Goal: Information Seeking & Learning: Check status

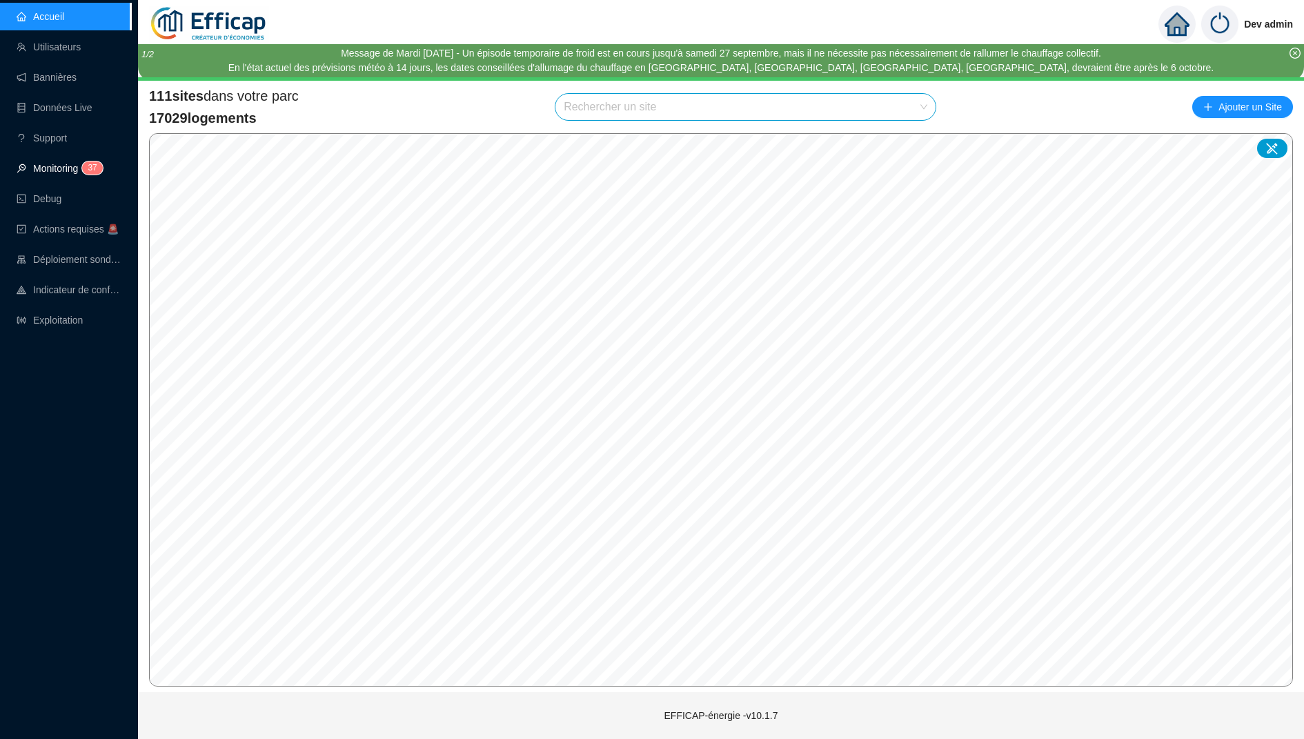
click at [74, 163] on link "Monitoring 3 7" at bounding box center [58, 168] width 82 height 11
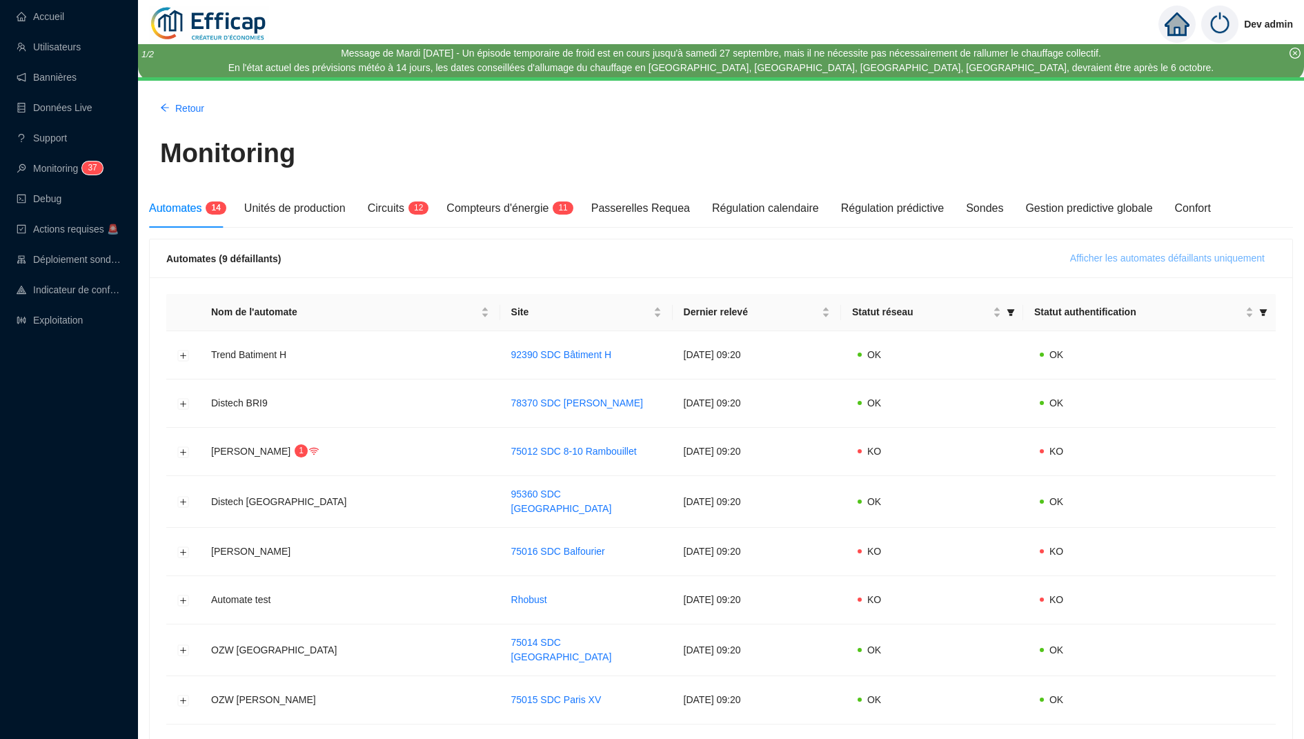
click at [1114, 262] on span "Afficher les automates défaillants uniquement" at bounding box center [1167, 258] width 195 height 14
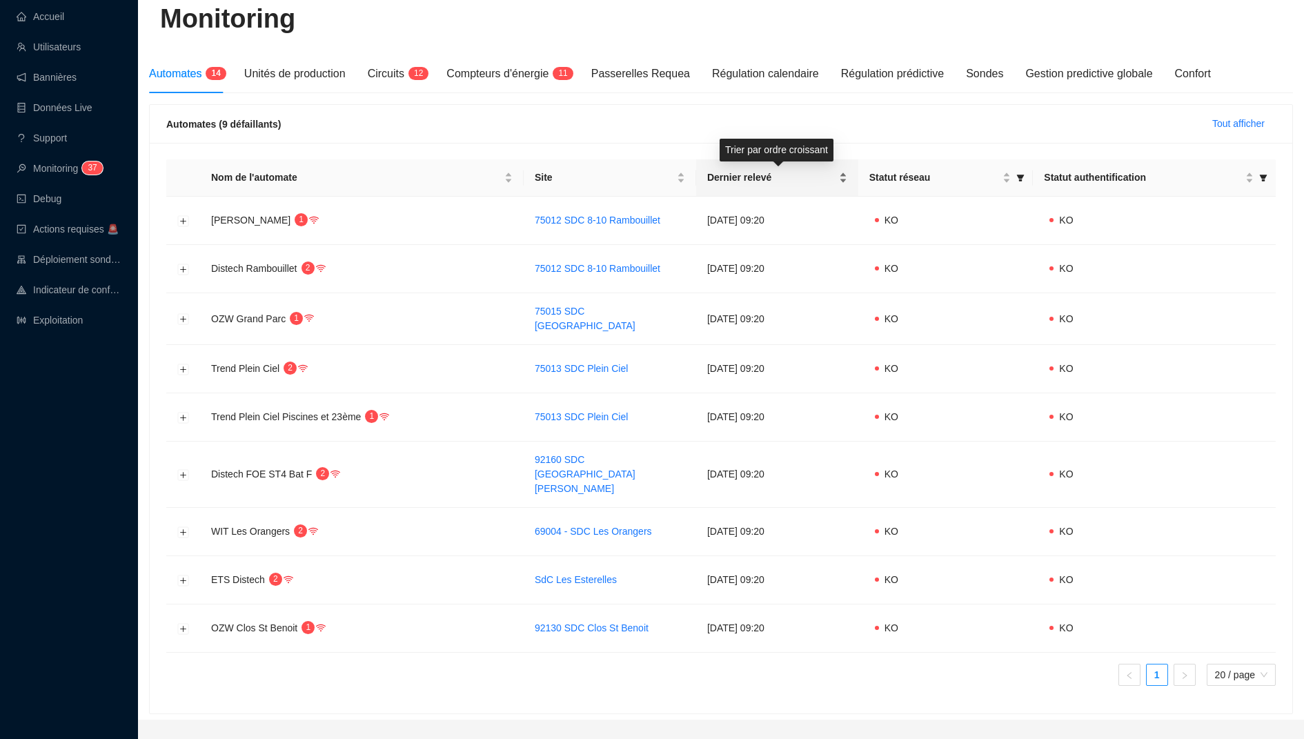
scroll to position [138, 0]
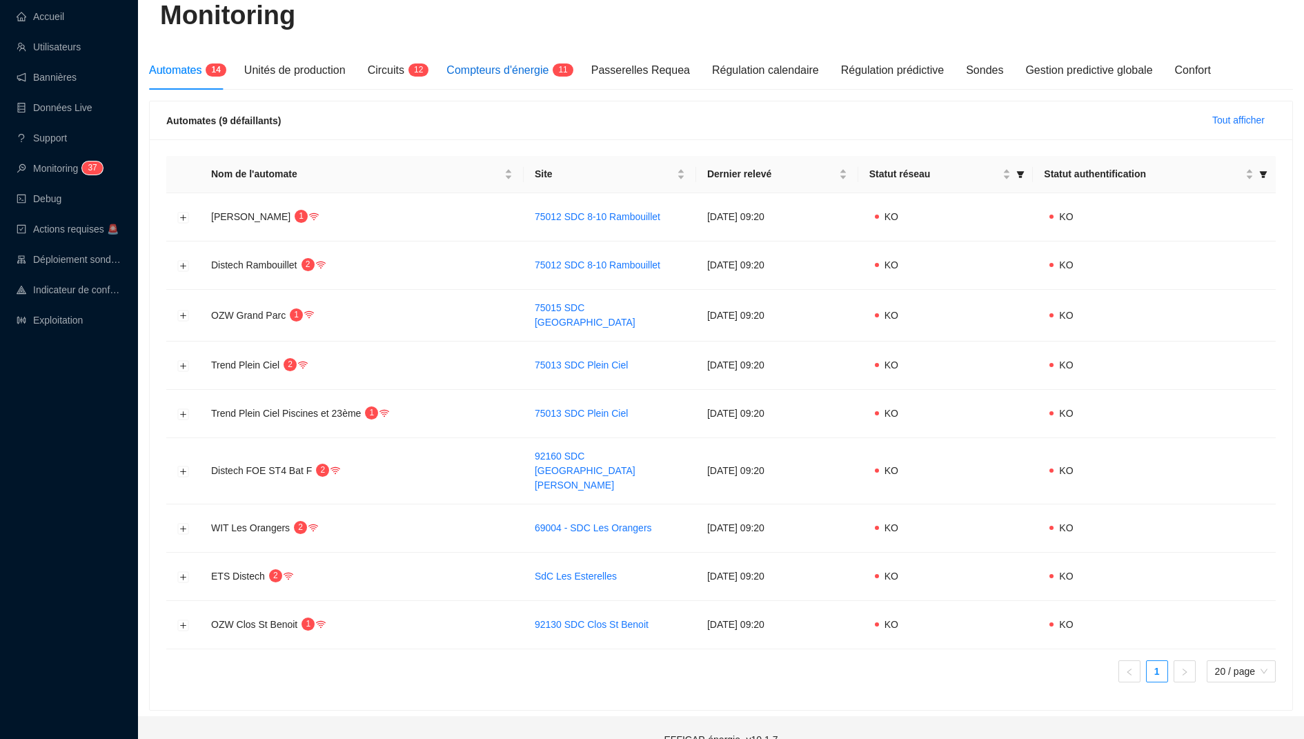
click at [537, 70] on span "Compteurs d'énergie" at bounding box center [497, 70] width 102 height 12
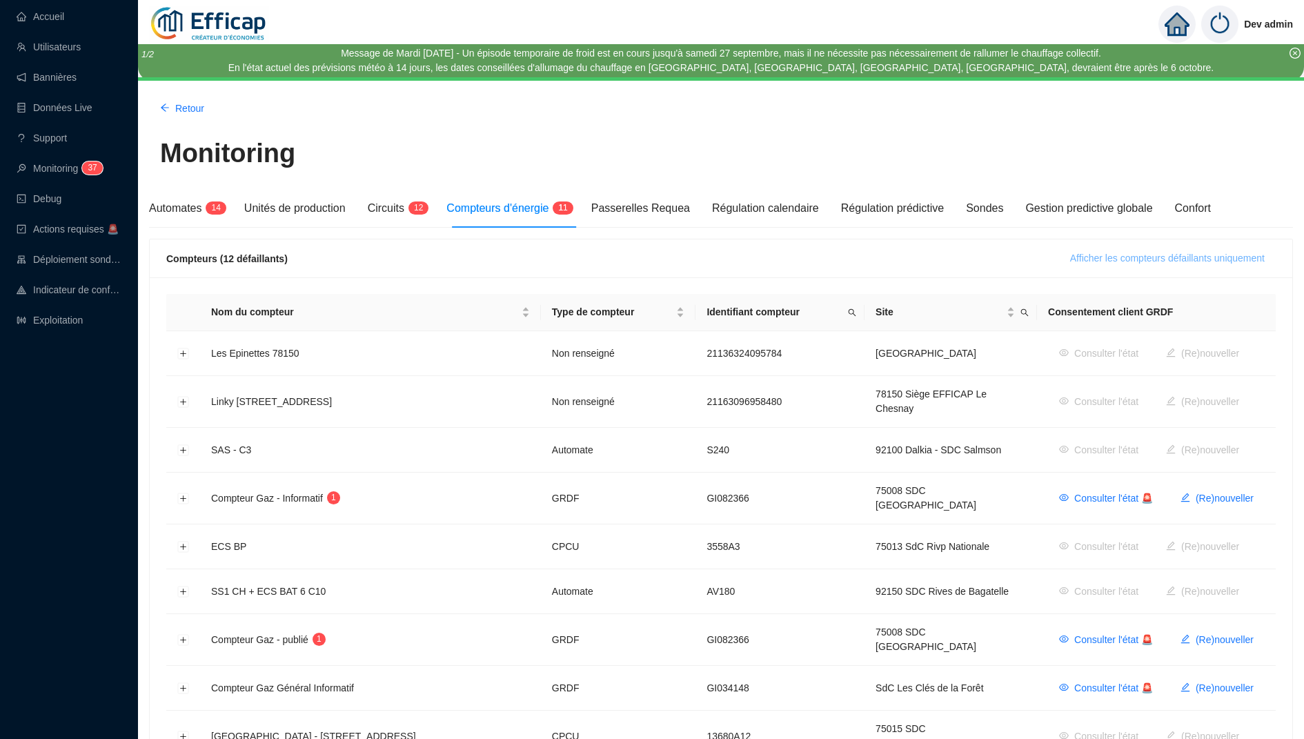
click at [1098, 260] on span "Afficher les compteurs défaillants uniquement" at bounding box center [1167, 258] width 195 height 14
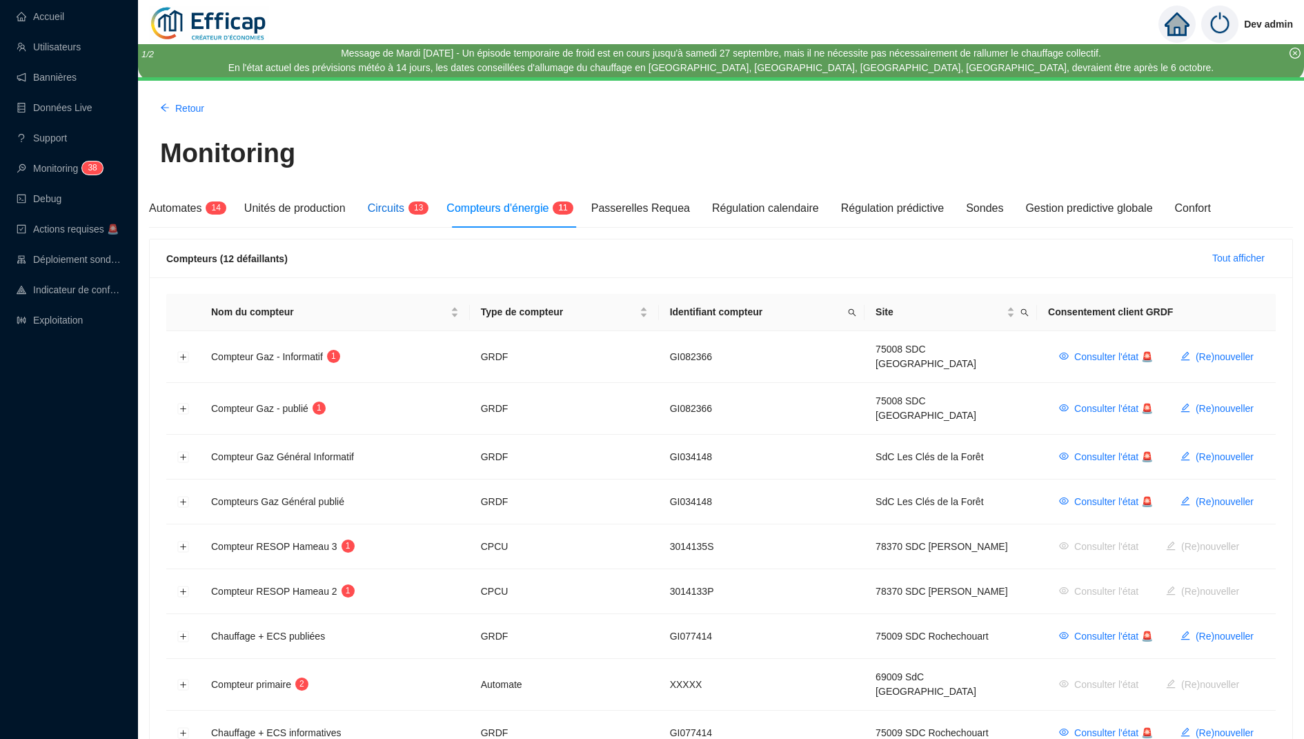
click at [425, 200] on div "Circuits 1 3" at bounding box center [396, 208] width 57 height 17
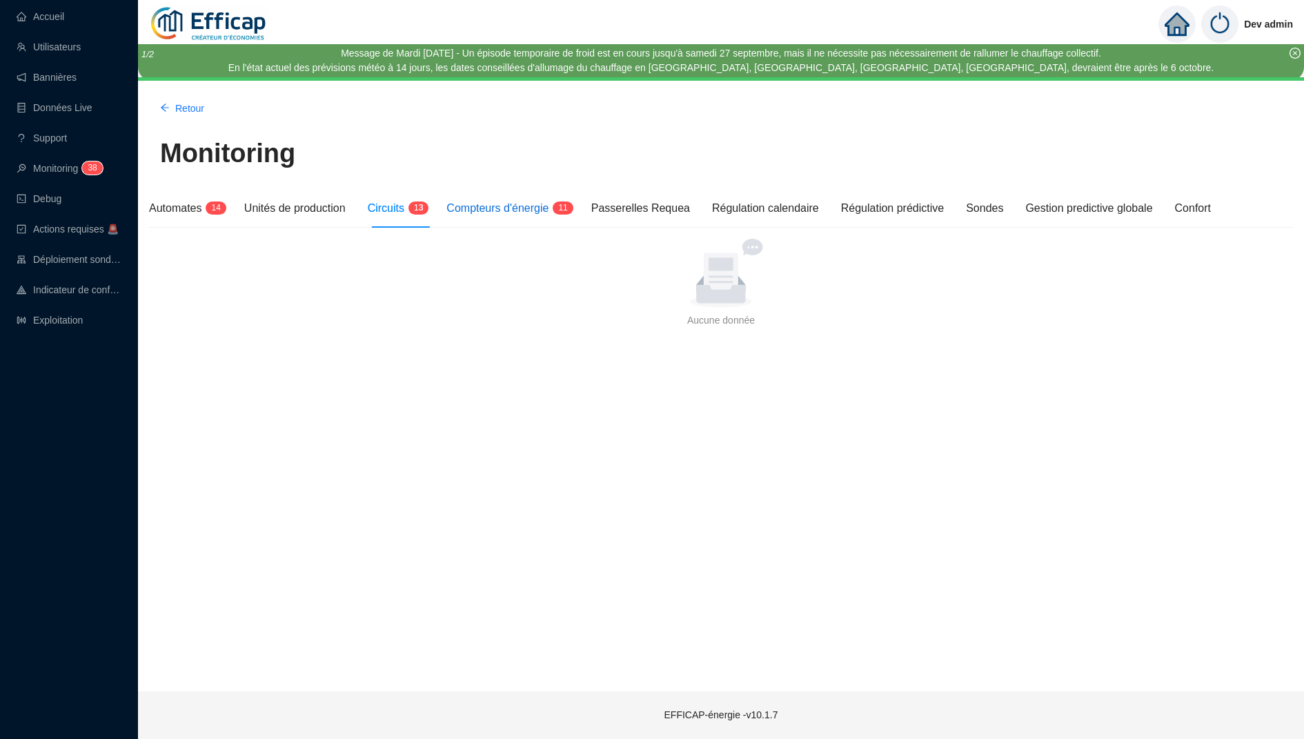
click at [476, 215] on div "Compteurs d'énergie 1 1" at bounding box center [507, 208] width 122 height 17
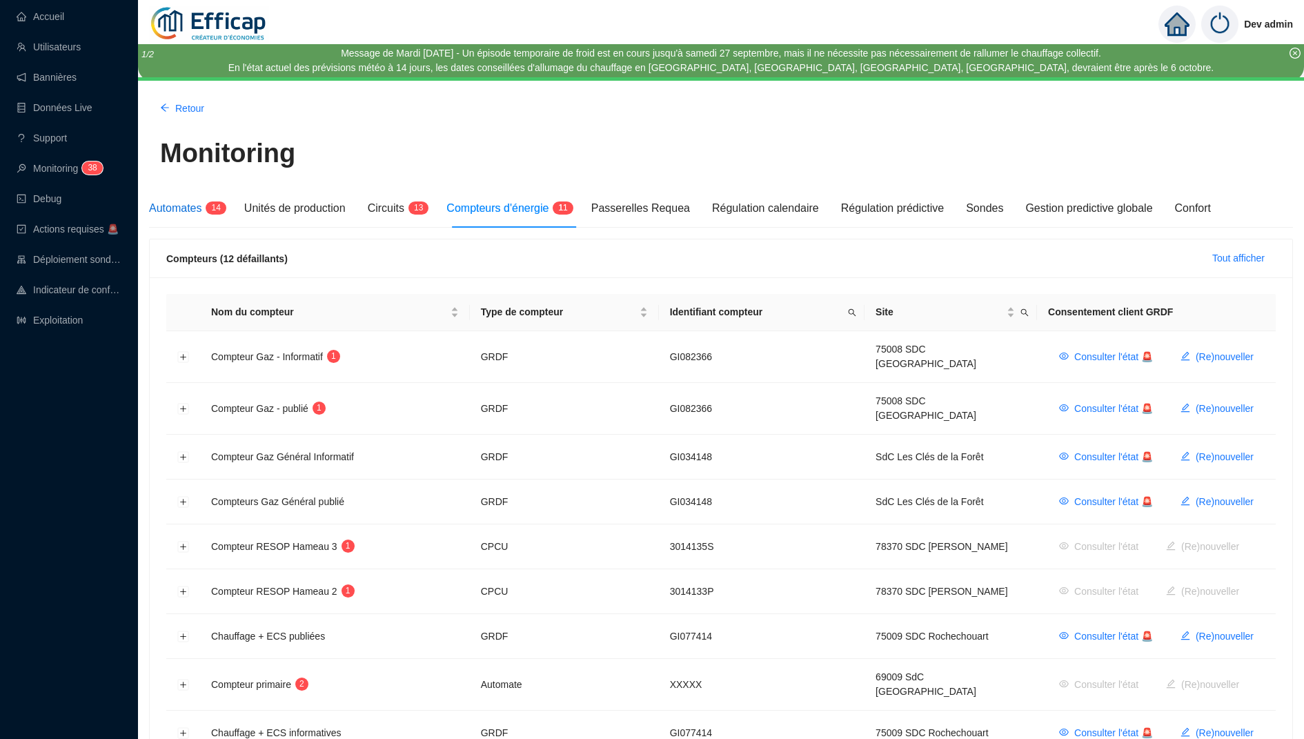
click at [206, 215] on div "Automates 1 4" at bounding box center [185, 208] width 73 height 17
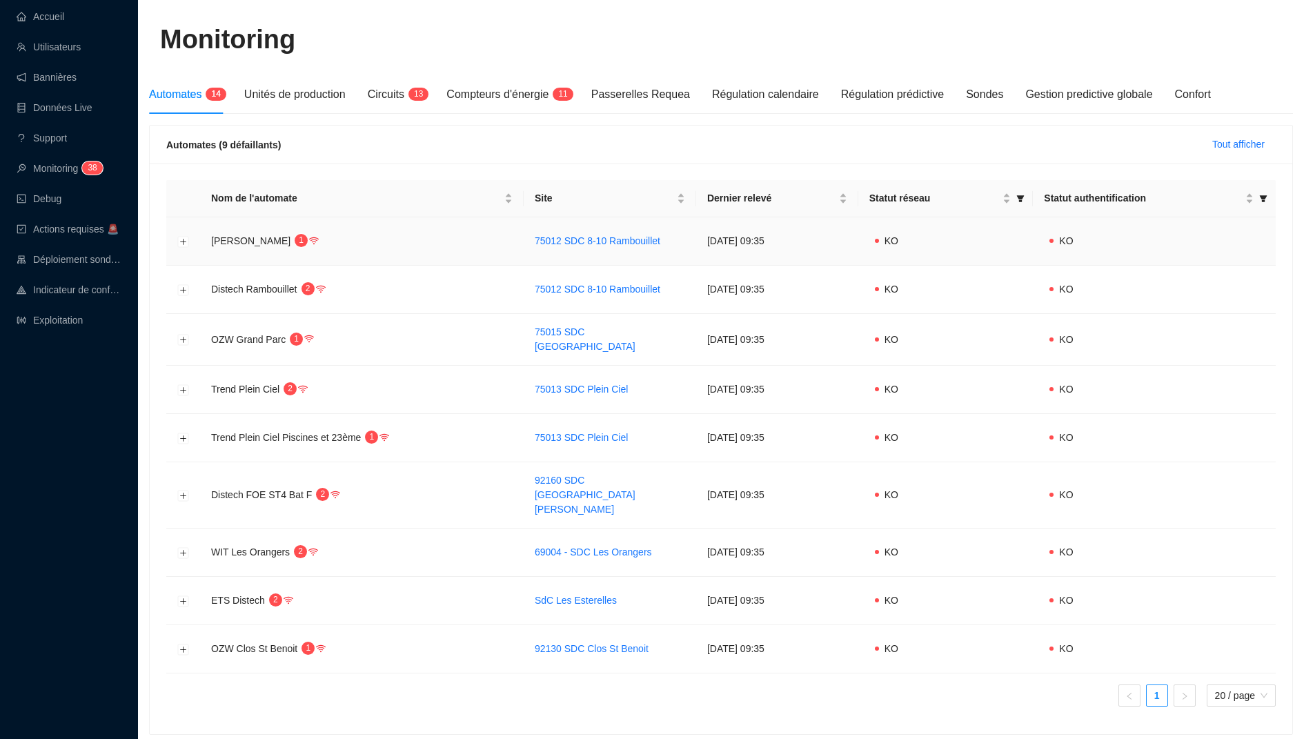
scroll to position [138, 0]
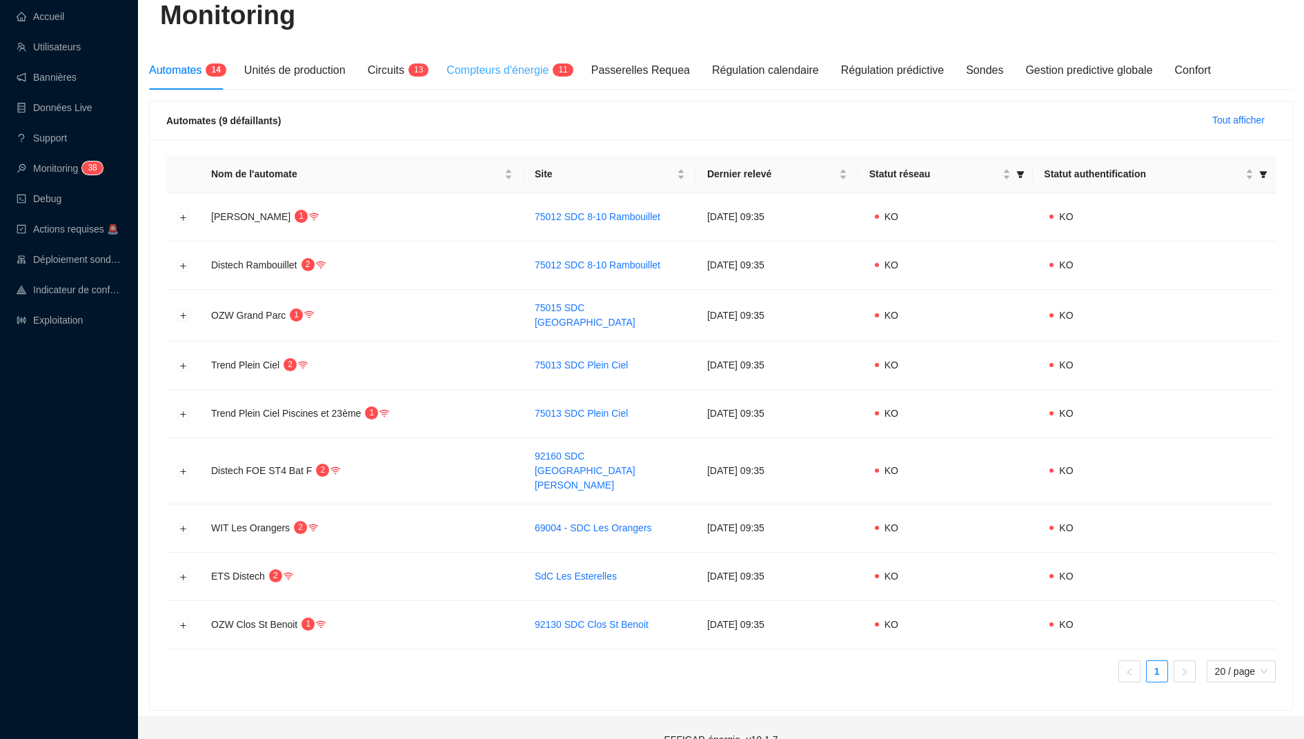
click at [495, 81] on div "Compteurs d'énergie 1 1" at bounding box center [507, 70] width 122 height 39
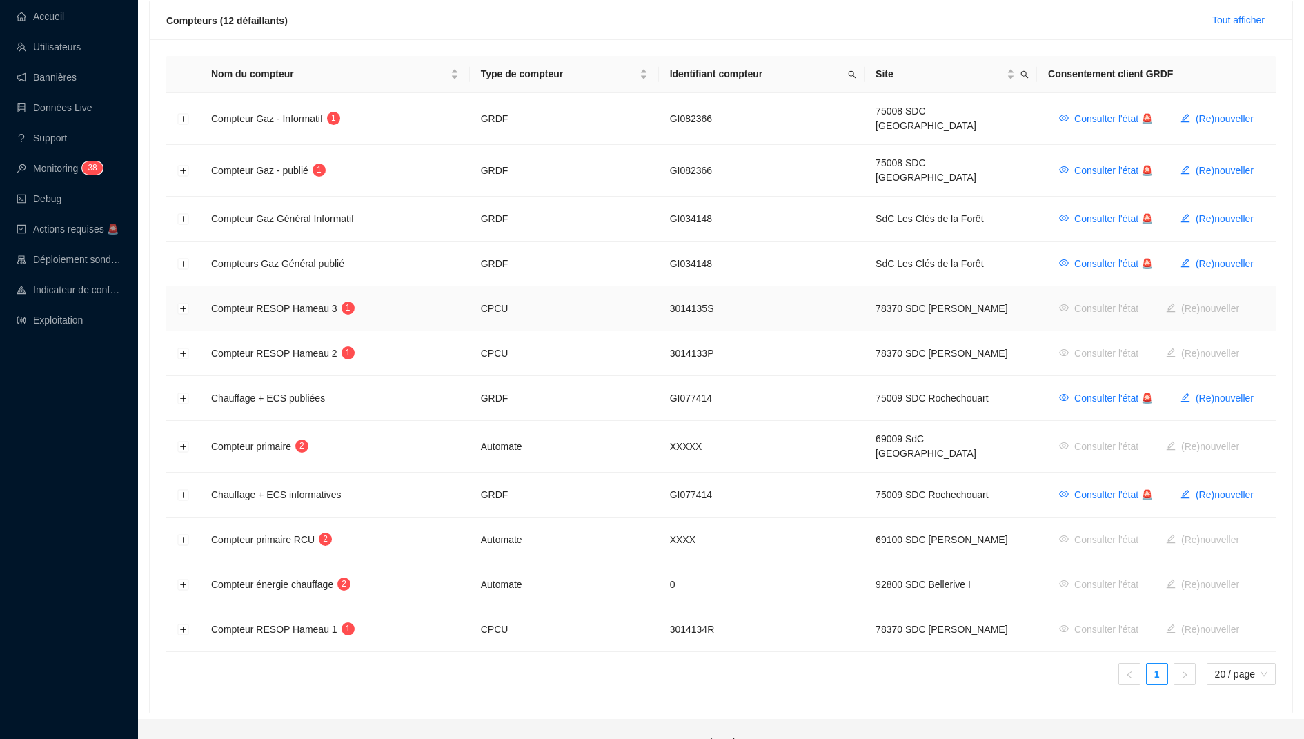
scroll to position [240, 0]
click at [182, 112] on button "Développer la ligne" at bounding box center [183, 117] width 11 height 11
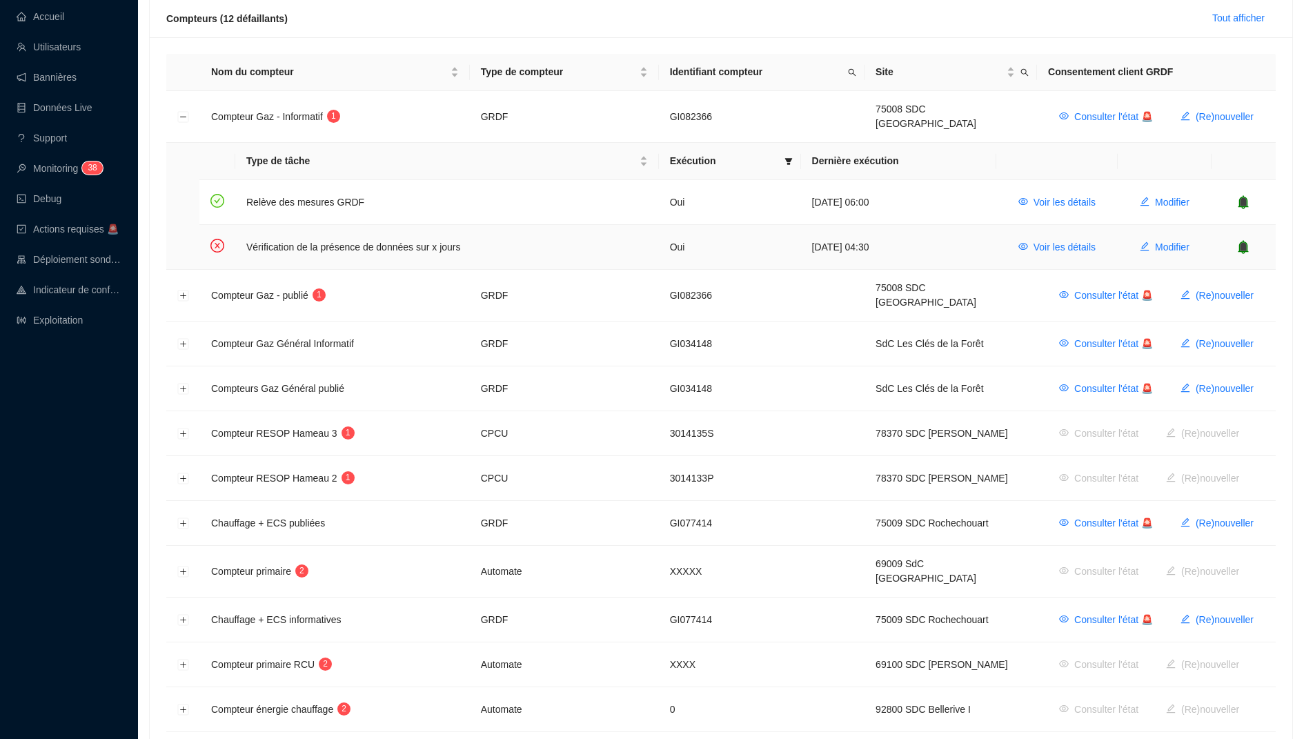
click at [1247, 240] on icon "bell" at bounding box center [1243, 247] width 10 height 14
click at [1027, 75] on span "Site" at bounding box center [1025, 72] width 14 height 20
type input "madr"
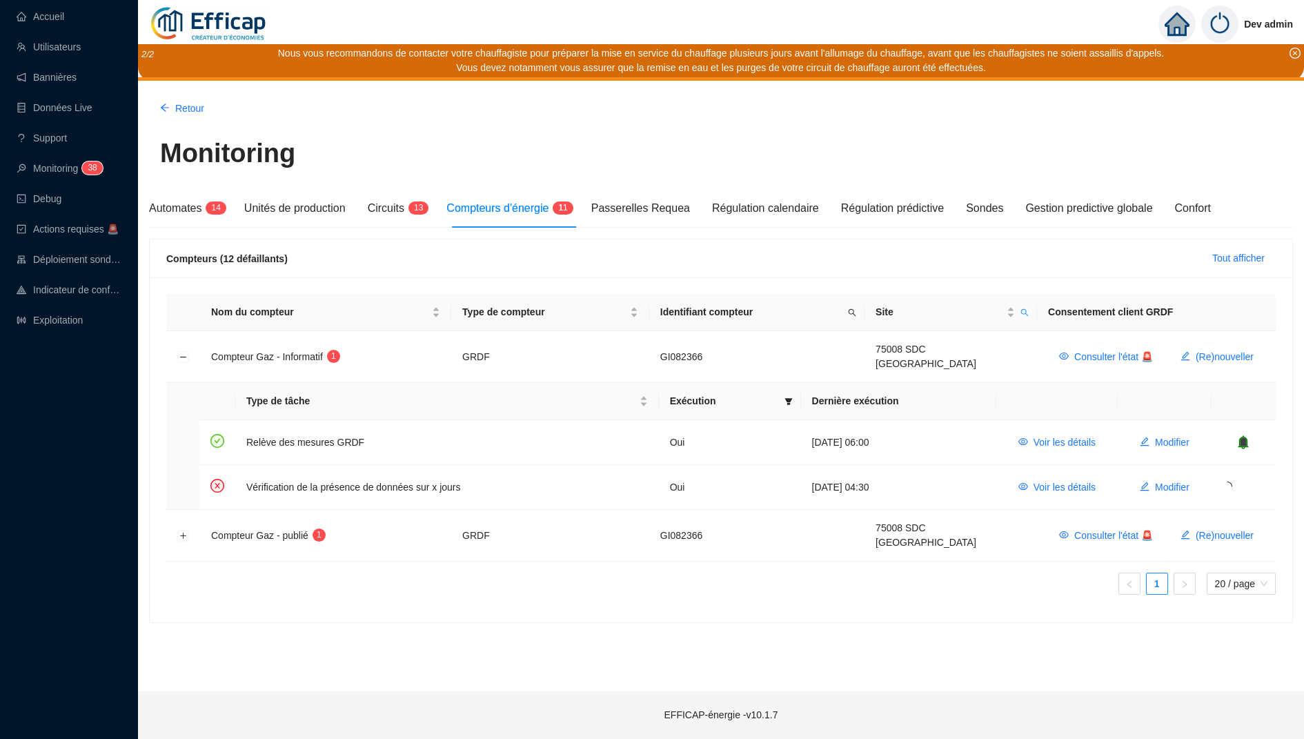
scroll to position [0, 0]
click at [1219, 255] on span "Tout afficher" at bounding box center [1238, 258] width 52 height 14
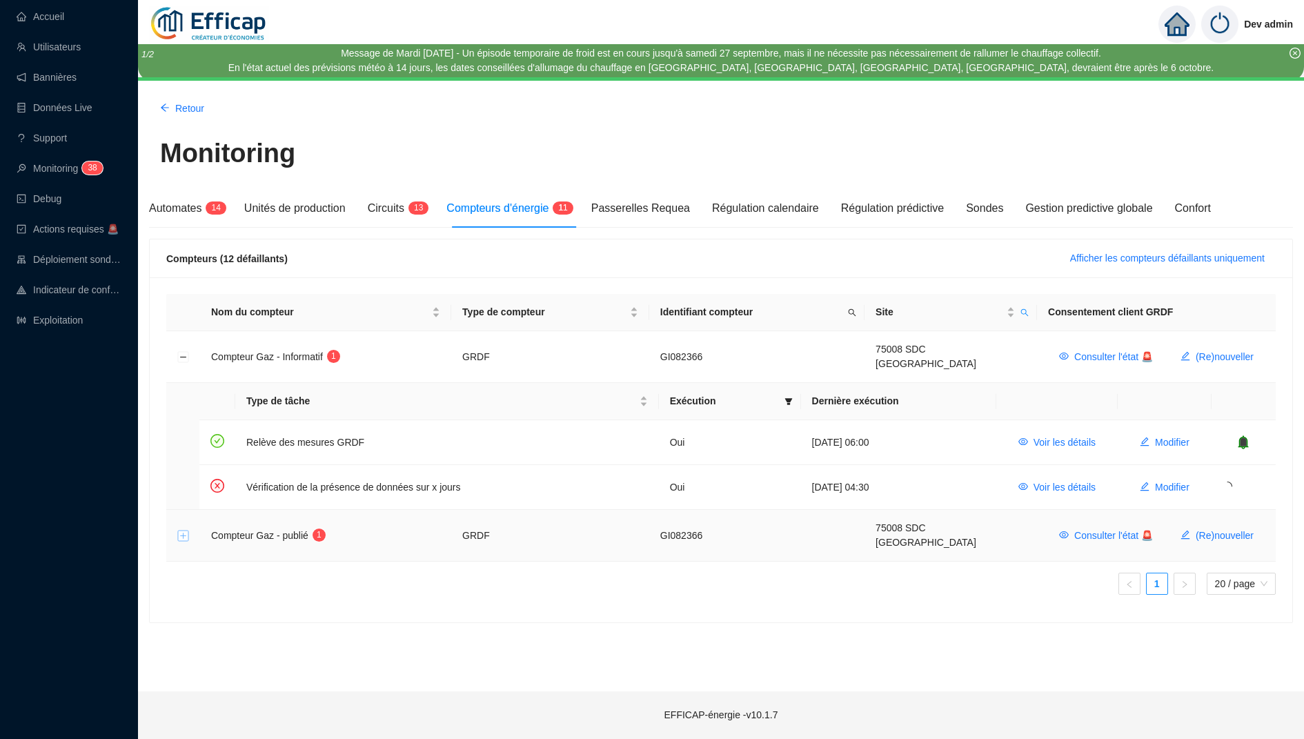
click at [181, 531] on button "Développer la ligne" at bounding box center [183, 536] width 11 height 11
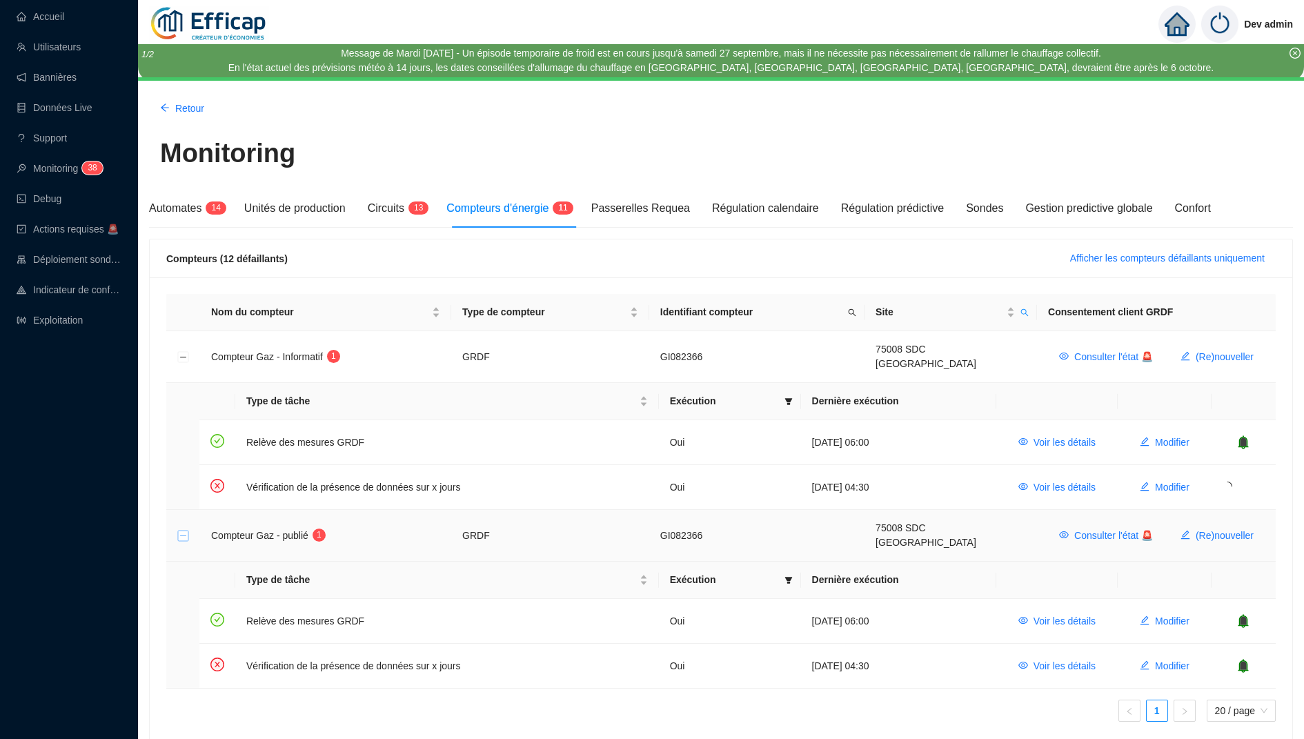
scroll to position [47, 0]
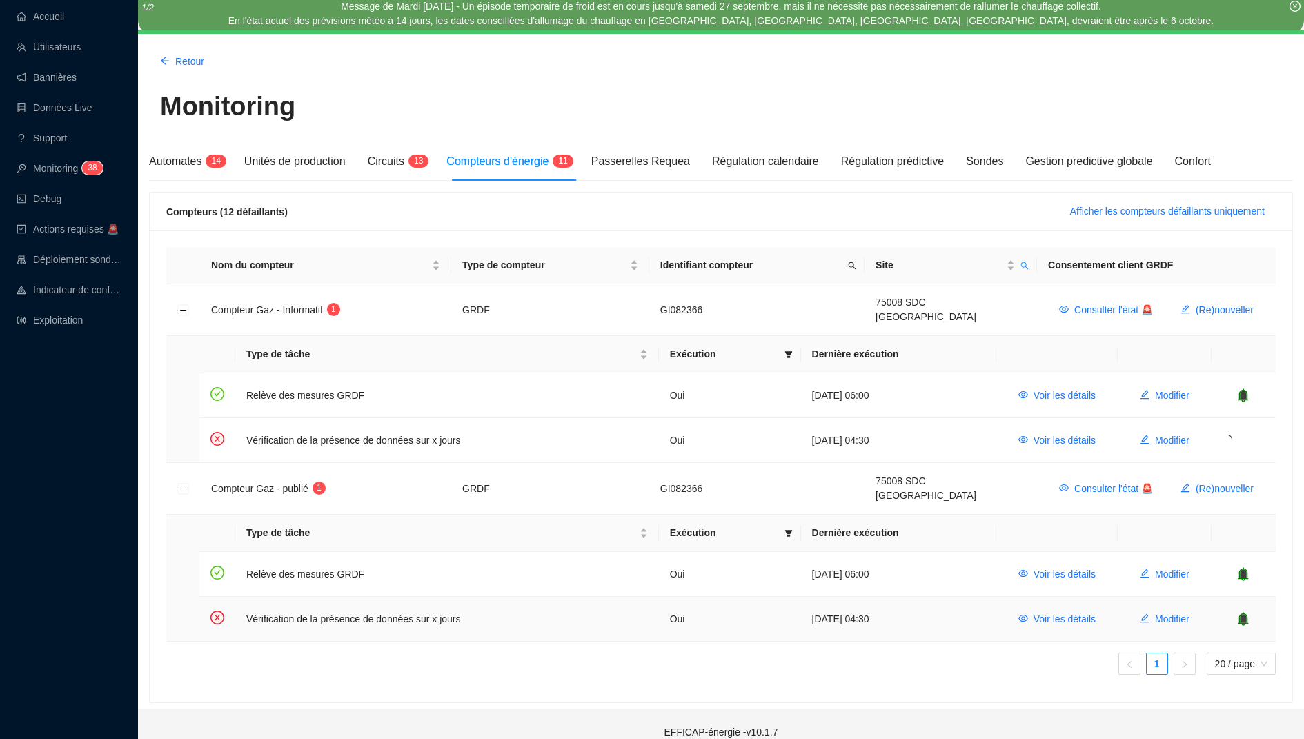
click at [1245, 613] on icon "bell" at bounding box center [1243, 618] width 9 height 10
click at [769, 92] on div "Monitoring" at bounding box center [721, 113] width 1122 height 50
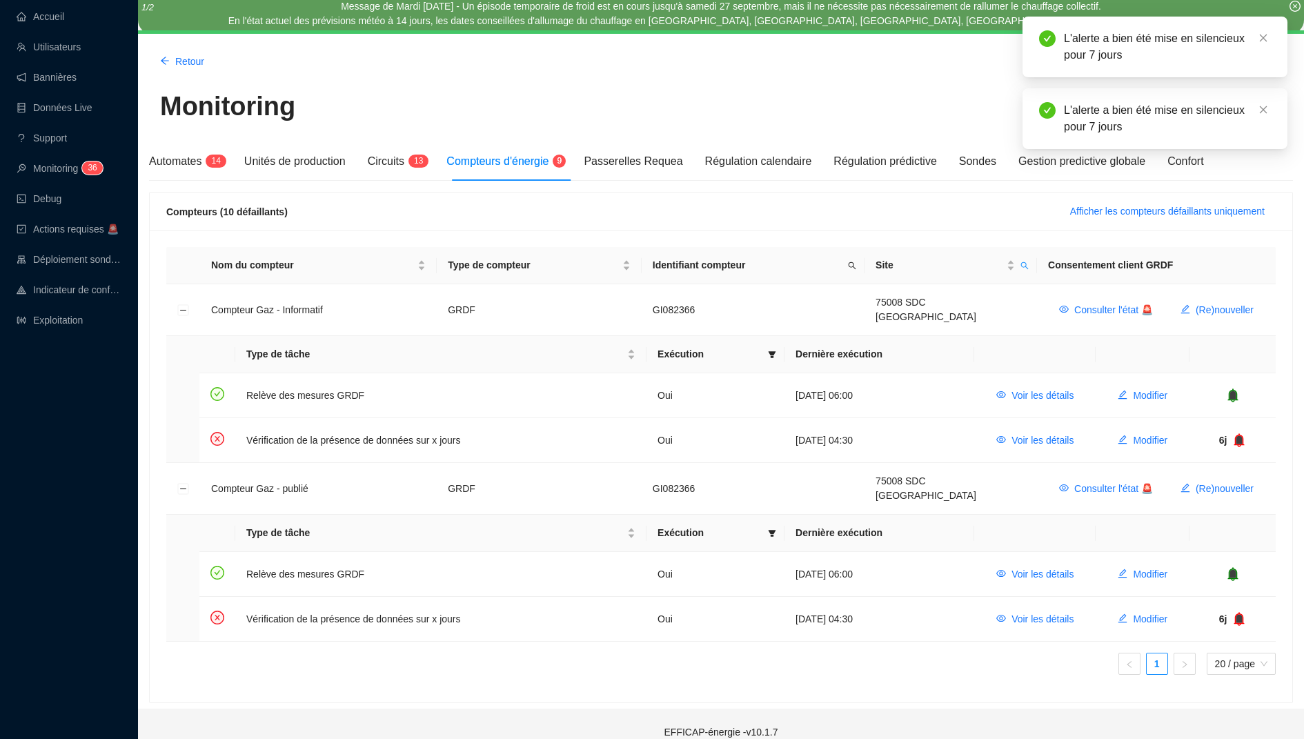
click at [951, 93] on div "Monitoring" at bounding box center [721, 113] width 1122 height 50
click at [1243, 433] on icon "bell" at bounding box center [1239, 440] width 14 height 14
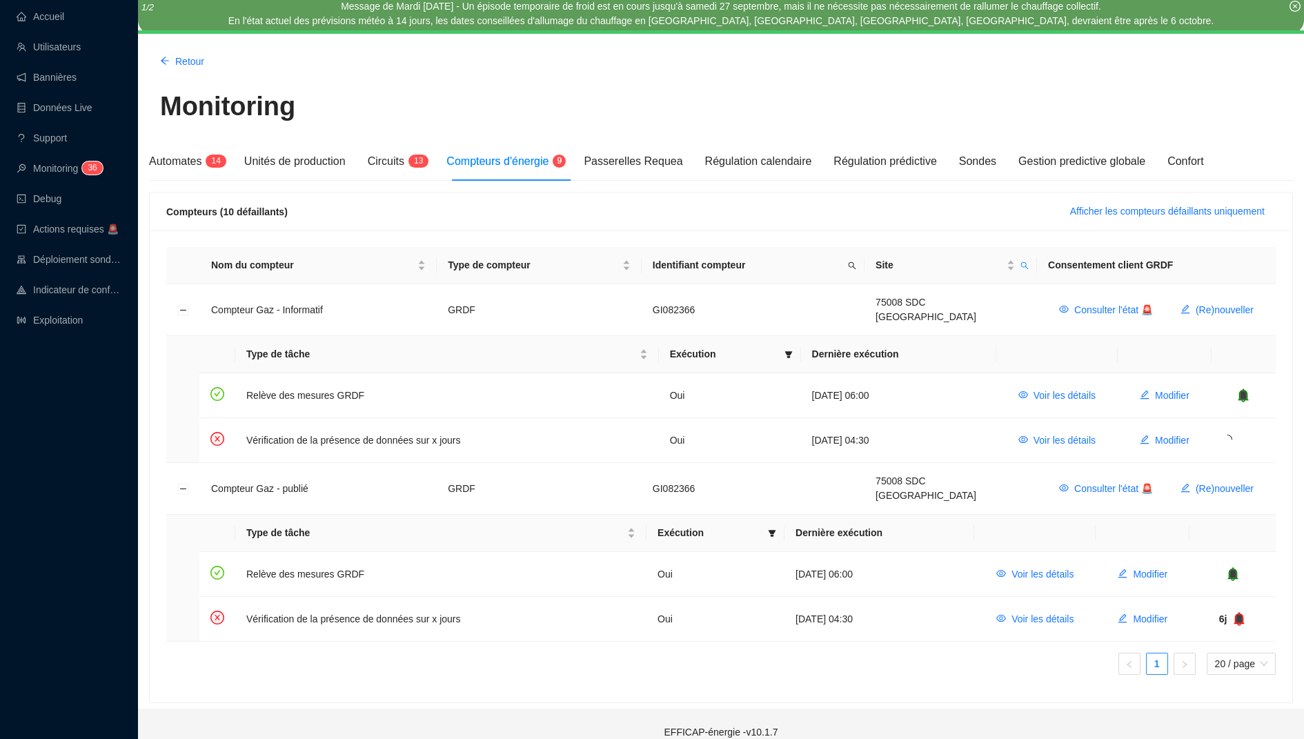
click at [1249, 611] on td "6j" at bounding box center [1232, 619] width 86 height 44
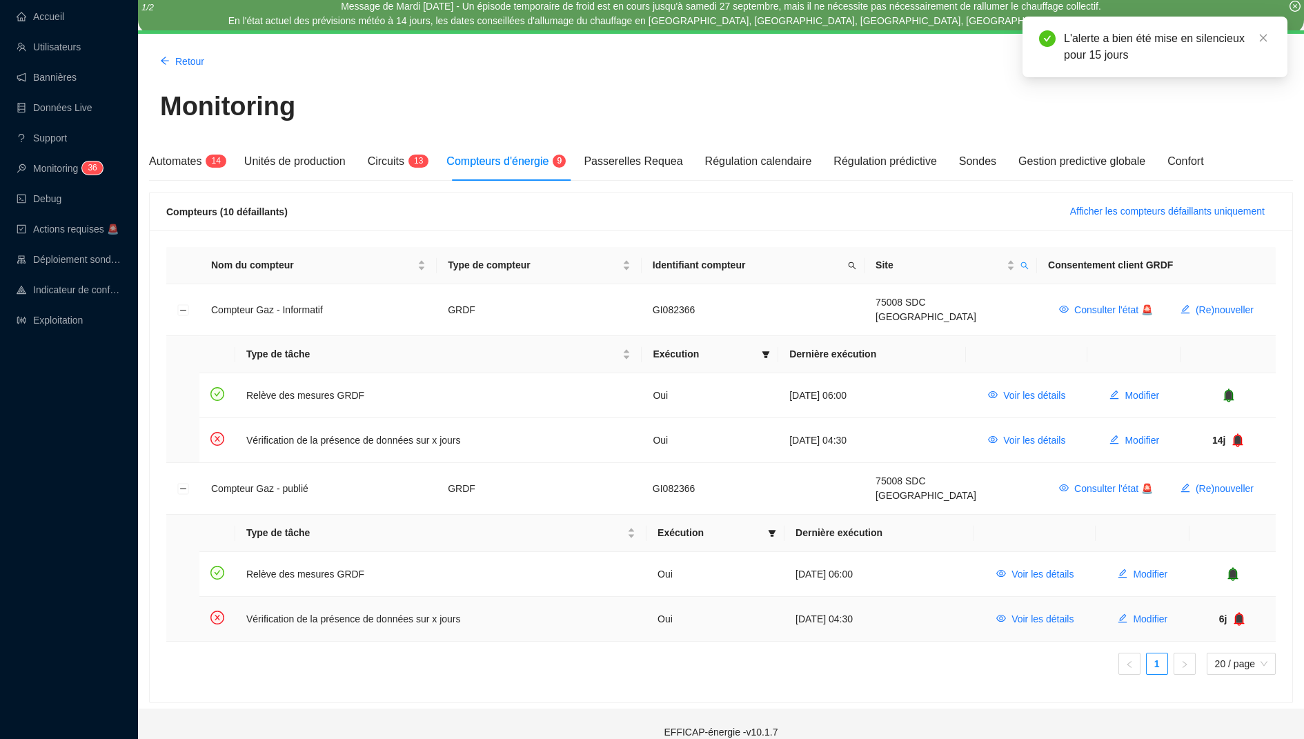
click at [1239, 613] on icon "bell" at bounding box center [1239, 618] width 9 height 10
click at [1240, 440] on td "14j" at bounding box center [1228, 440] width 95 height 44
click at [1238, 435] on icon "bell" at bounding box center [1238, 440] width 9 height 10
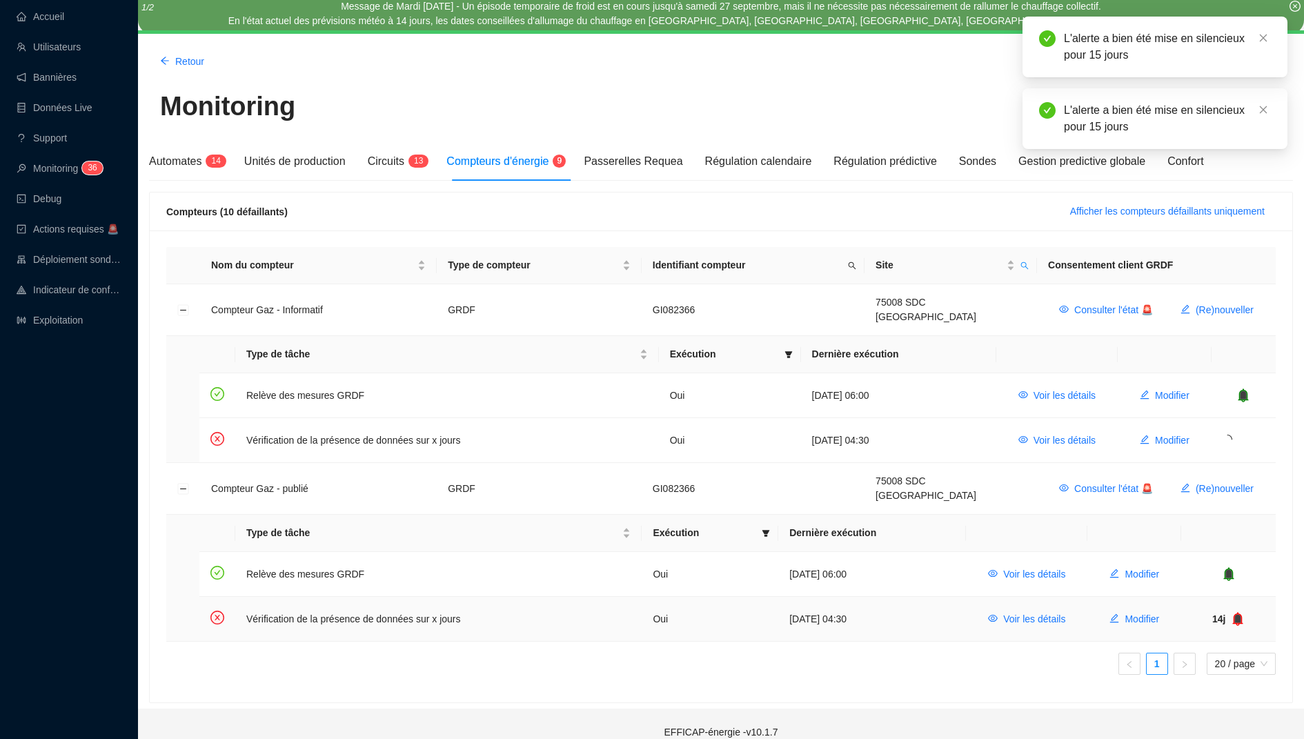
click at [1237, 613] on icon "bell" at bounding box center [1238, 618] width 9 height 10
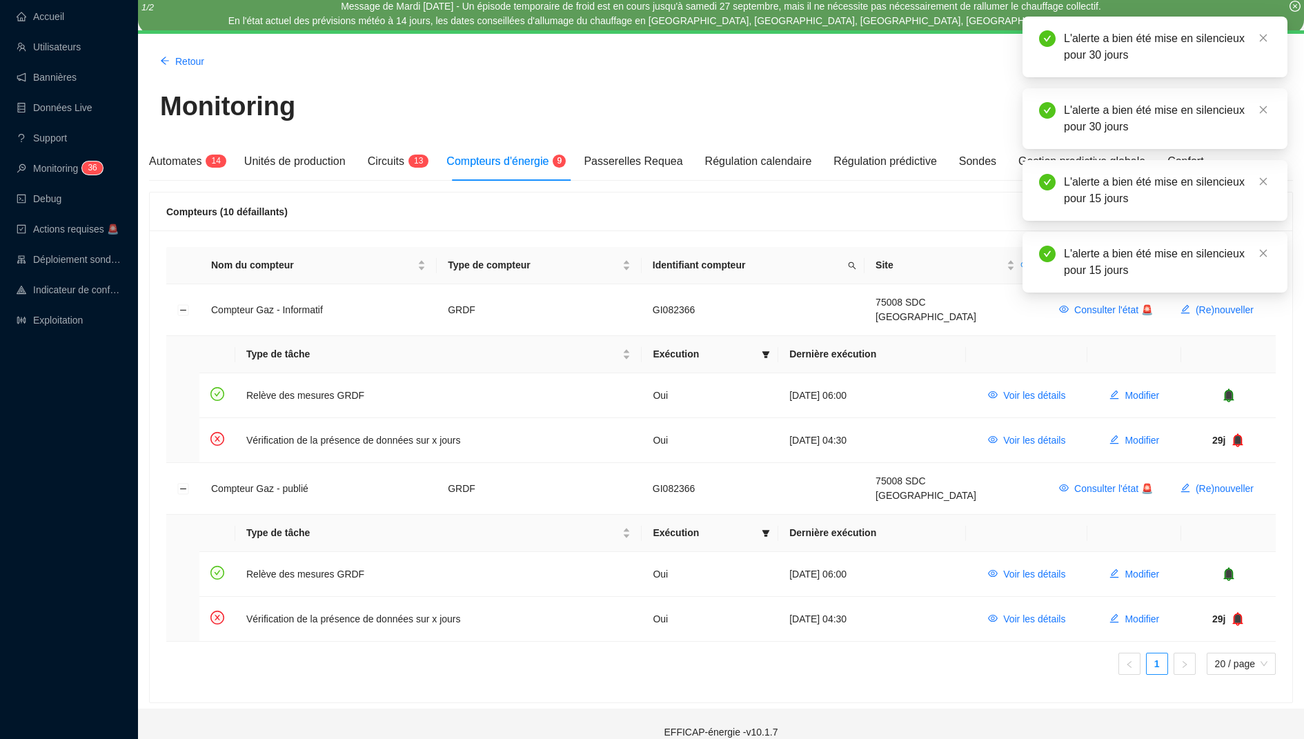
click at [1261, 36] on div "L'alerte a bien été mise en silencieux pour 30 jours" at bounding box center [1167, 46] width 207 height 33
click at [1263, 36] on icon "close" at bounding box center [1263, 38] width 10 height 10
click at [1262, 36] on icon "close" at bounding box center [1264, 38] width 8 height 8
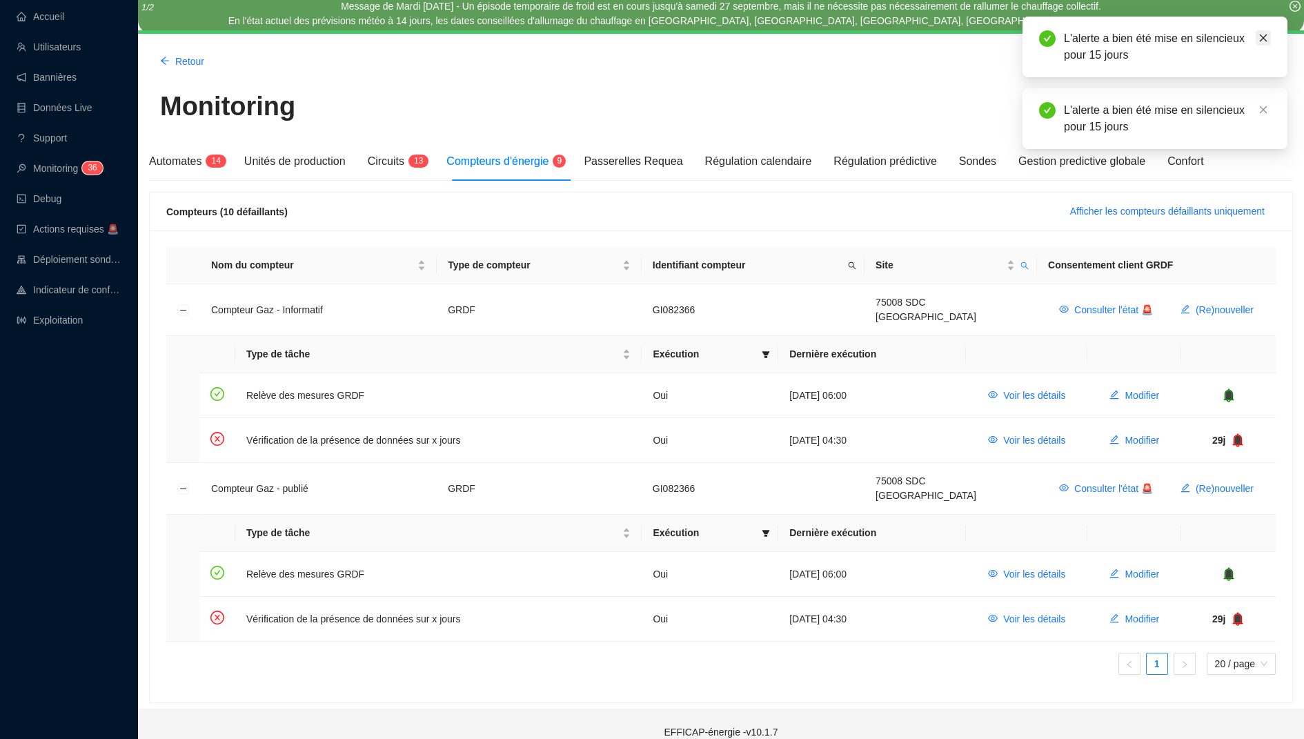
click at [1261, 36] on icon "close" at bounding box center [1264, 38] width 8 height 8
click at [1261, 30] on link "Close" at bounding box center [1263, 37] width 15 height 15
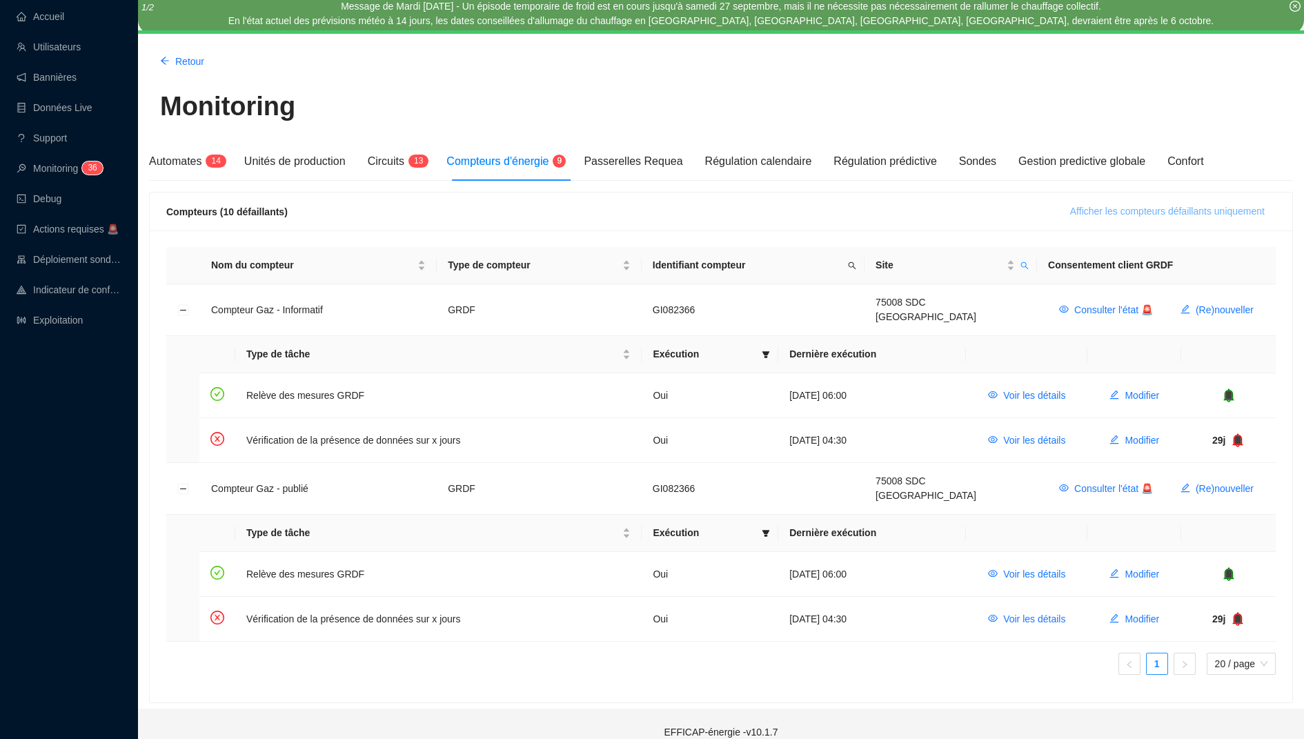
click at [1107, 205] on span "Afficher les compteurs défaillants uniquement" at bounding box center [1167, 211] width 195 height 14
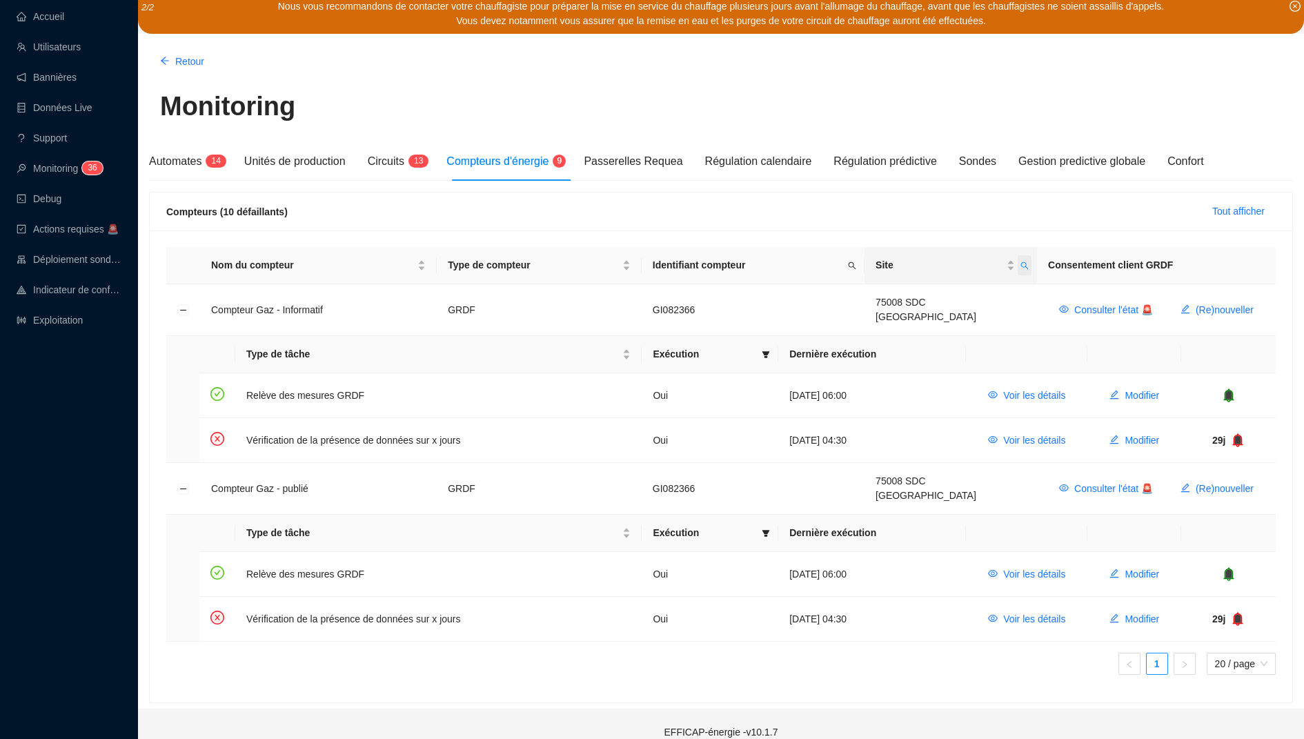
click at [1022, 267] on icon "search" at bounding box center [1024, 265] width 8 height 8
click at [918, 317] on button "button" at bounding box center [925, 319] width 62 height 17
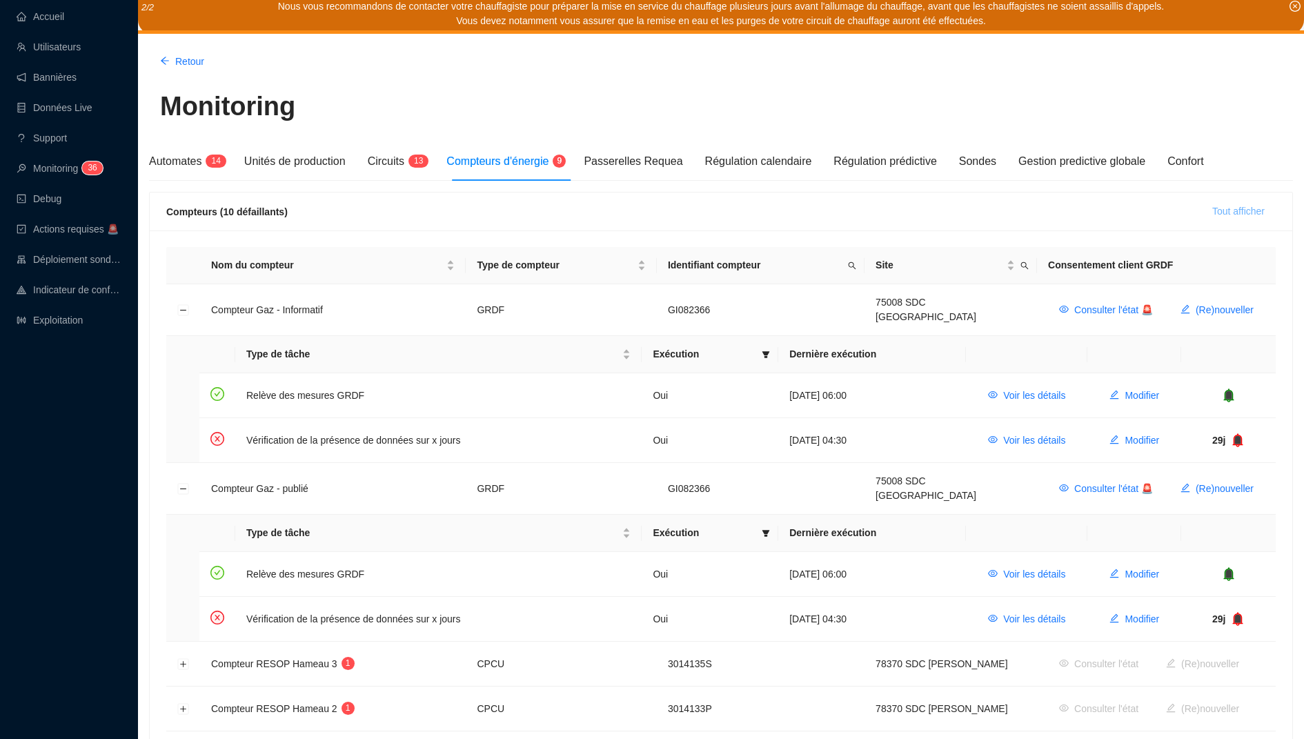
click at [1212, 215] on span "Tout afficher" at bounding box center [1238, 211] width 52 height 14
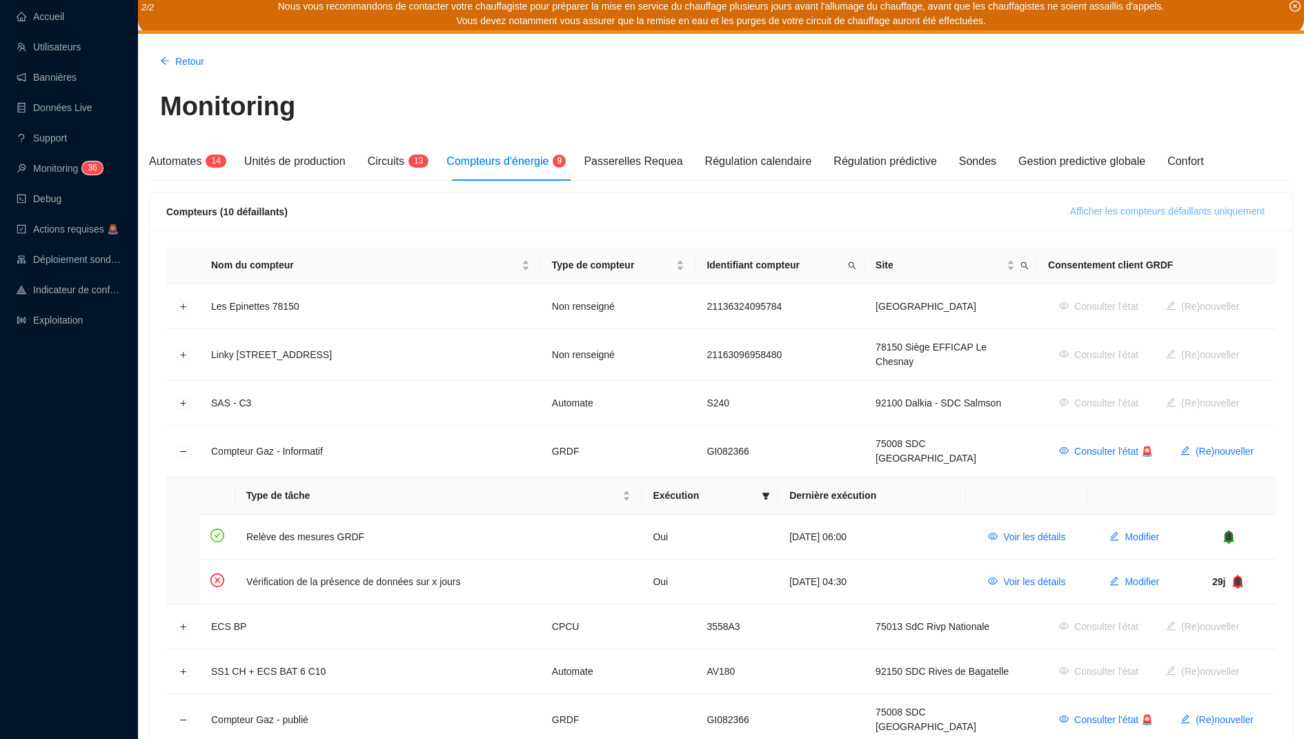
click at [1211, 215] on span "Afficher les compteurs défaillants uniquement" at bounding box center [1167, 211] width 195 height 14
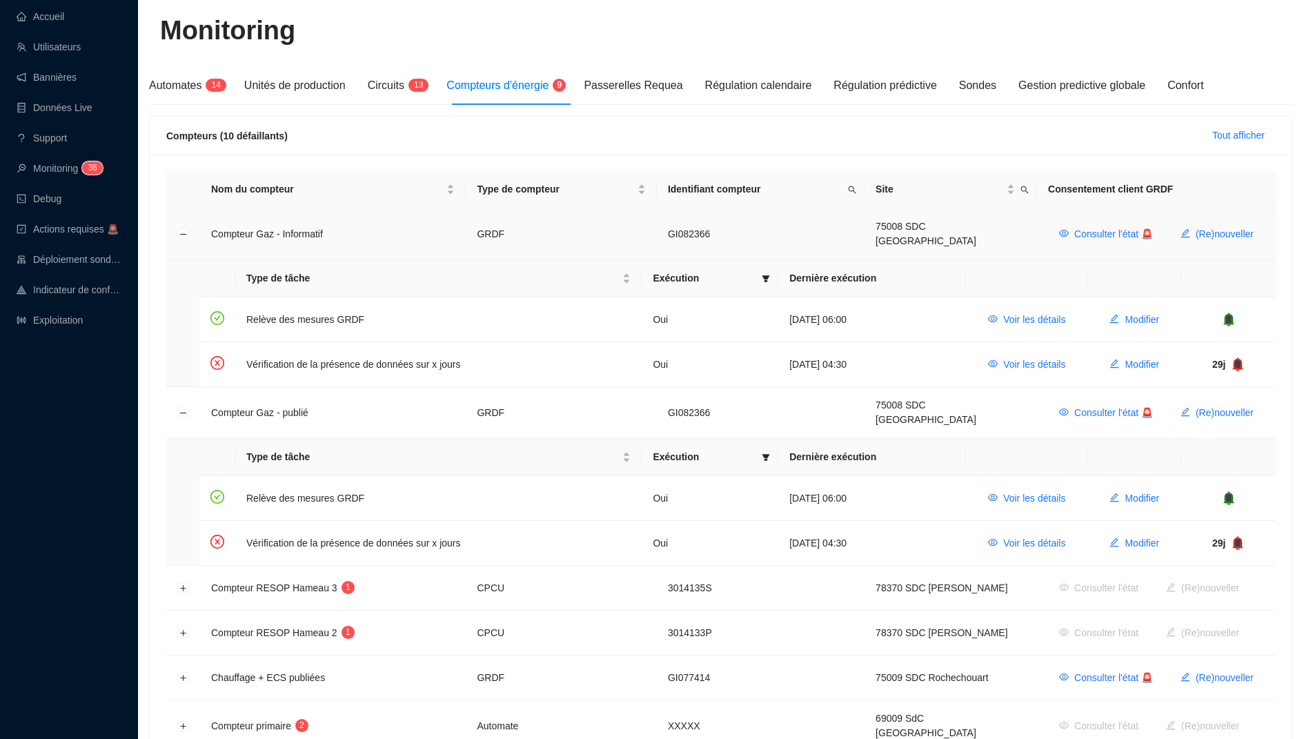
scroll to position [187, 0]
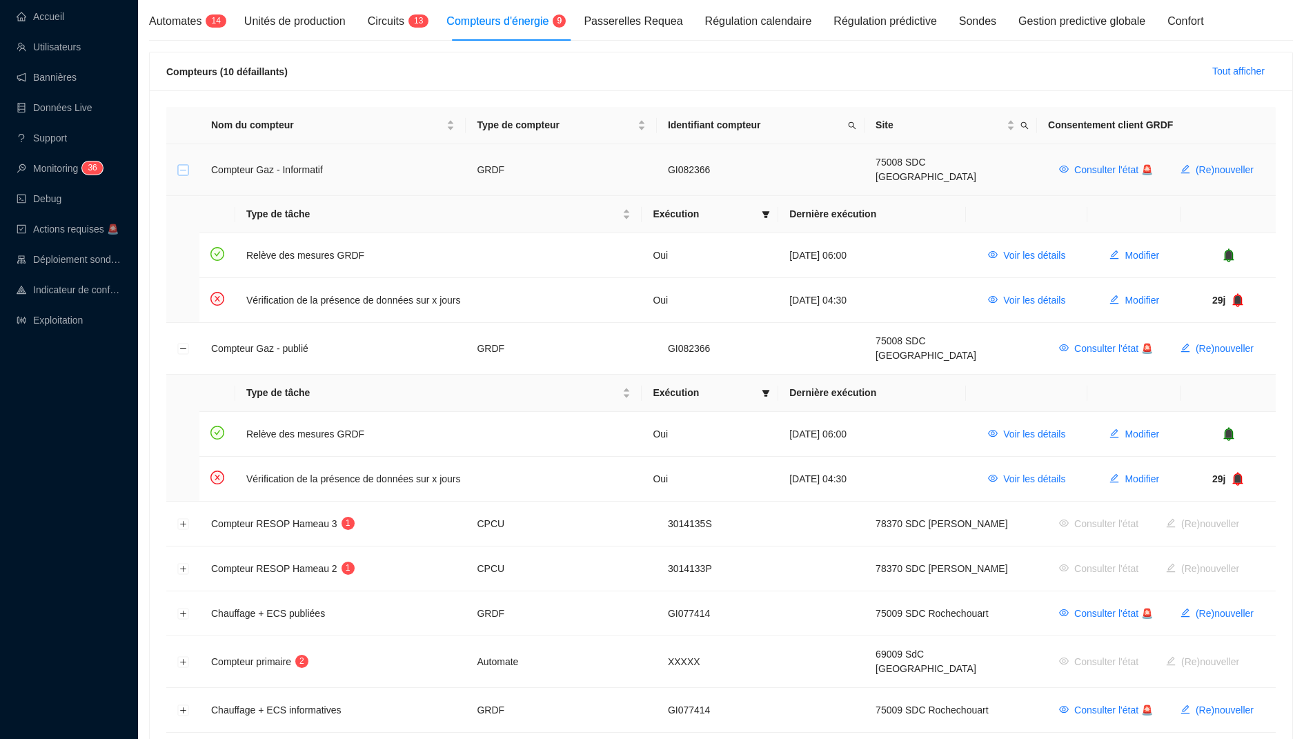
click at [181, 167] on button "Réduire la ligne" at bounding box center [183, 170] width 11 height 11
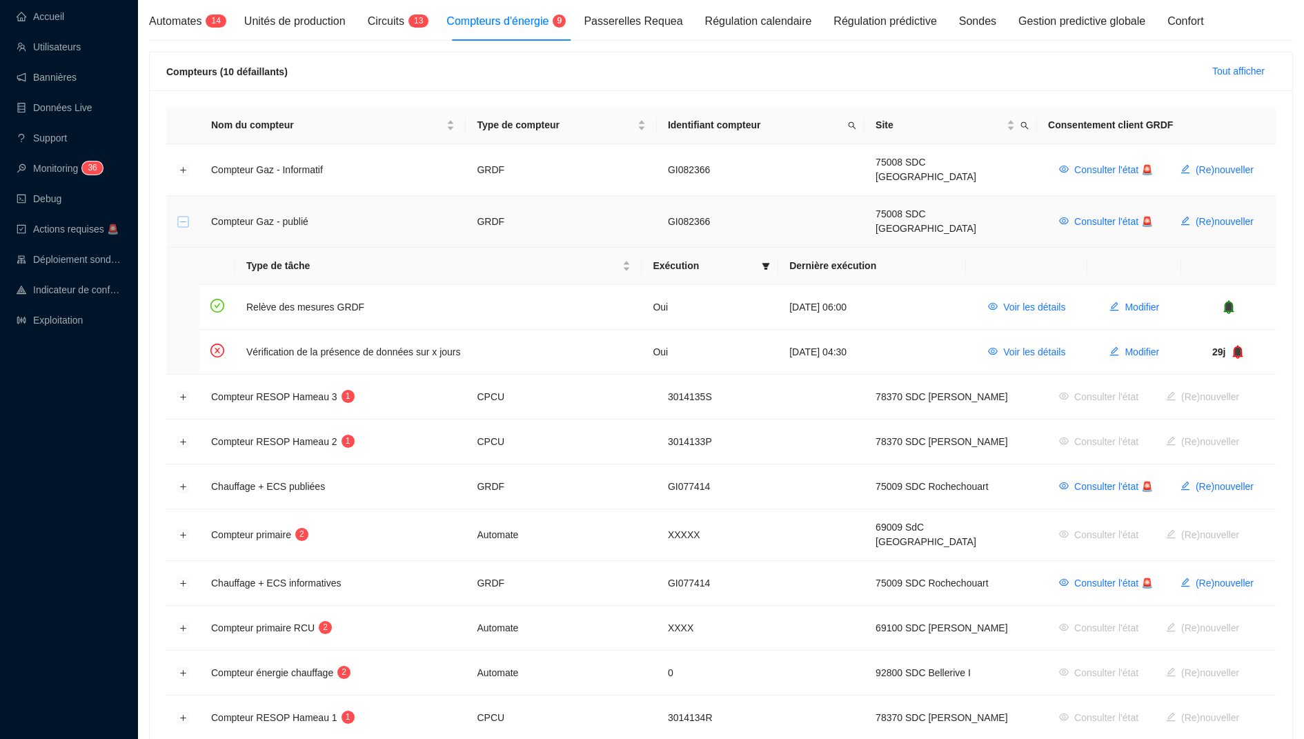
click at [180, 217] on button "Réduire la ligne" at bounding box center [183, 222] width 11 height 11
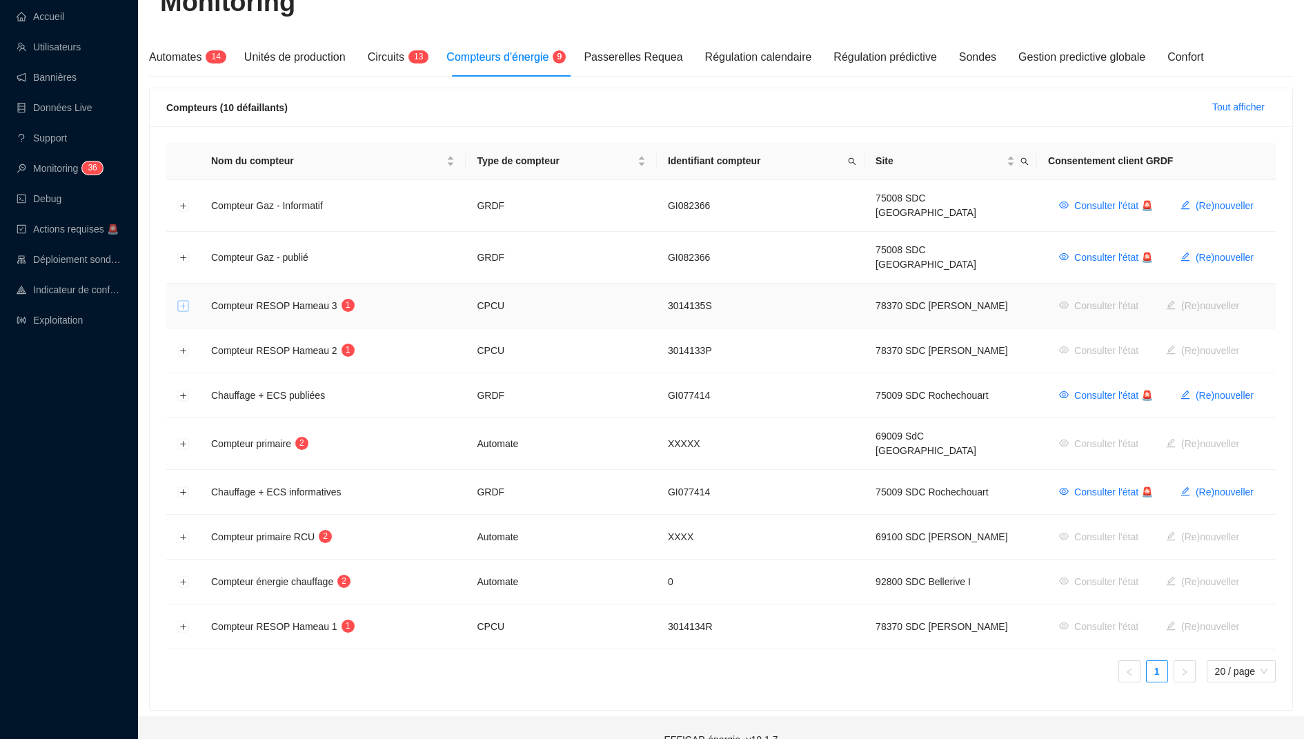
click at [182, 301] on button "Développer la ligne" at bounding box center [183, 306] width 11 height 11
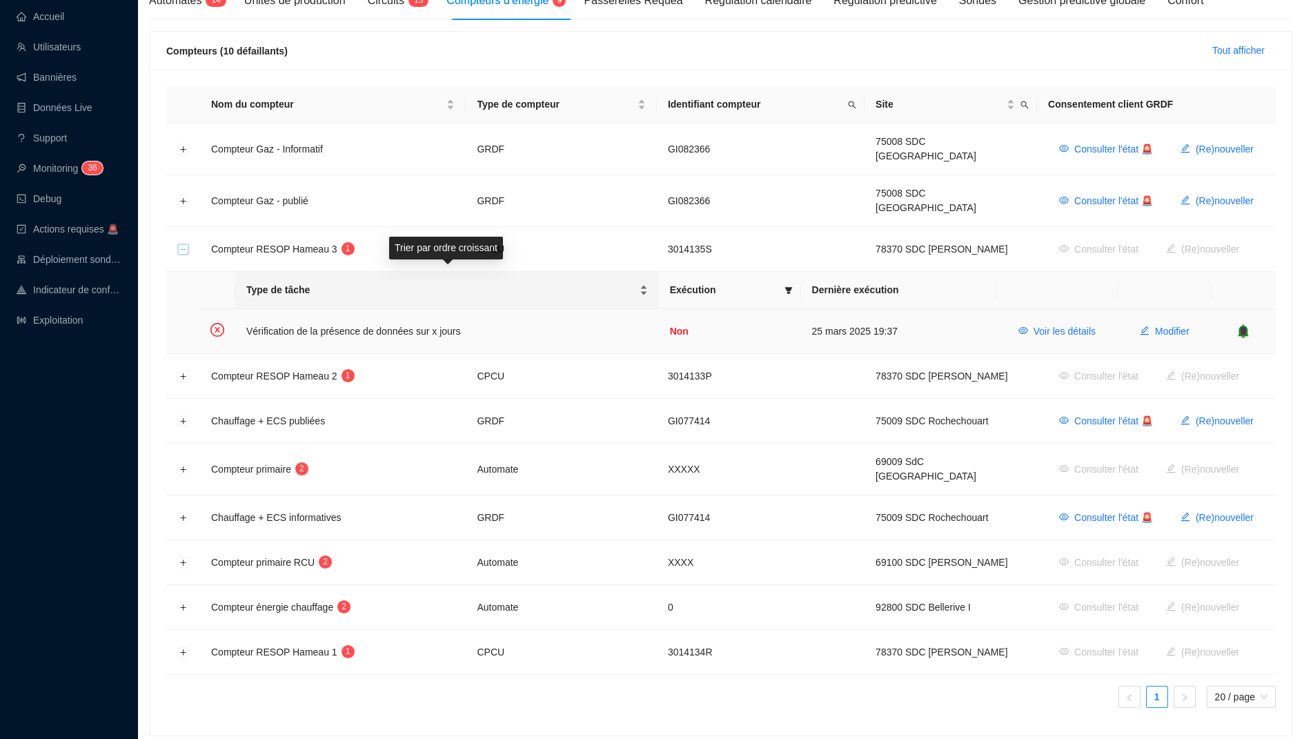
scroll to position [233, 0]
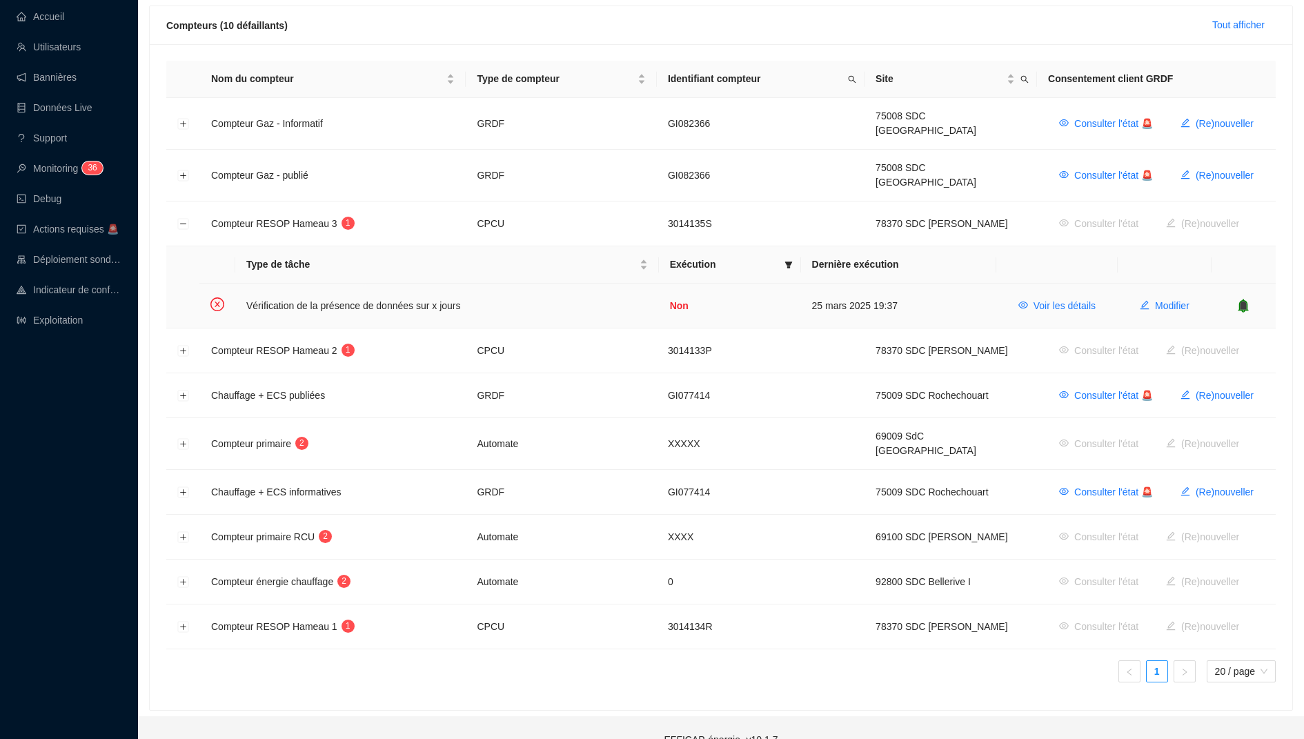
click at [1239, 299] on icon "bell" at bounding box center [1243, 306] width 10 height 14
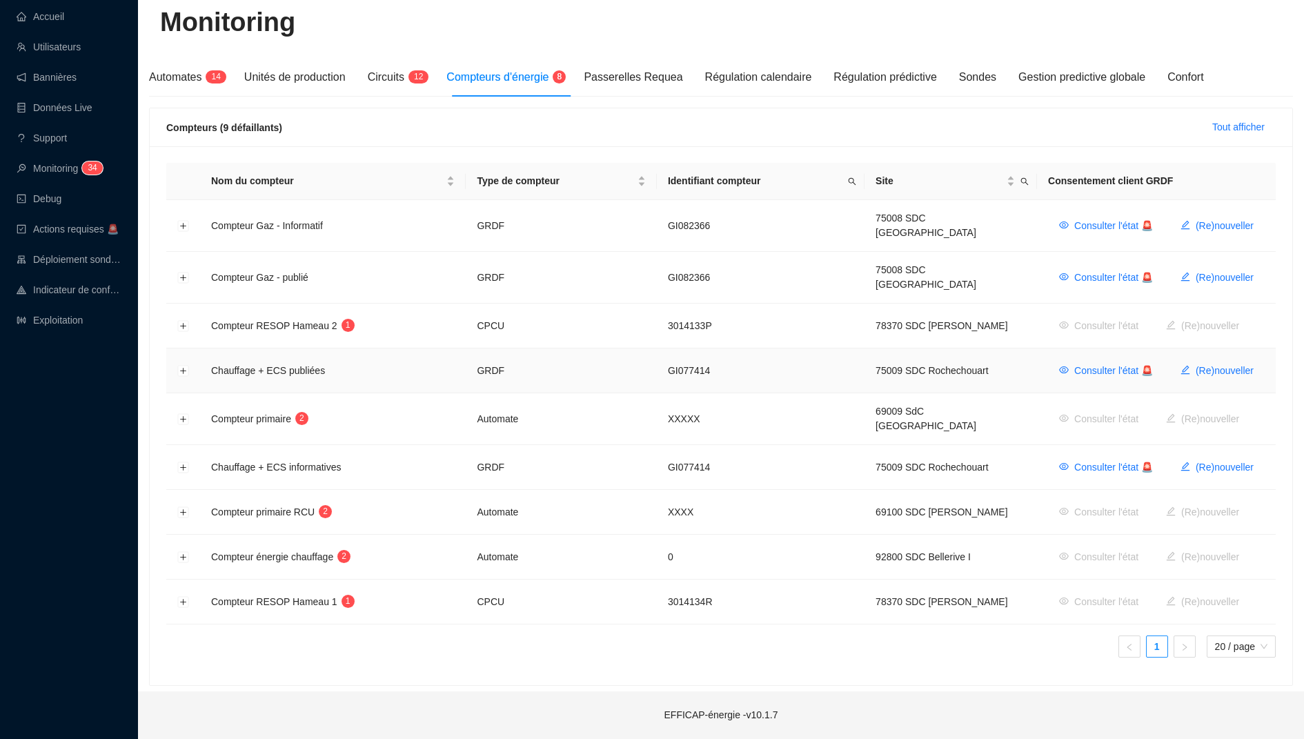
scroll to position [107, 0]
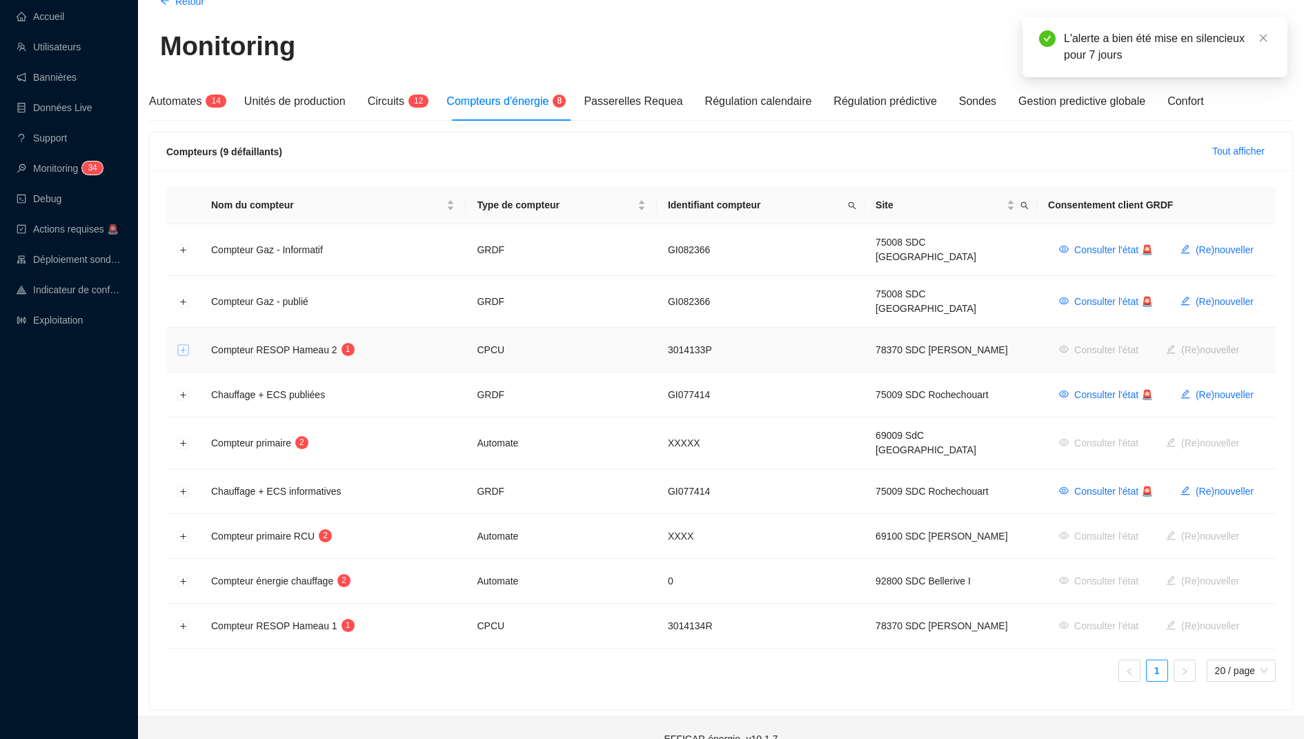
click at [182, 345] on button "Développer la ligne" at bounding box center [183, 350] width 11 height 11
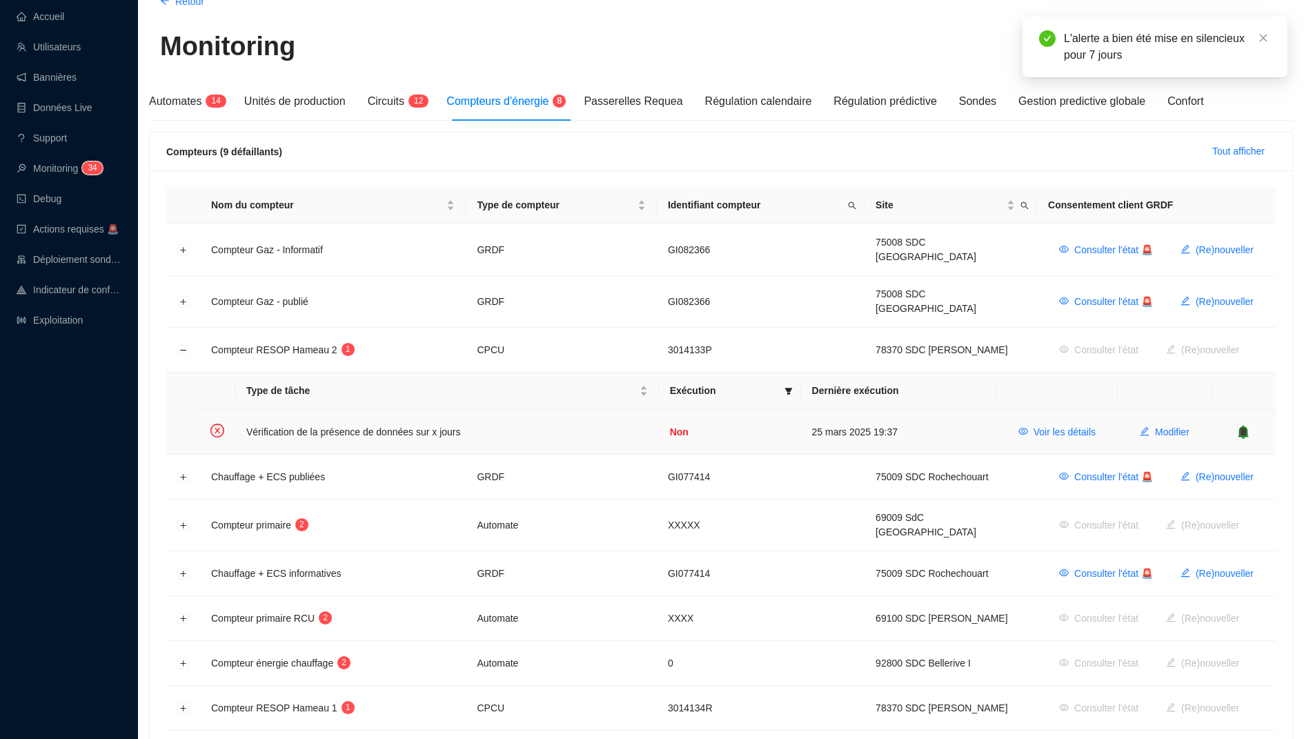
click at [1240, 425] on icon "bell" at bounding box center [1243, 432] width 10 height 14
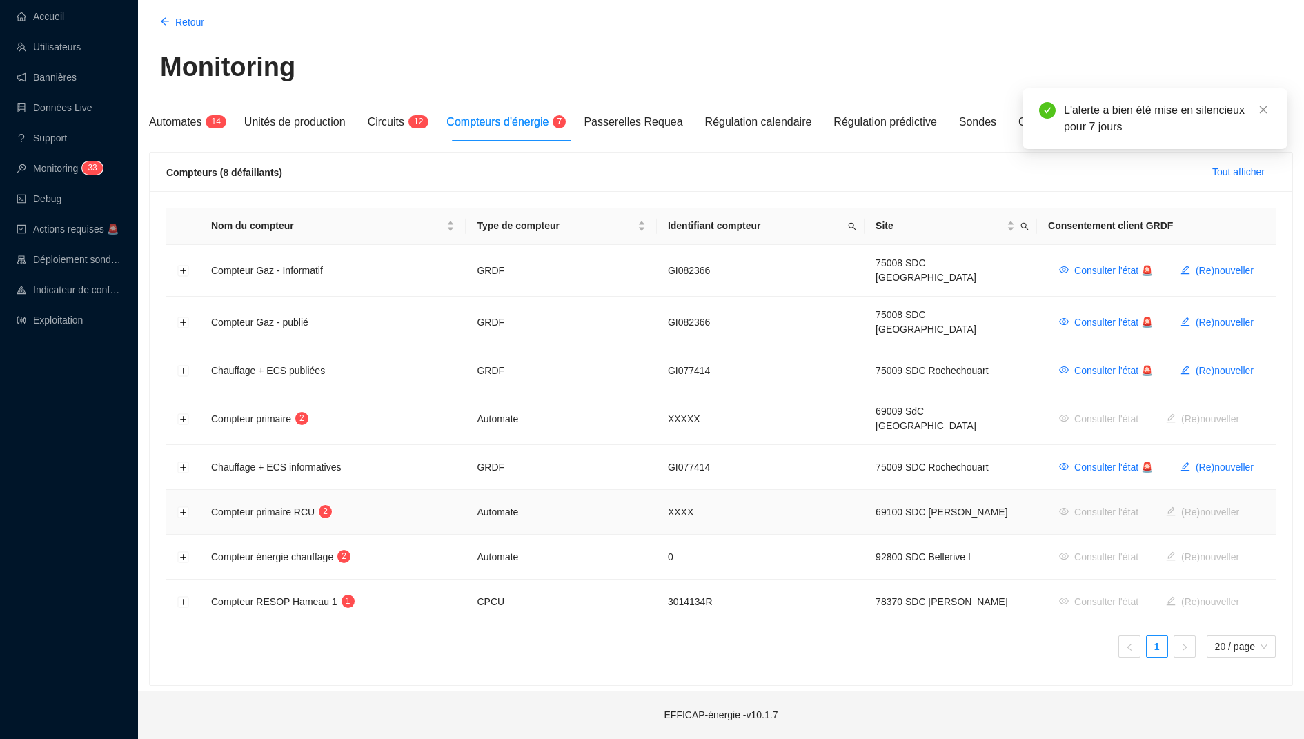
scroll to position [62, 0]
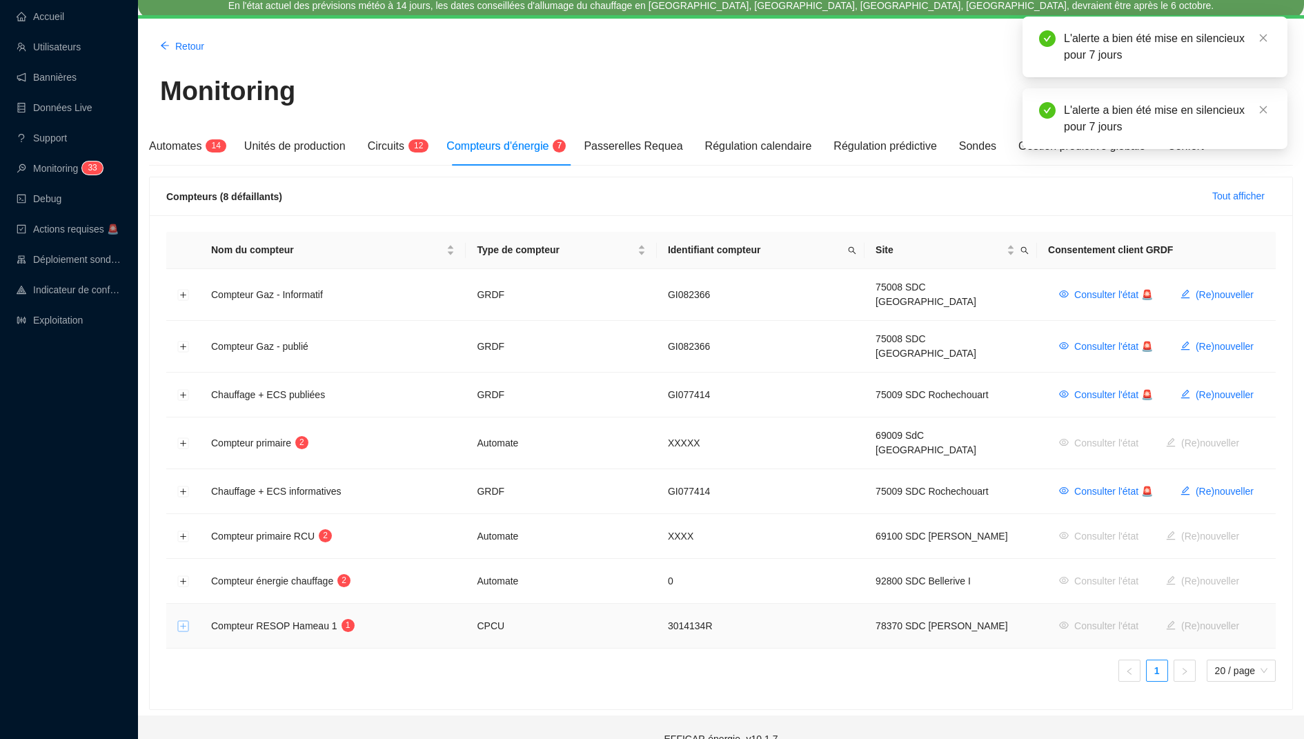
click at [181, 621] on button "Développer la ligne" at bounding box center [183, 626] width 11 height 11
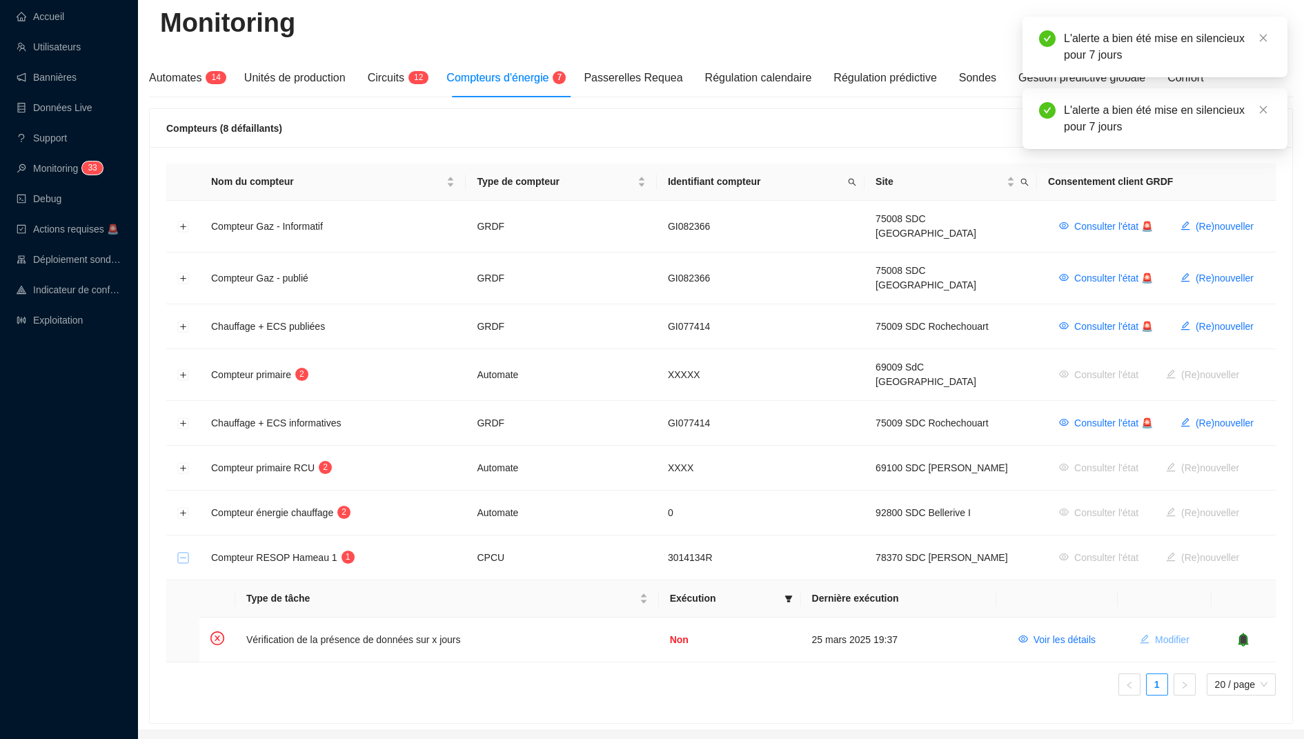
scroll to position [137, 0]
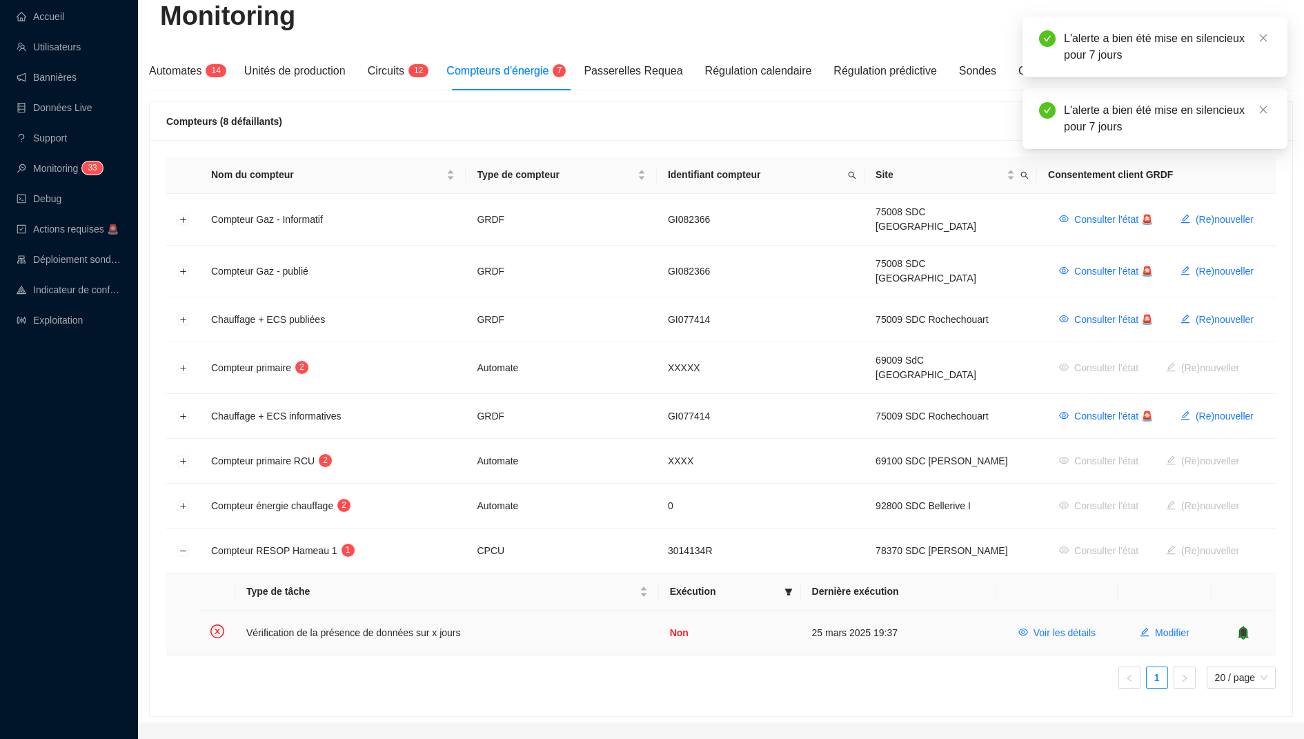
click at [1243, 627] on icon "bell" at bounding box center [1243, 632] width 9 height 10
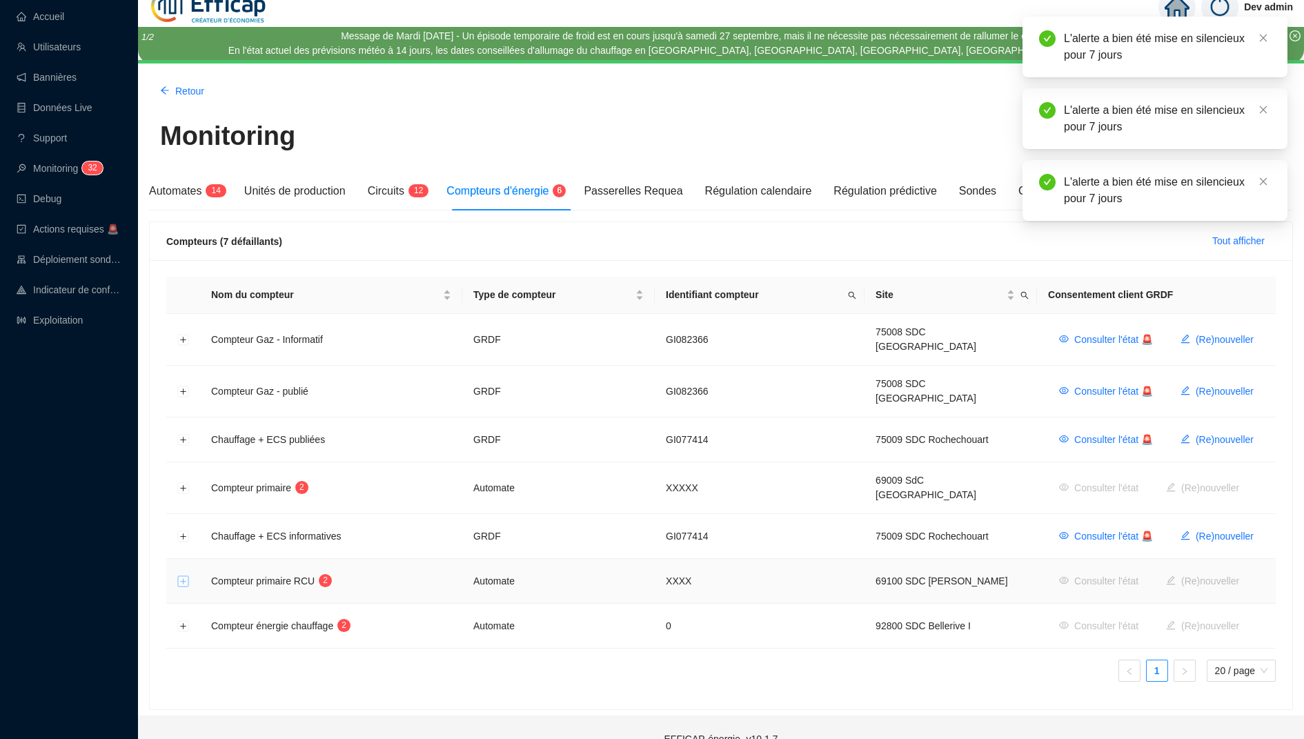
click at [180, 576] on button "Développer la ligne" at bounding box center [183, 581] width 11 height 11
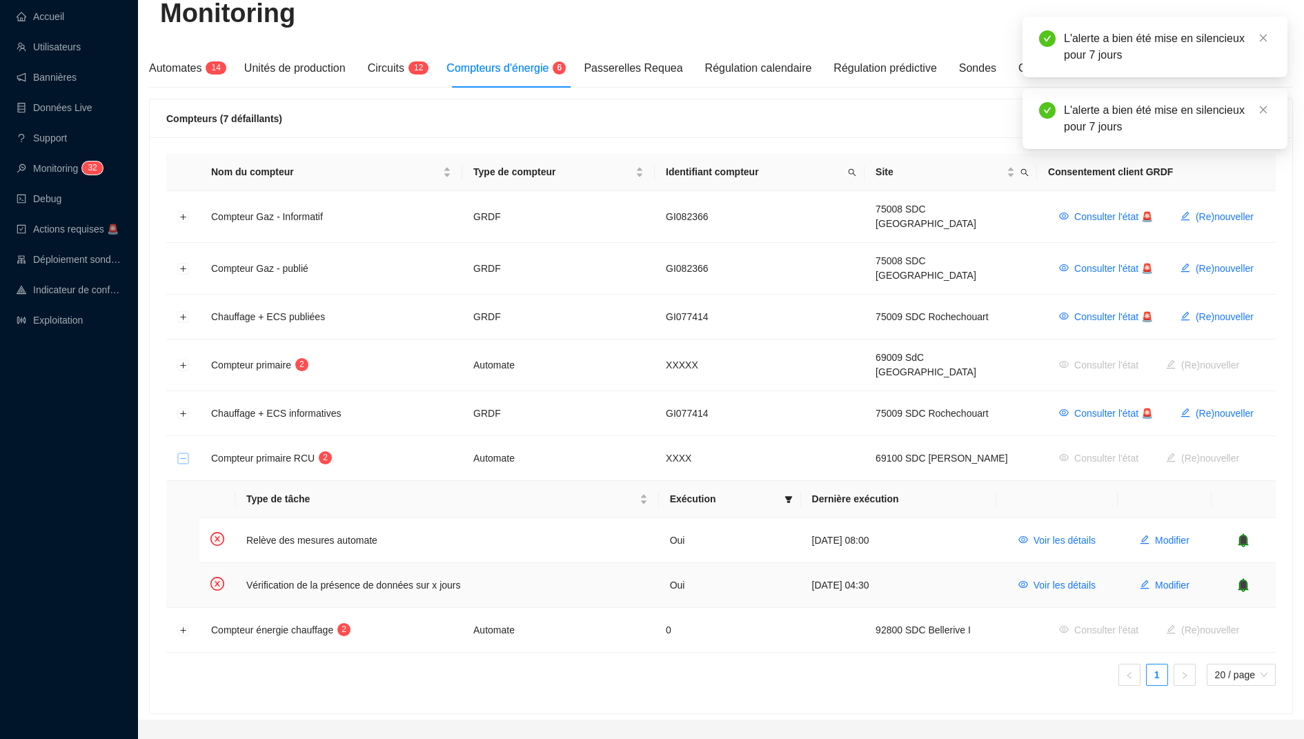
scroll to position [144, 0]
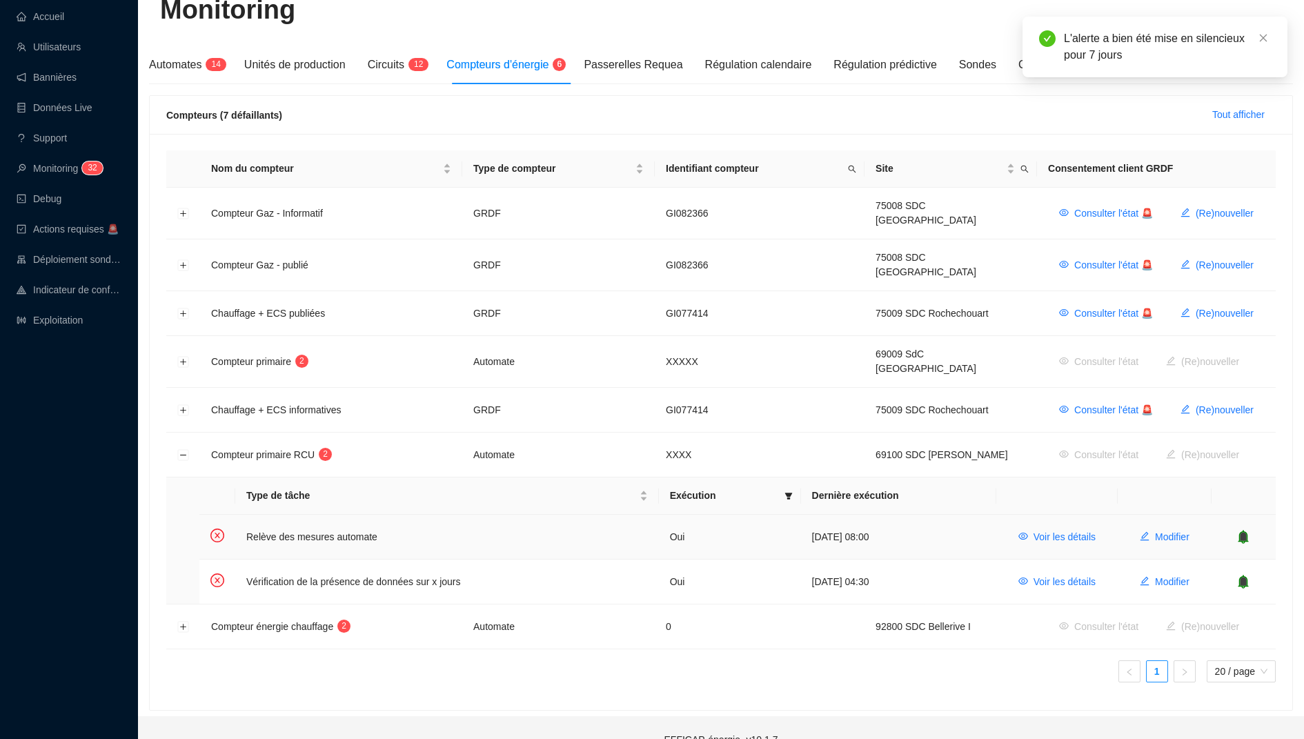
click at [1247, 530] on icon "bell" at bounding box center [1243, 537] width 10 height 14
click at [1245, 576] on icon "bell" at bounding box center [1243, 581] width 9 height 10
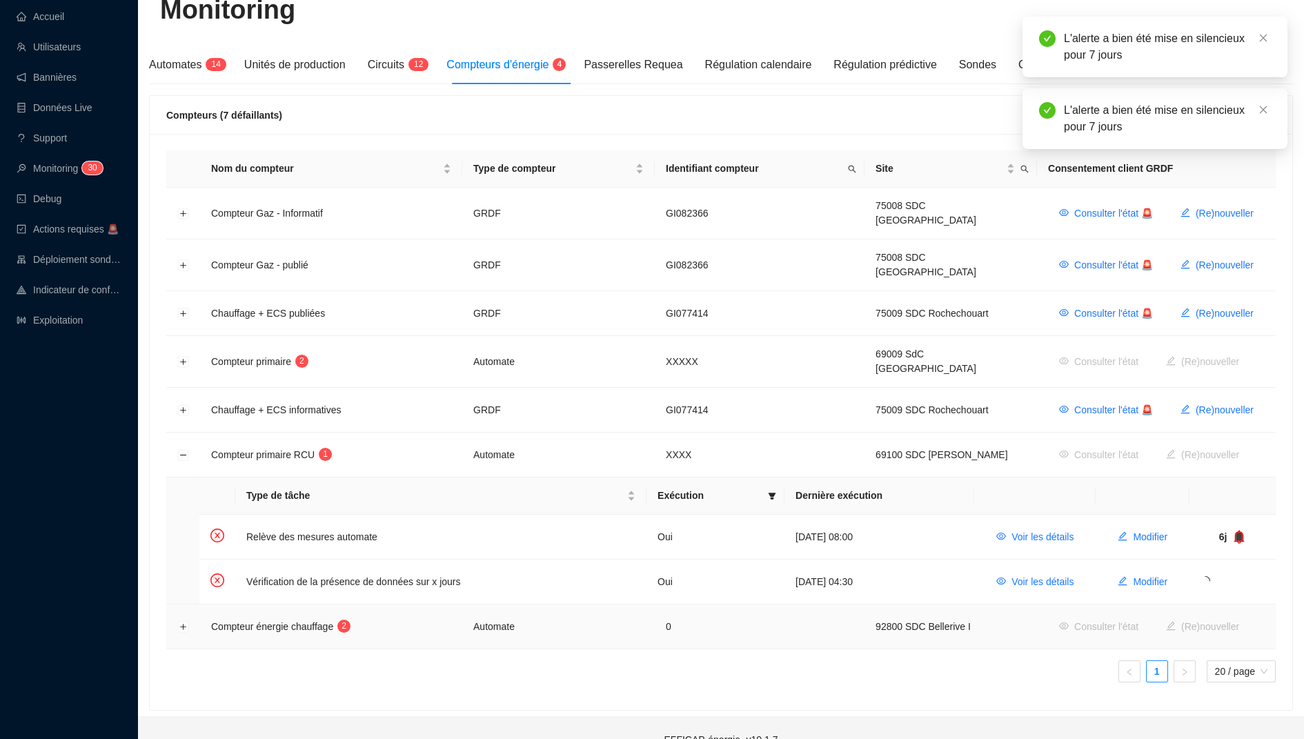
scroll to position [0, 0]
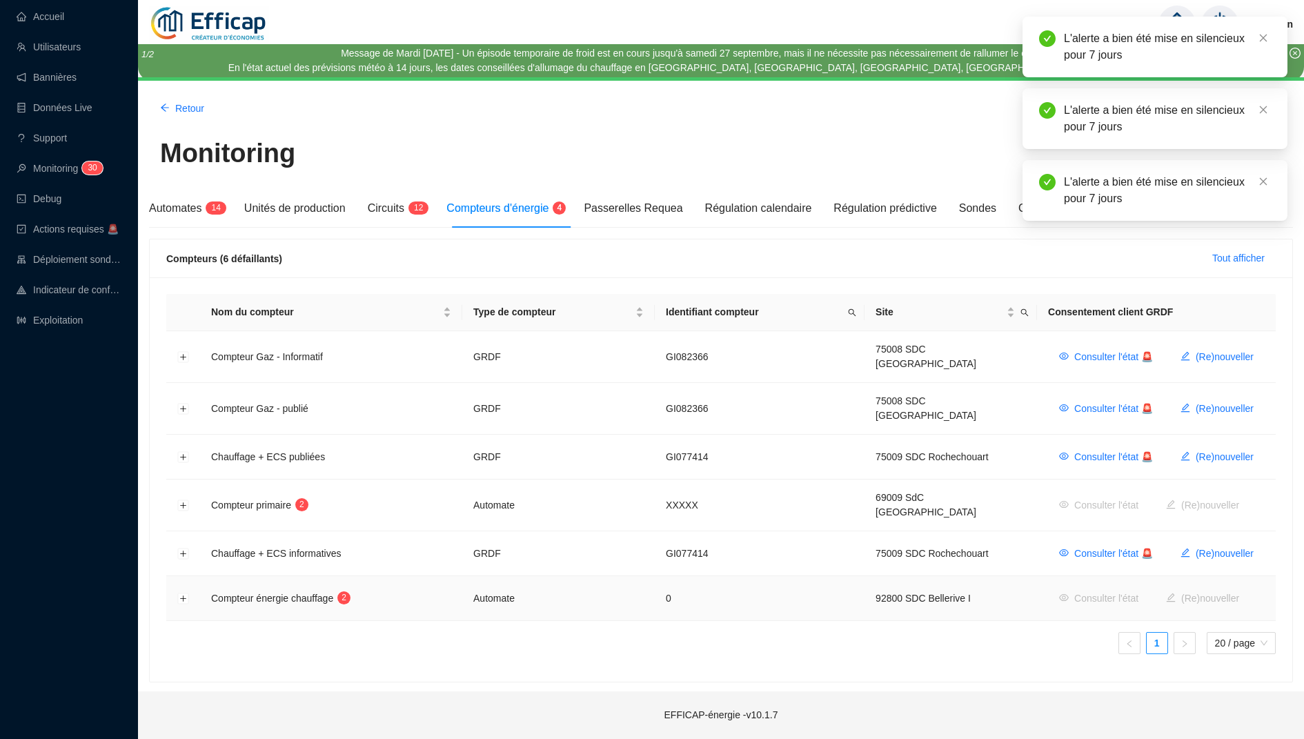
click at [177, 576] on td at bounding box center [183, 598] width 34 height 45
click at [179, 593] on button "Développer la ligne" at bounding box center [183, 598] width 11 height 11
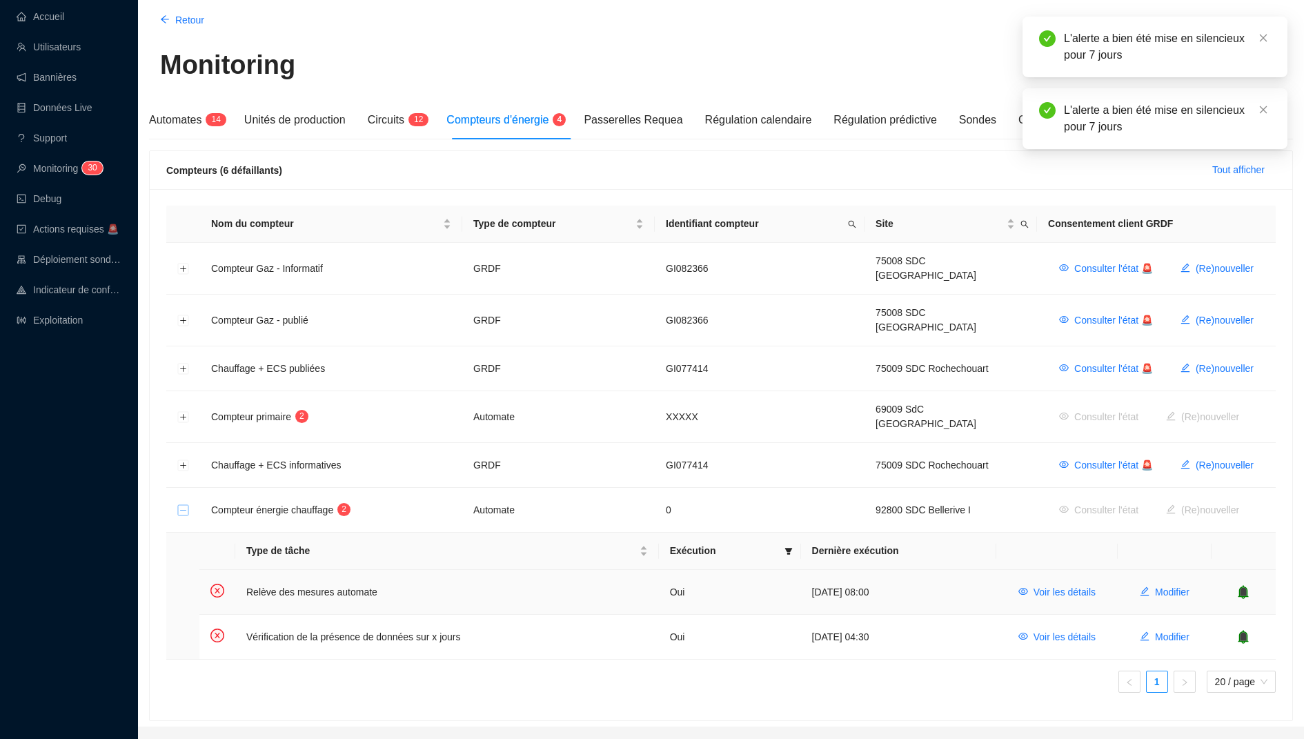
scroll to position [99, 0]
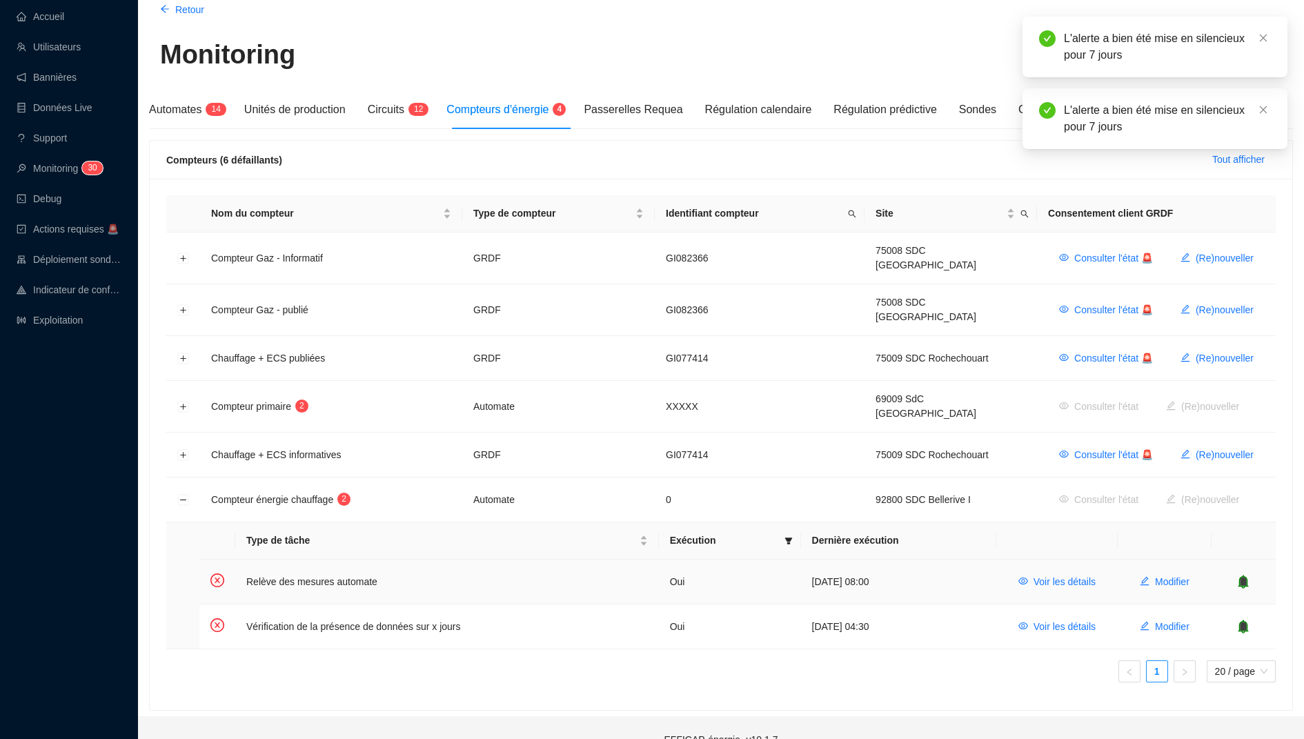
click at [1246, 576] on icon "bell" at bounding box center [1243, 581] width 9 height 10
click at [1246, 621] on icon "bell" at bounding box center [1243, 626] width 9 height 10
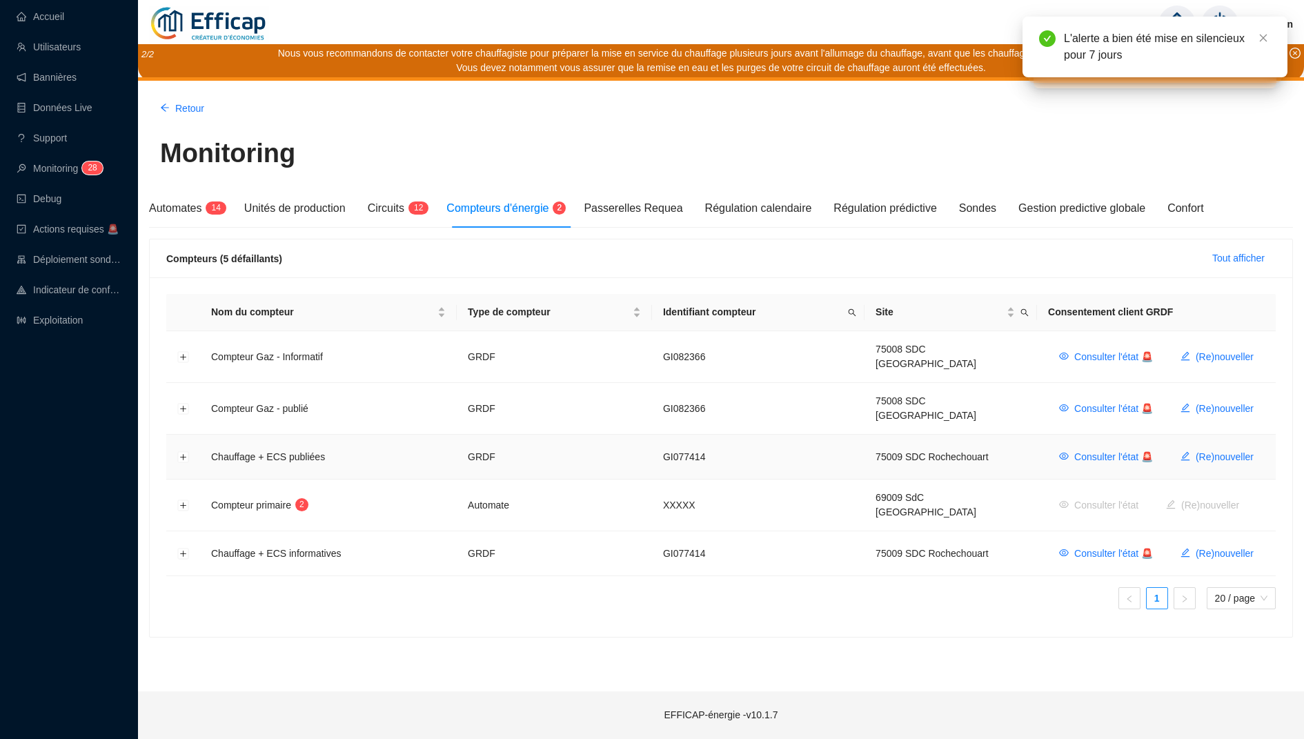
scroll to position [0, 0]
click at [179, 500] on button "Développer la ligne" at bounding box center [183, 505] width 11 height 11
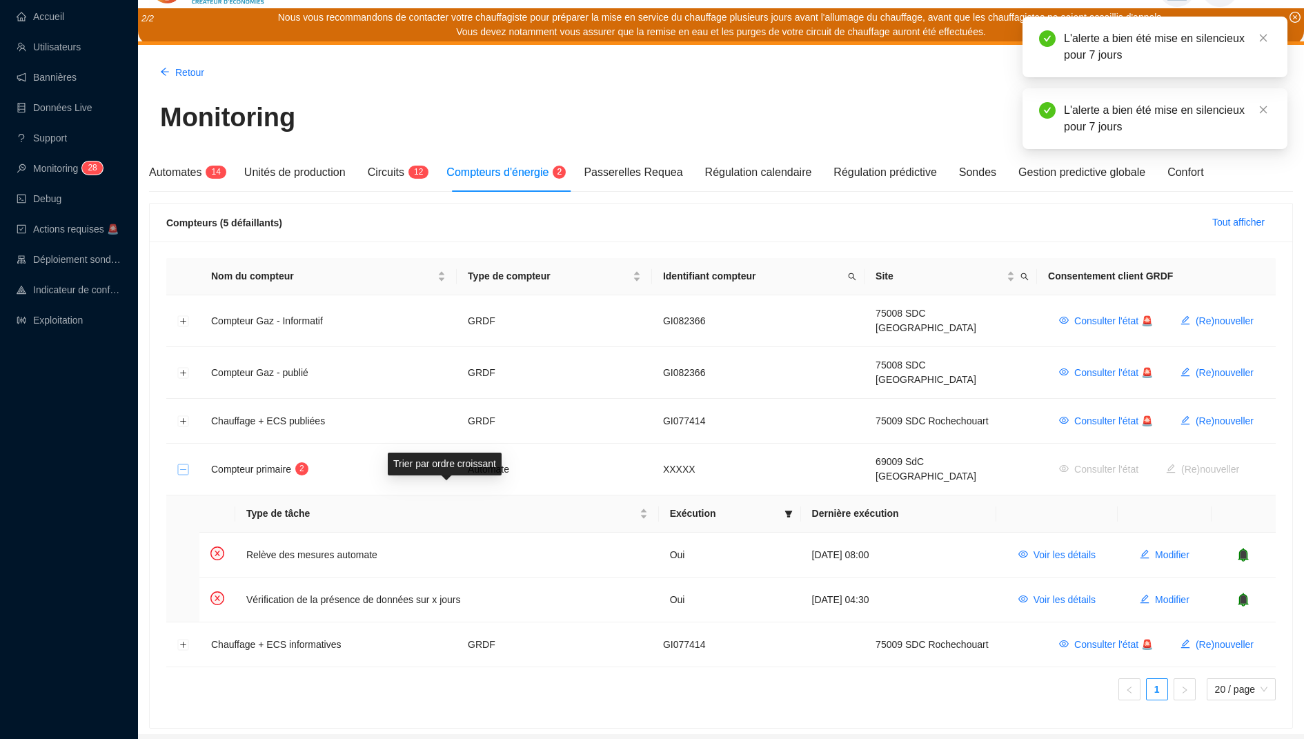
scroll to position [43, 0]
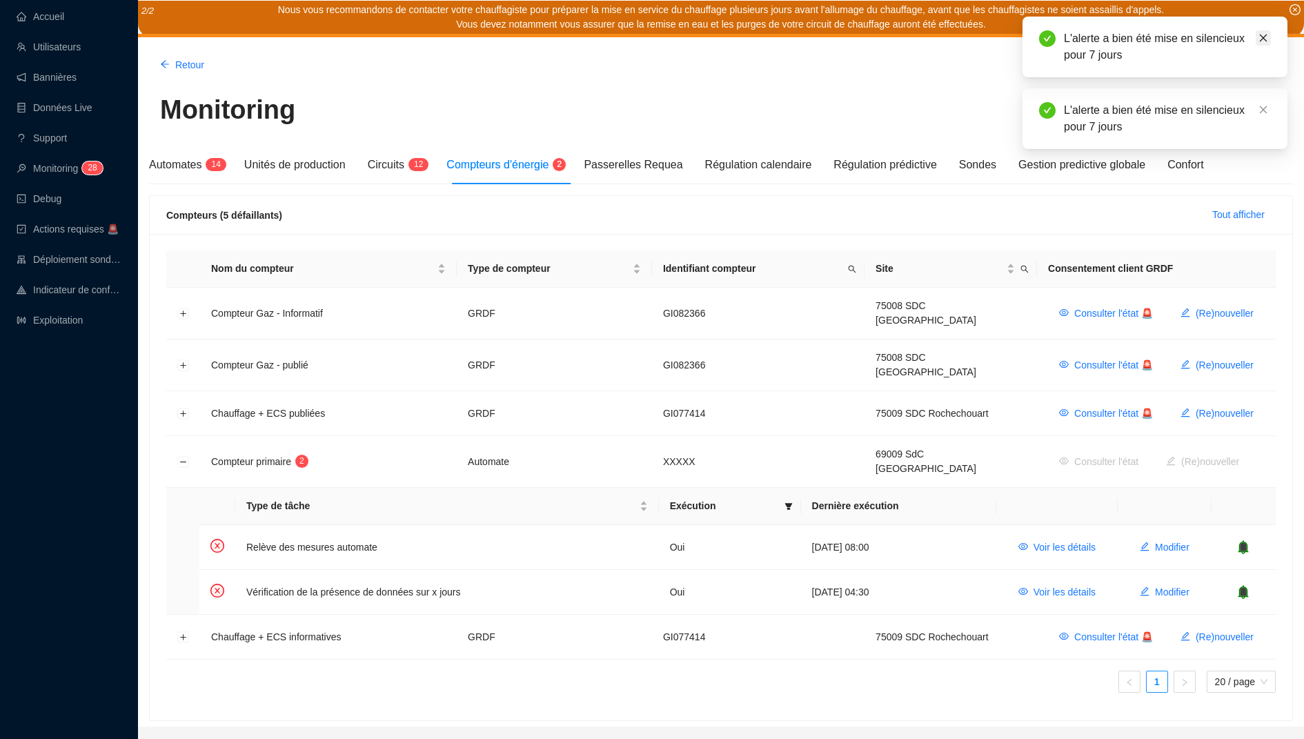
click at [1263, 36] on icon "close" at bounding box center [1263, 38] width 10 height 10
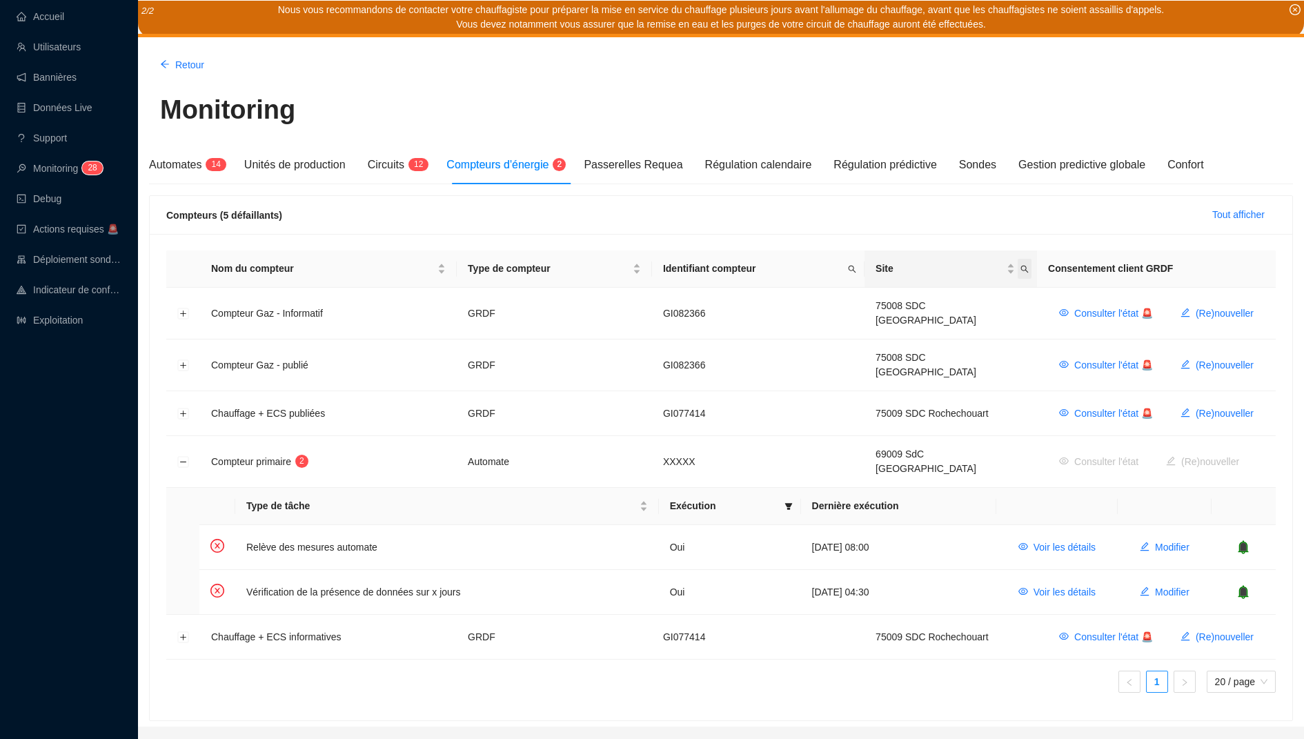
click at [1020, 265] on icon "search" at bounding box center [1024, 269] width 8 height 8
type input "balm"
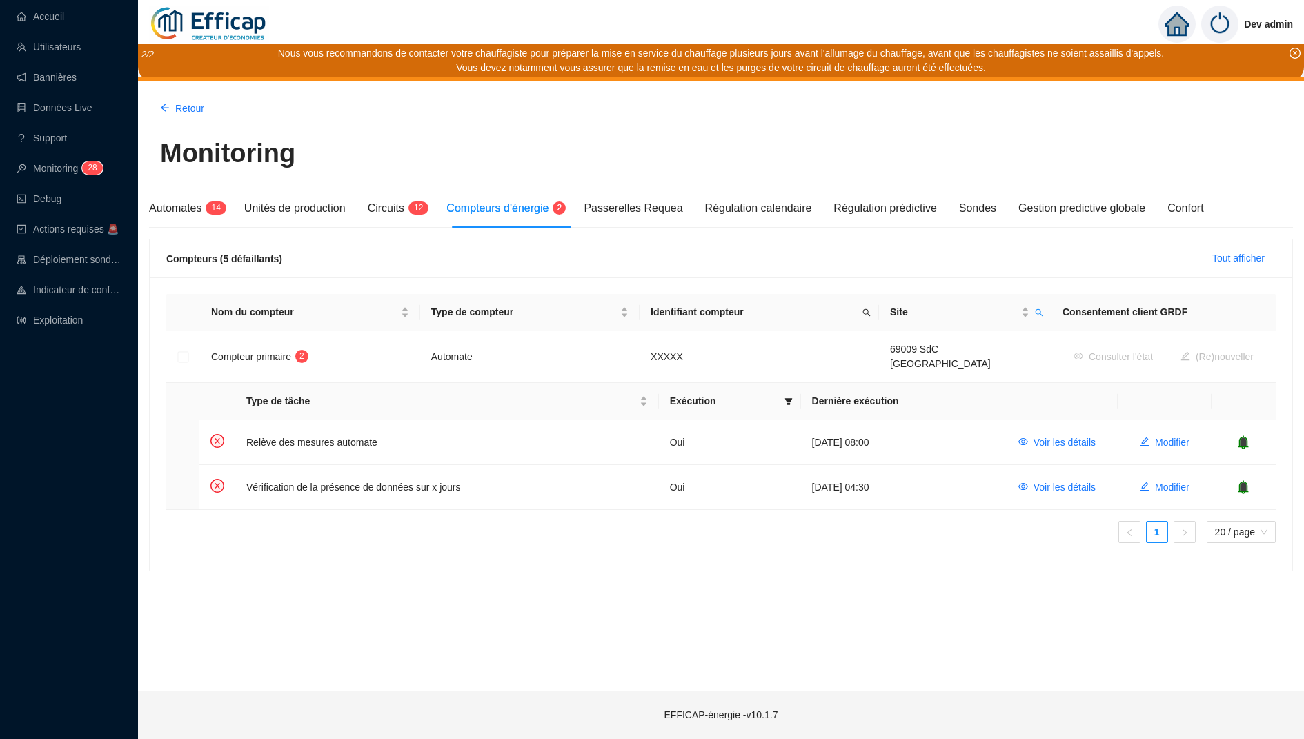
scroll to position [0, 0]
click at [1226, 257] on span "Tout afficher" at bounding box center [1238, 258] width 52 height 14
click at [1245, 437] on icon "bell" at bounding box center [1243, 442] width 9 height 10
click at [1244, 489] on td at bounding box center [1243, 487] width 64 height 44
click at [1244, 484] on icon "bell" at bounding box center [1243, 487] width 14 height 14
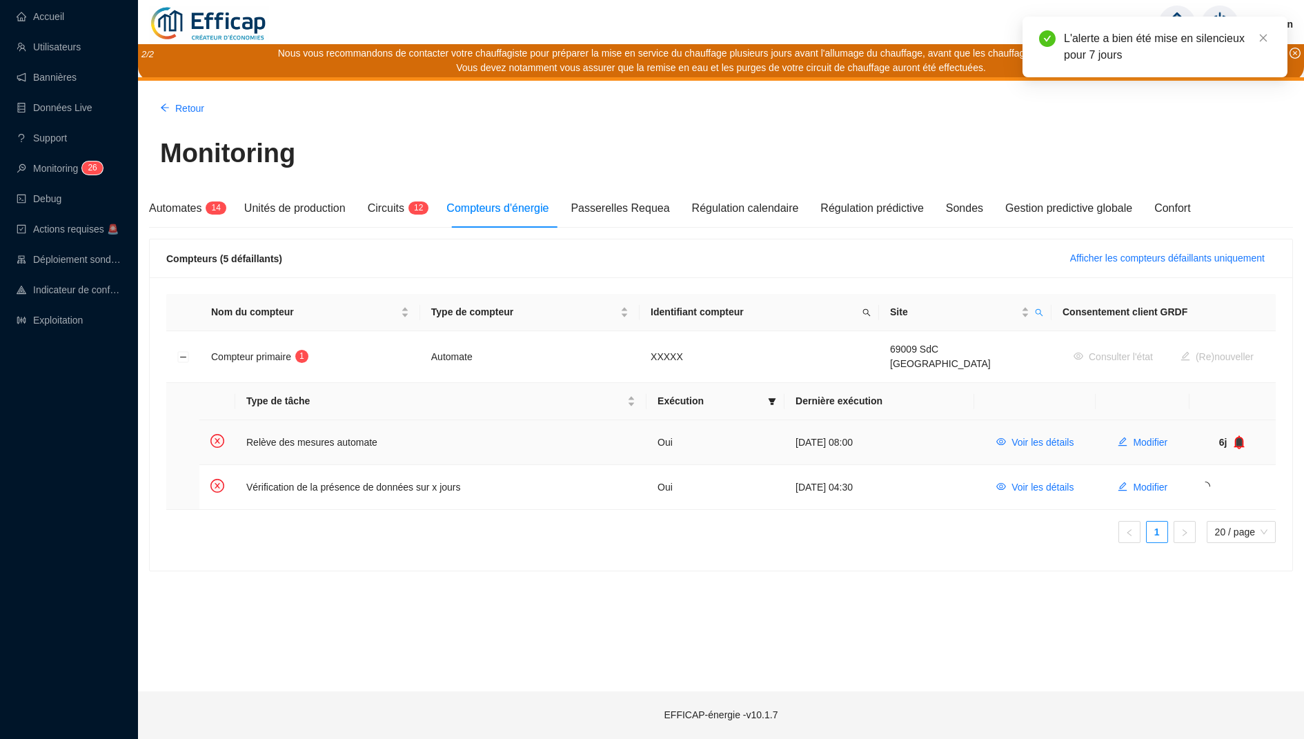
click at [1238, 437] on icon "bell" at bounding box center [1239, 442] width 9 height 10
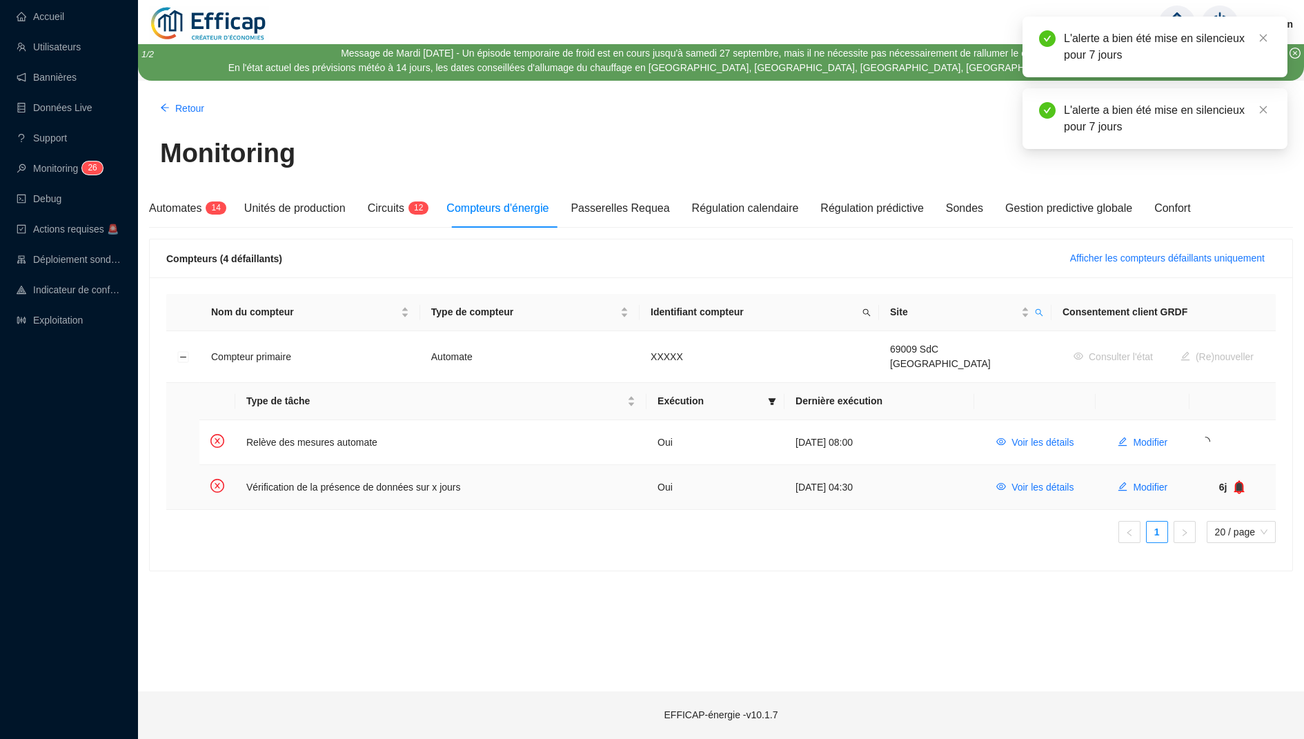
click at [1239, 482] on icon "bell" at bounding box center [1239, 487] width 9 height 10
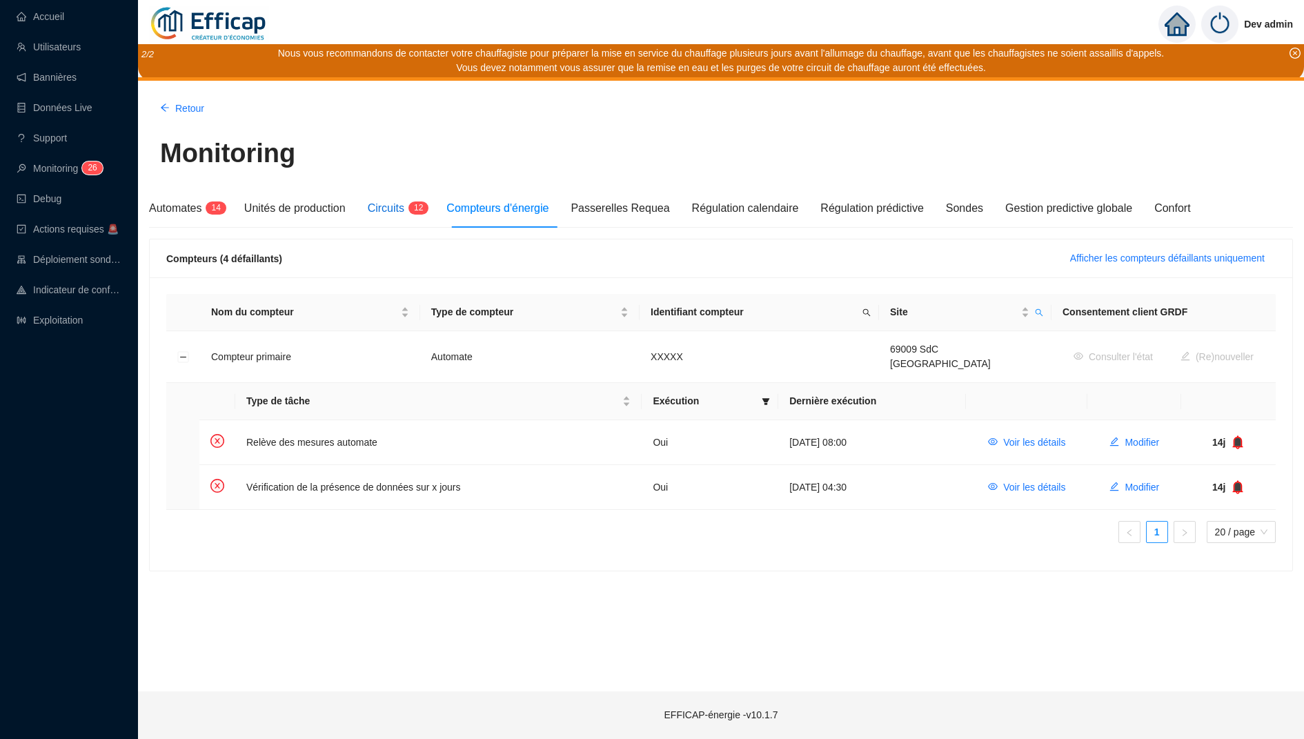
click at [395, 212] on span "Circuits" at bounding box center [386, 208] width 37 height 12
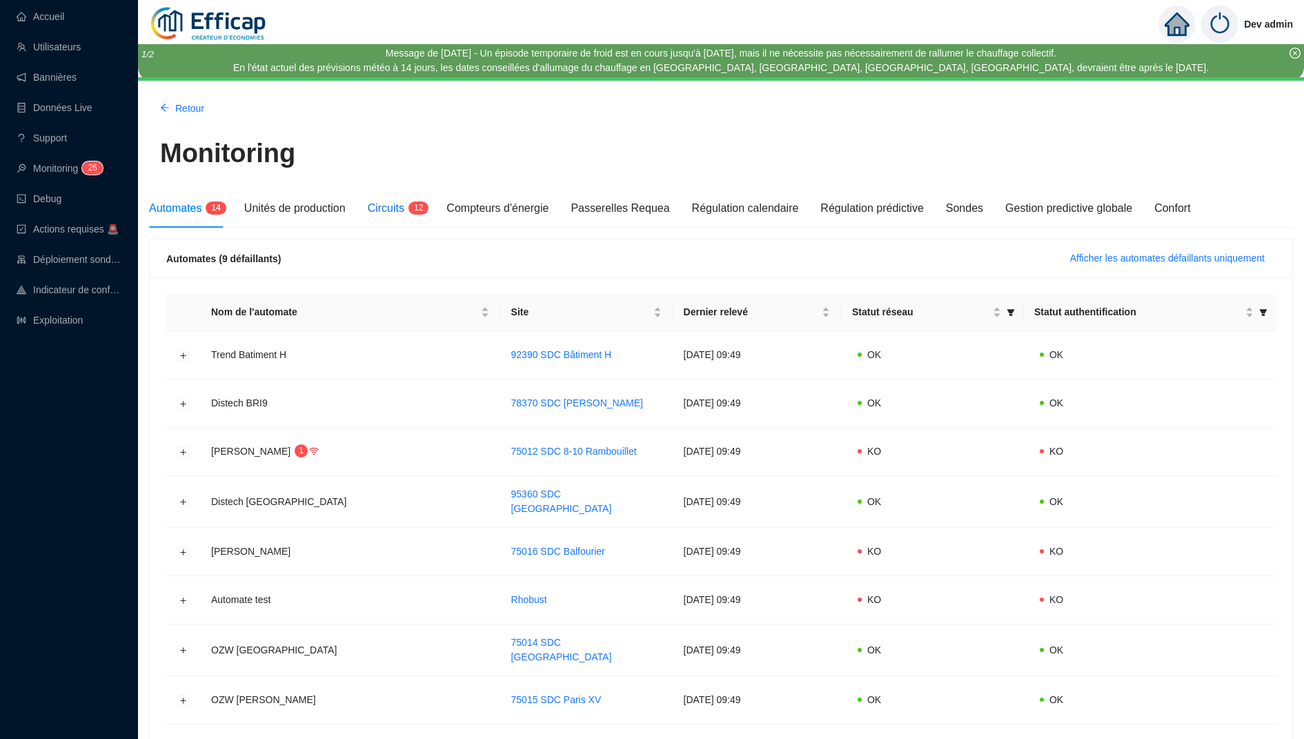
click at [411, 208] on span "1 2" at bounding box center [414, 209] width 20 height 11
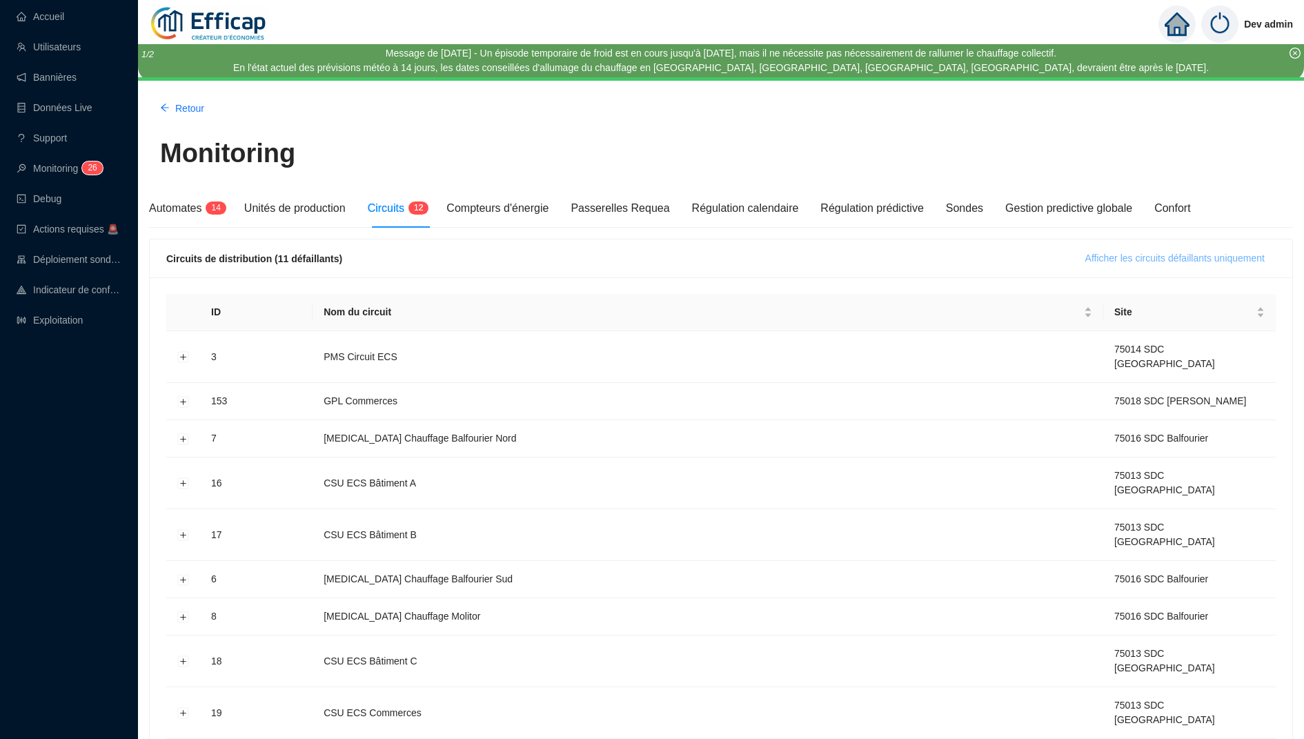
click at [1207, 259] on span "Afficher les circuits défaillants uniquement" at bounding box center [1174, 258] width 179 height 14
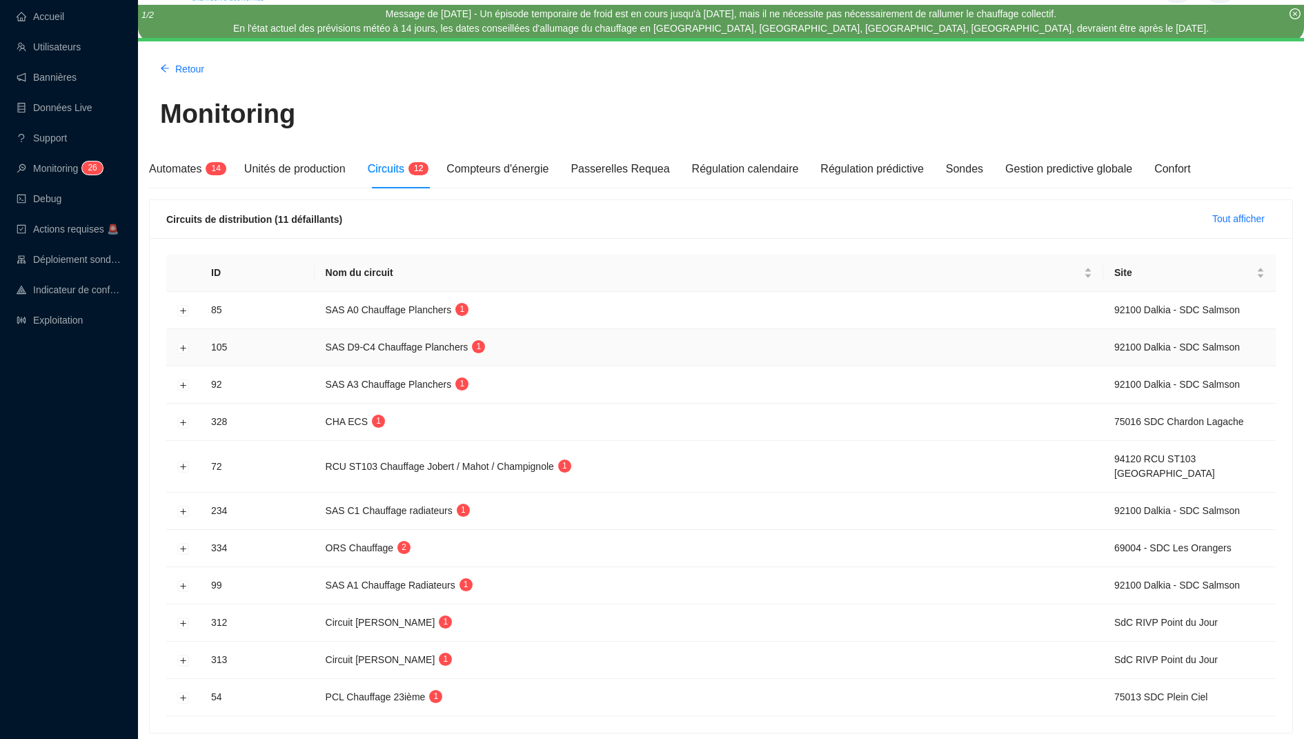
scroll to position [83, 0]
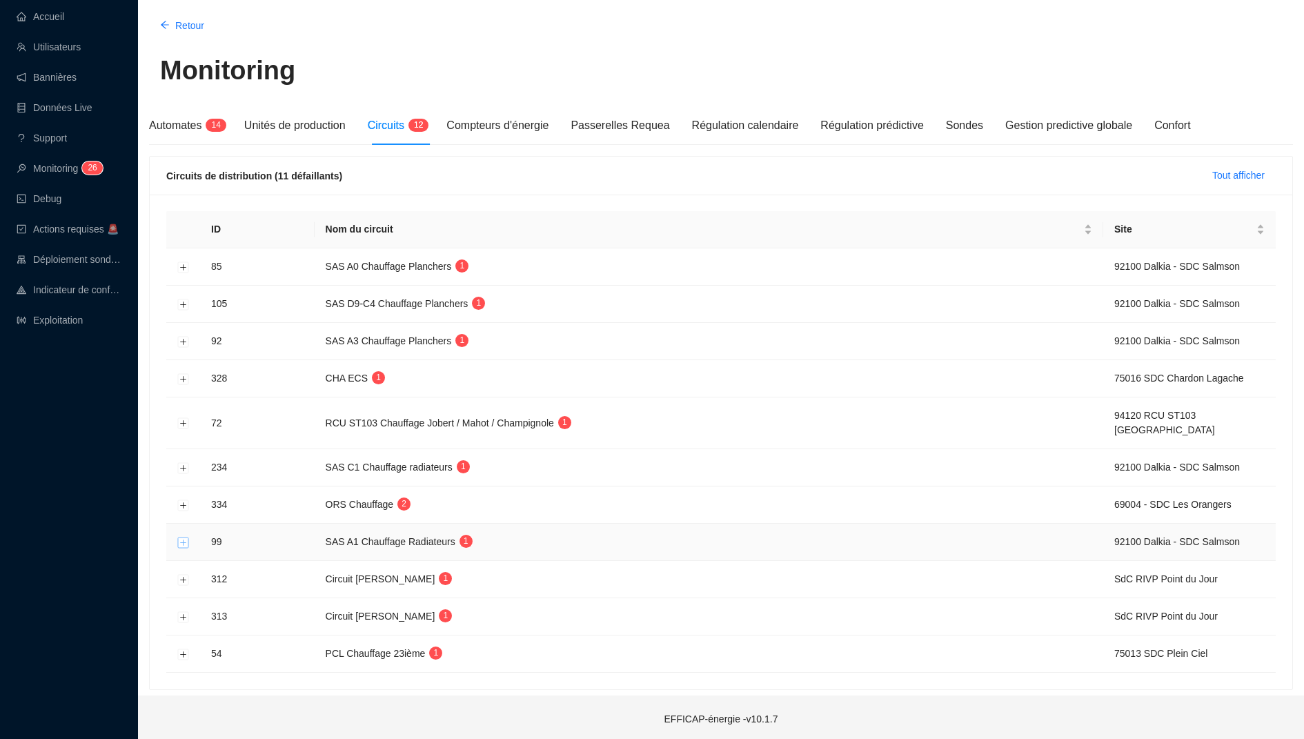
click at [178, 540] on button "Développer la ligne" at bounding box center [183, 542] width 11 height 11
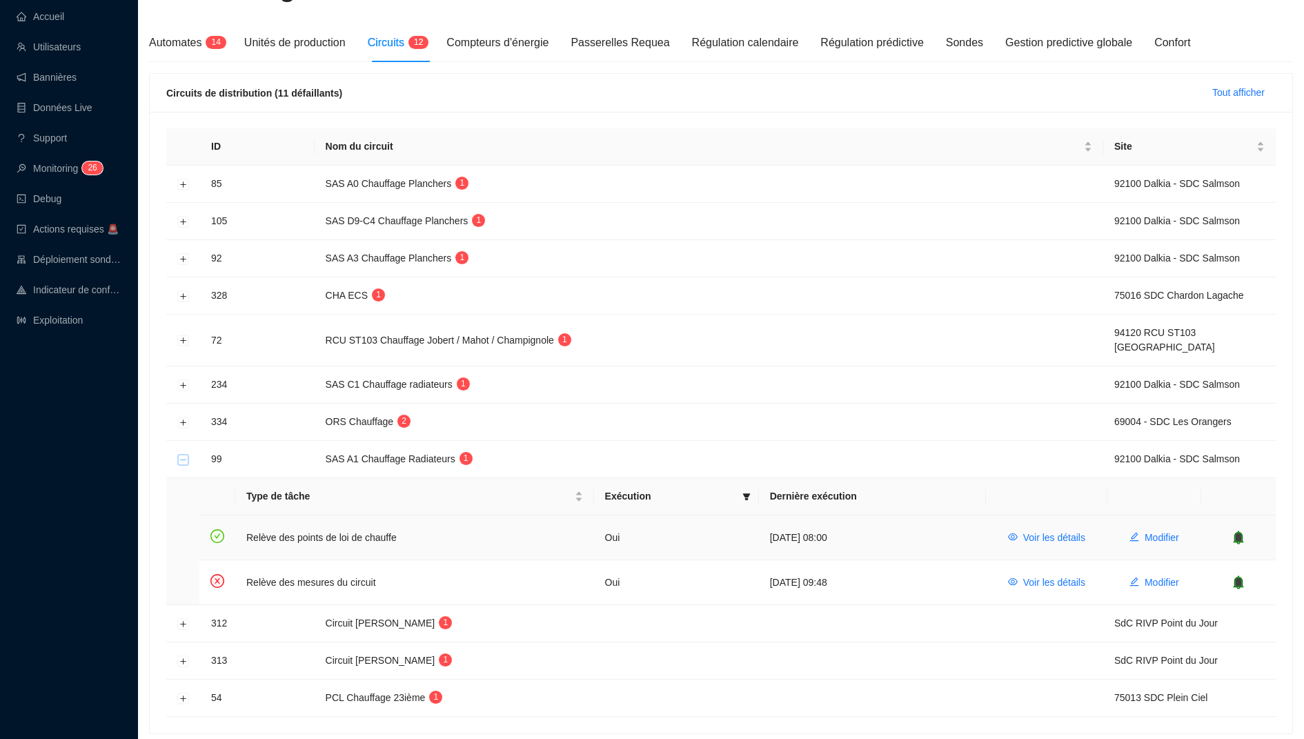
scroll to position [168, 0]
click at [188, 459] on td at bounding box center [183, 457] width 34 height 37
click at [181, 455] on button "Réduire la ligne" at bounding box center [183, 457] width 11 height 11
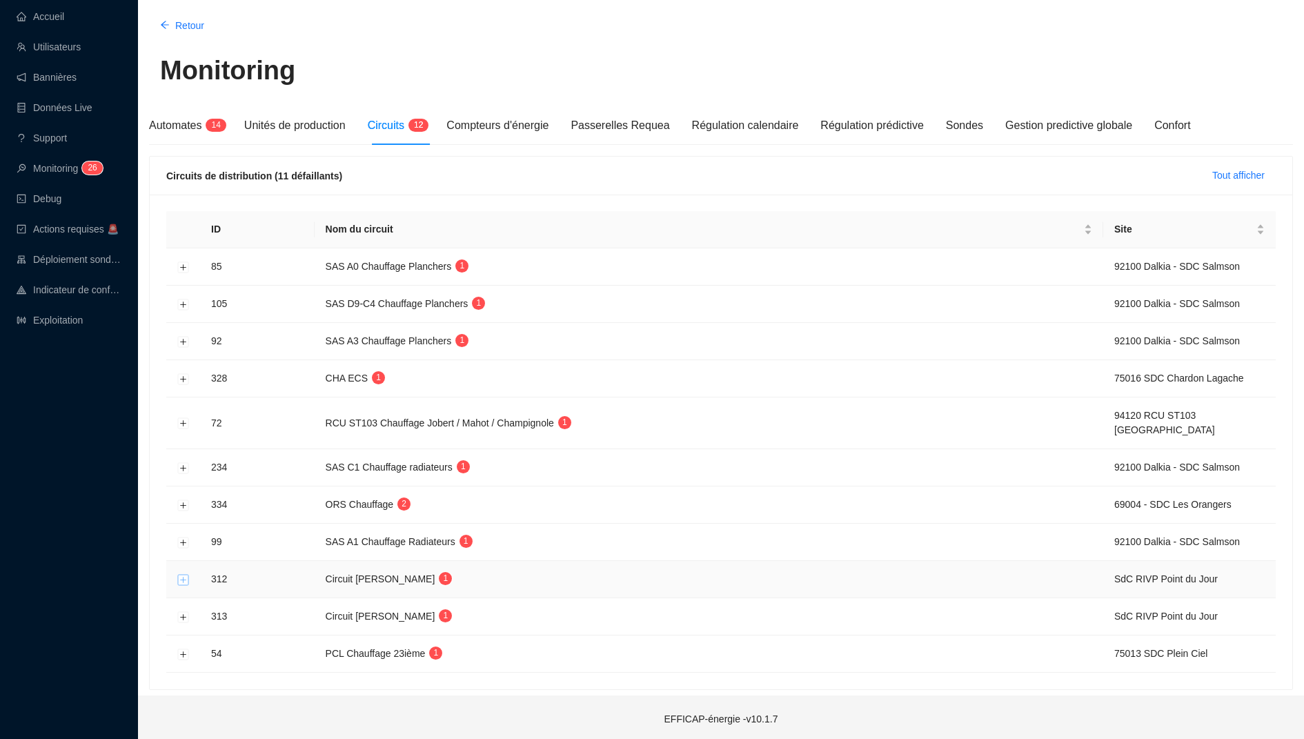
click at [179, 579] on button "Développer la ligne" at bounding box center [183, 579] width 11 height 11
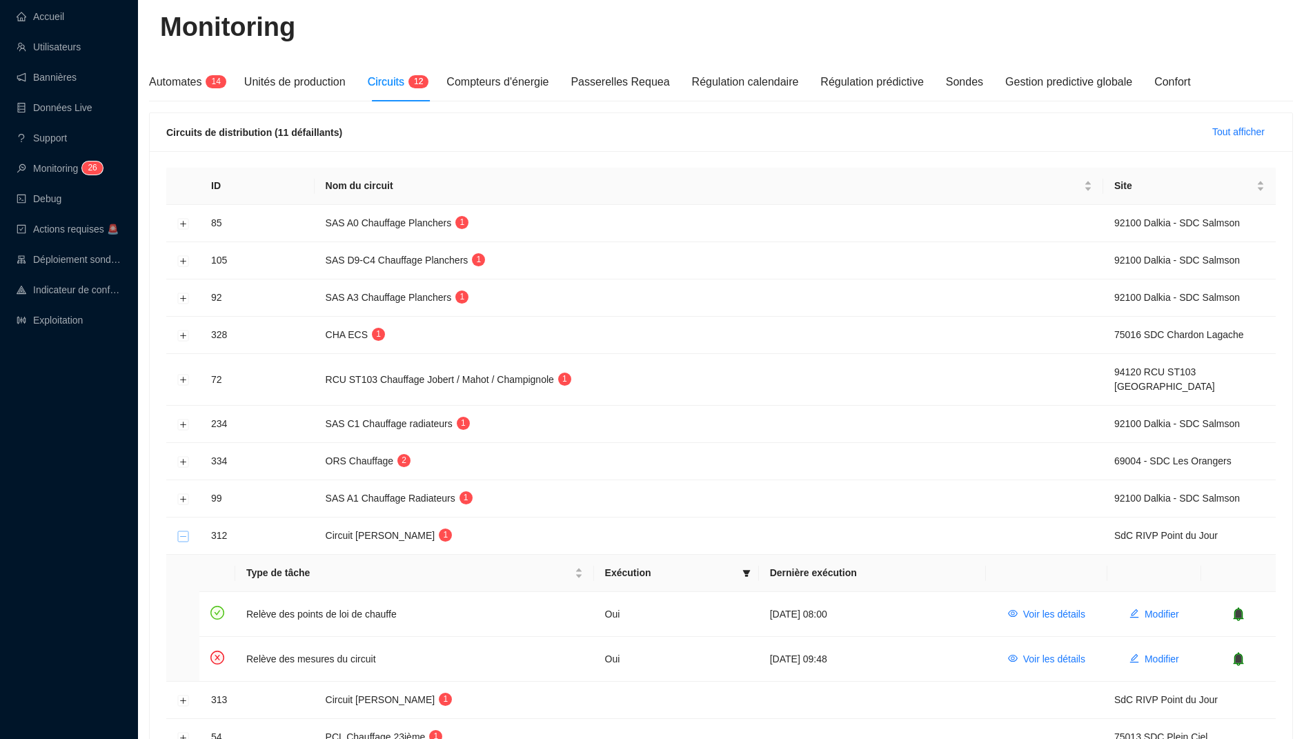
scroll to position [209, 0]
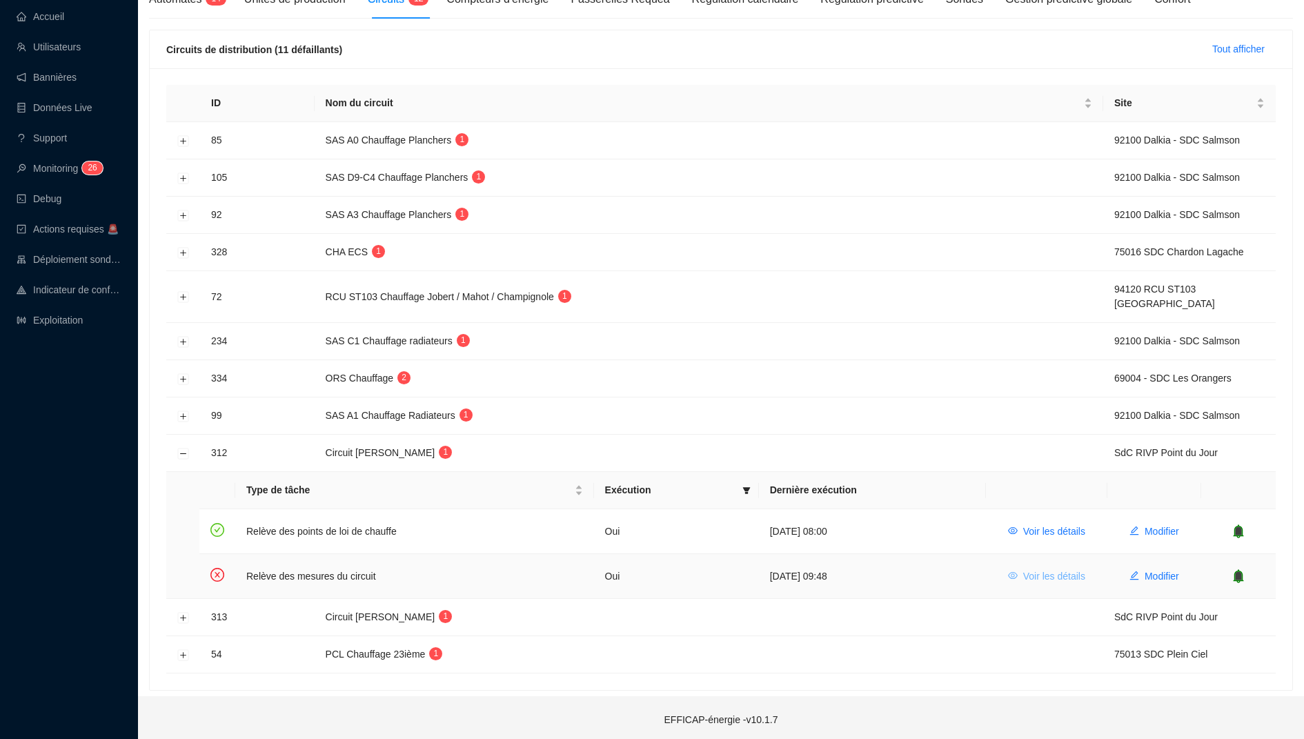
click at [1011, 573] on icon "eye" at bounding box center [1013, 576] width 10 height 10
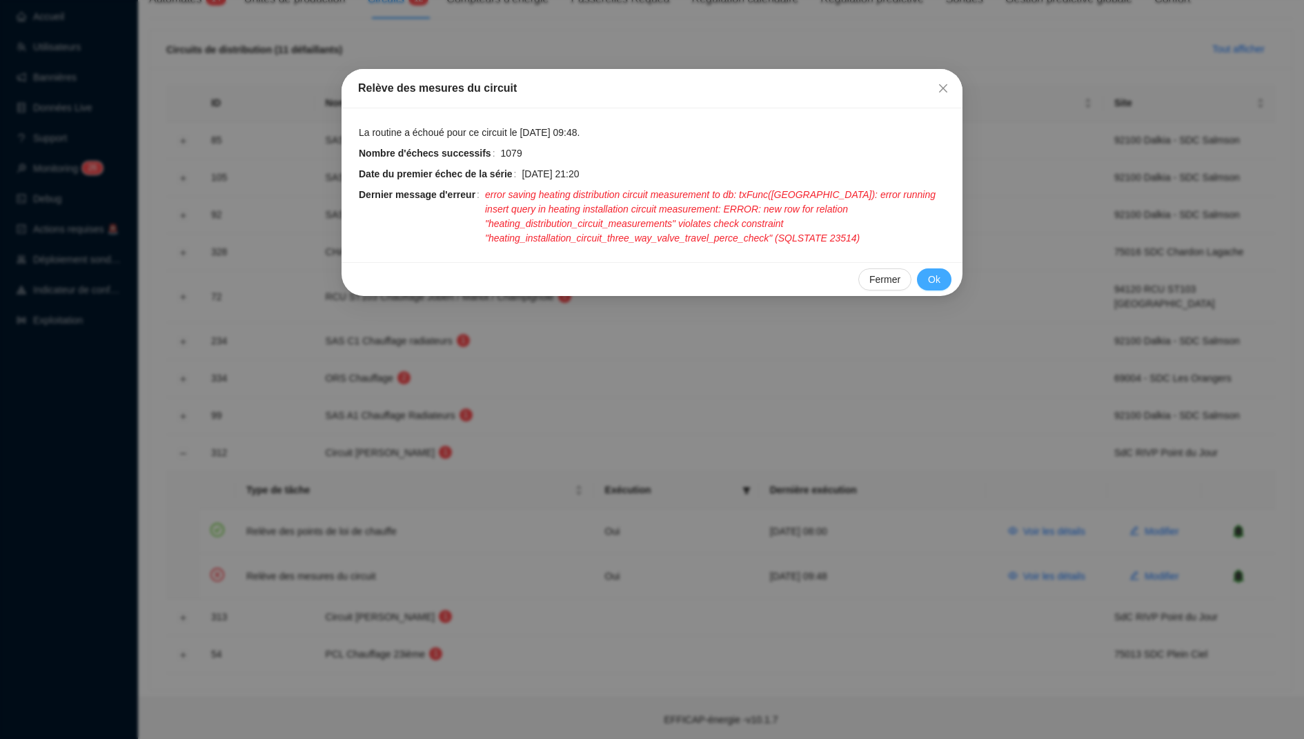
click at [932, 279] on span "Ok" at bounding box center [934, 280] width 12 height 14
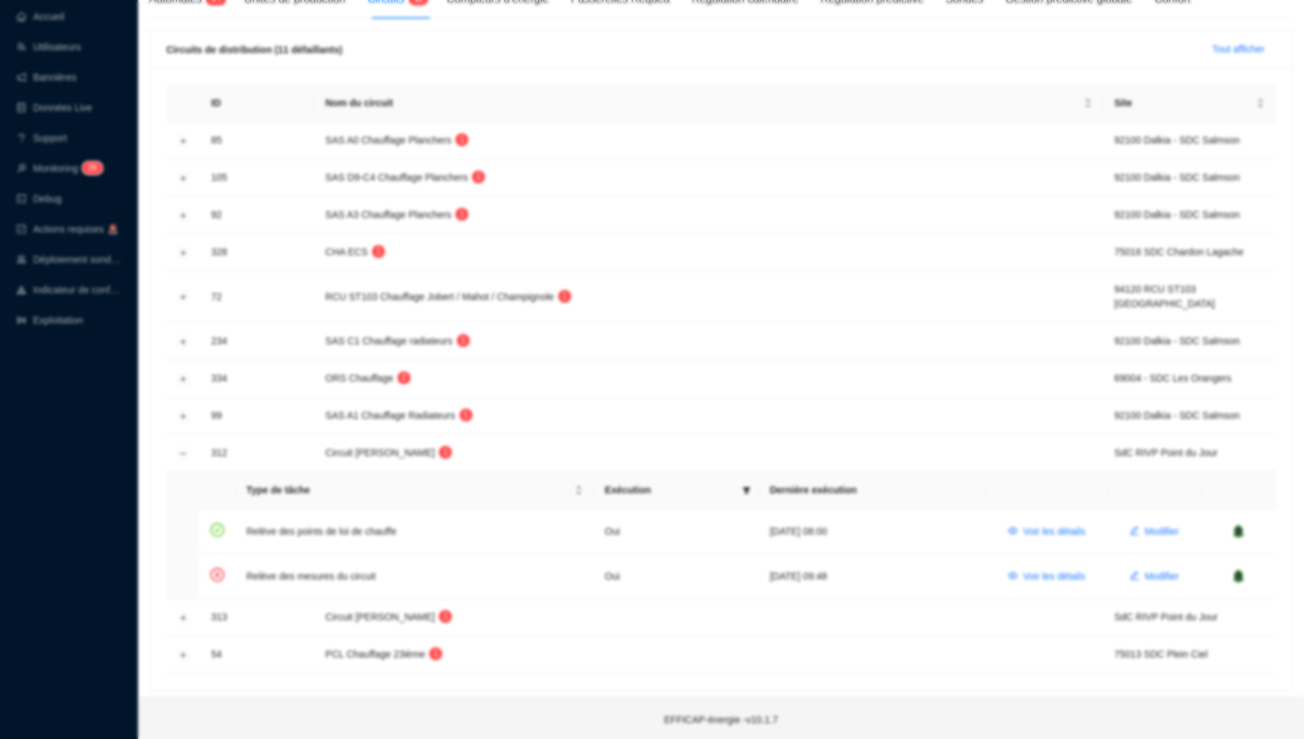
scroll to position [59, 0]
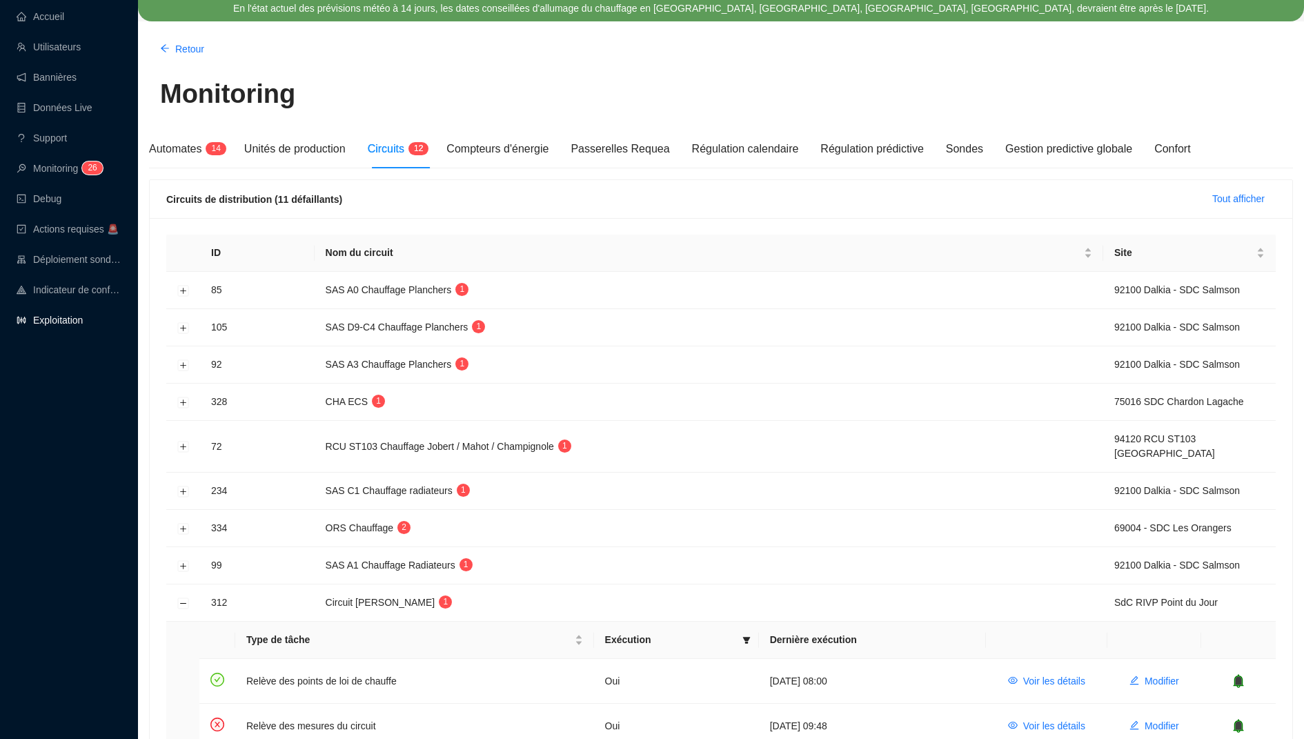
click at [29, 317] on link "Exploitation" at bounding box center [50, 320] width 66 height 11
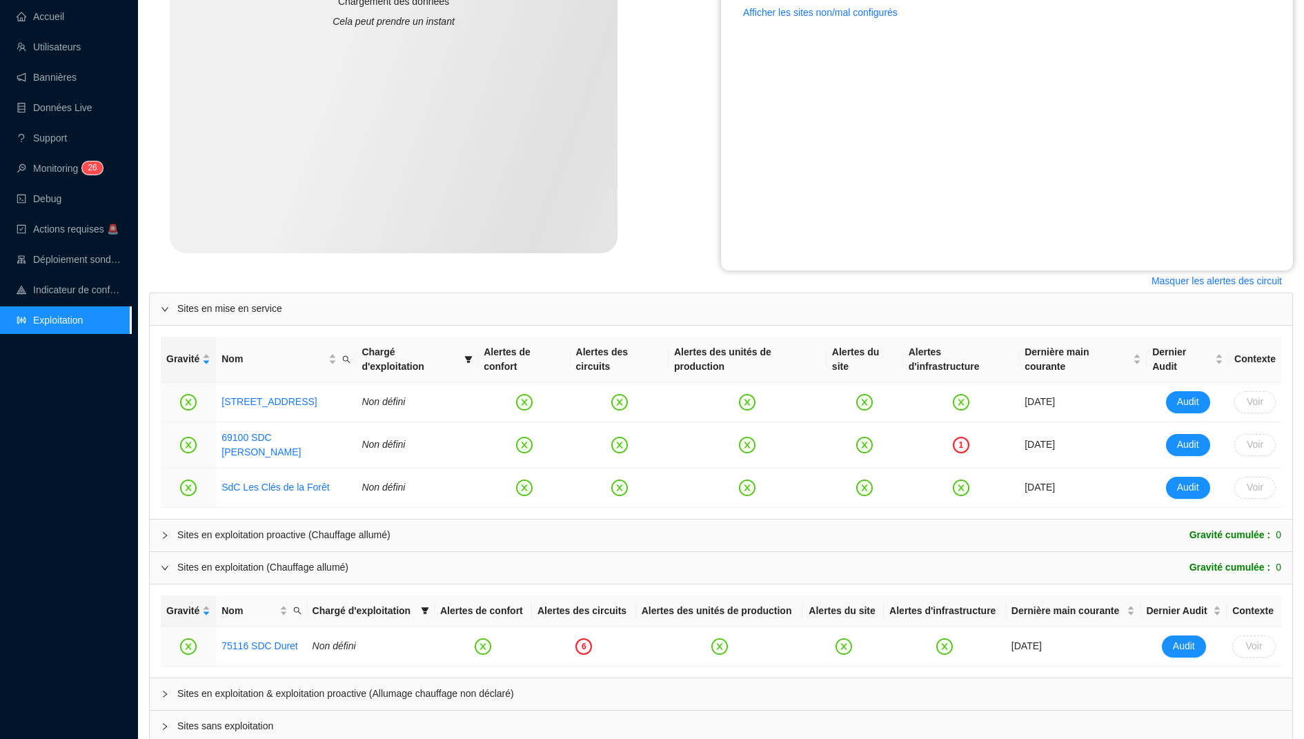
scroll to position [431, 0]
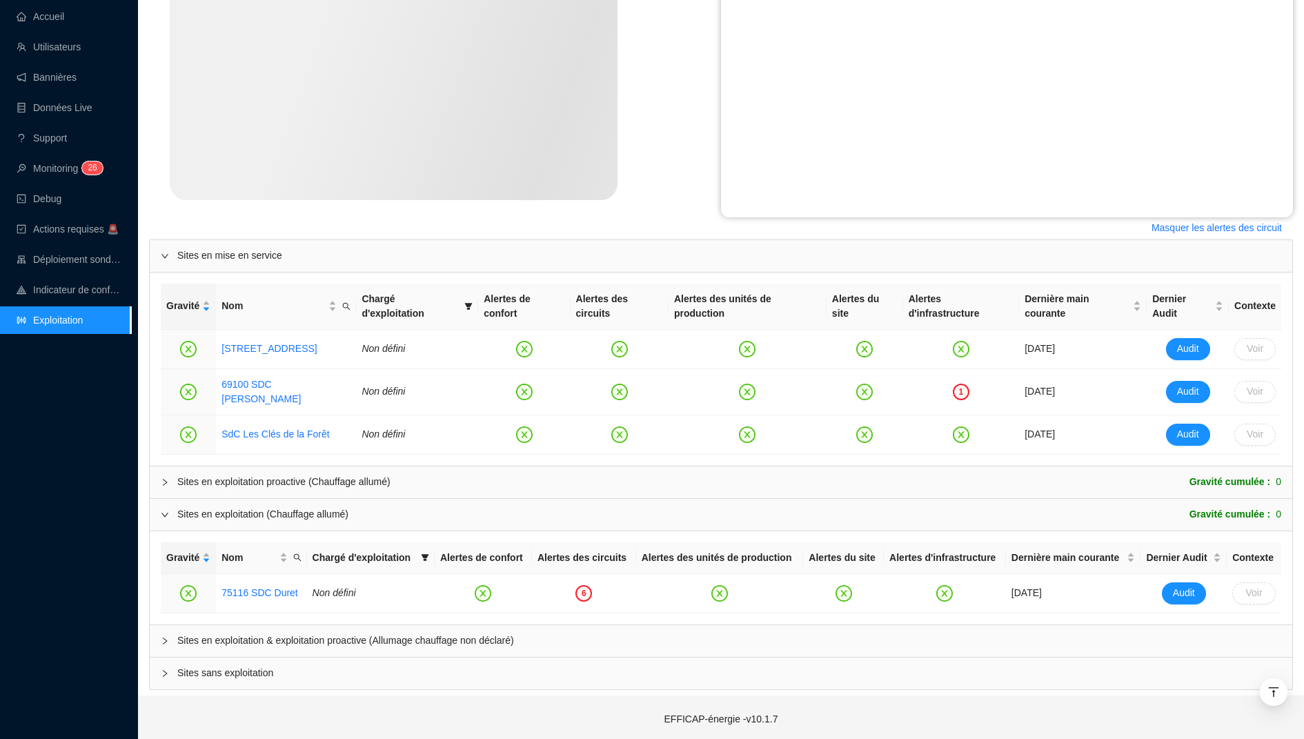
click at [161, 637] on icon "collapsed" at bounding box center [165, 641] width 8 height 8
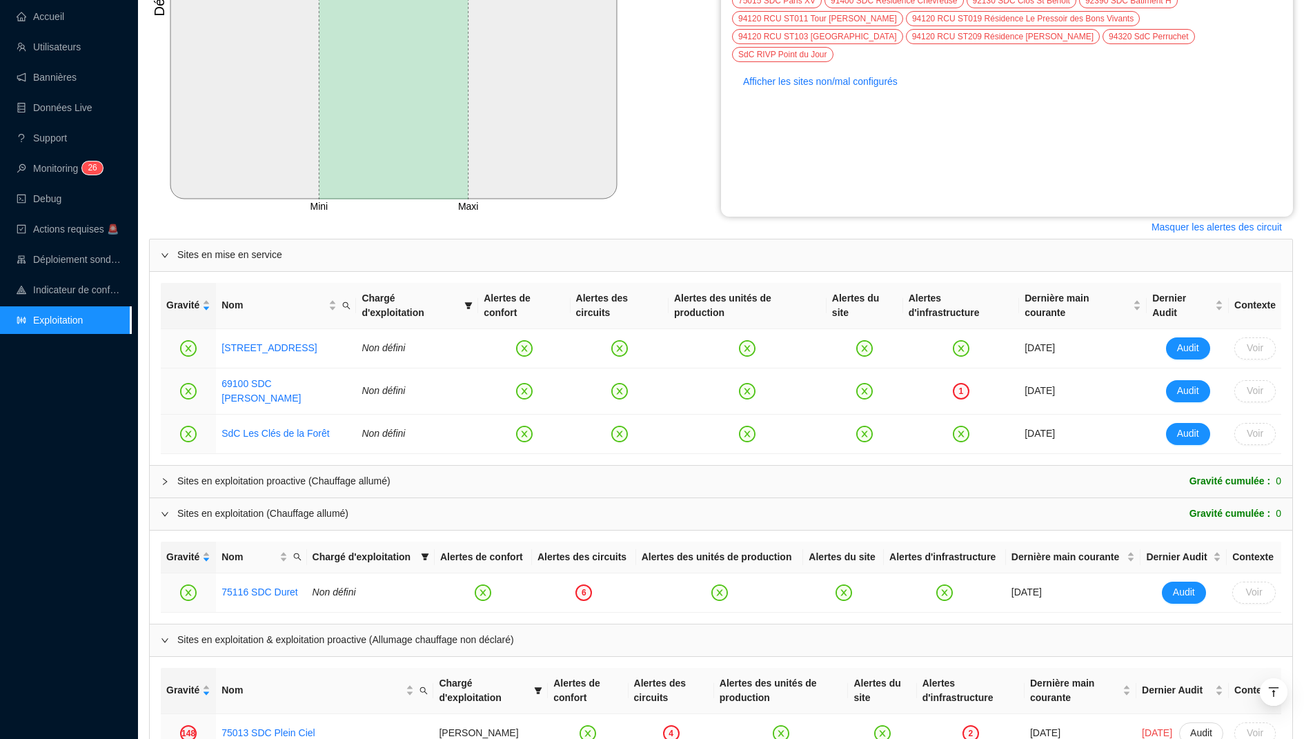
scroll to position [0, 0]
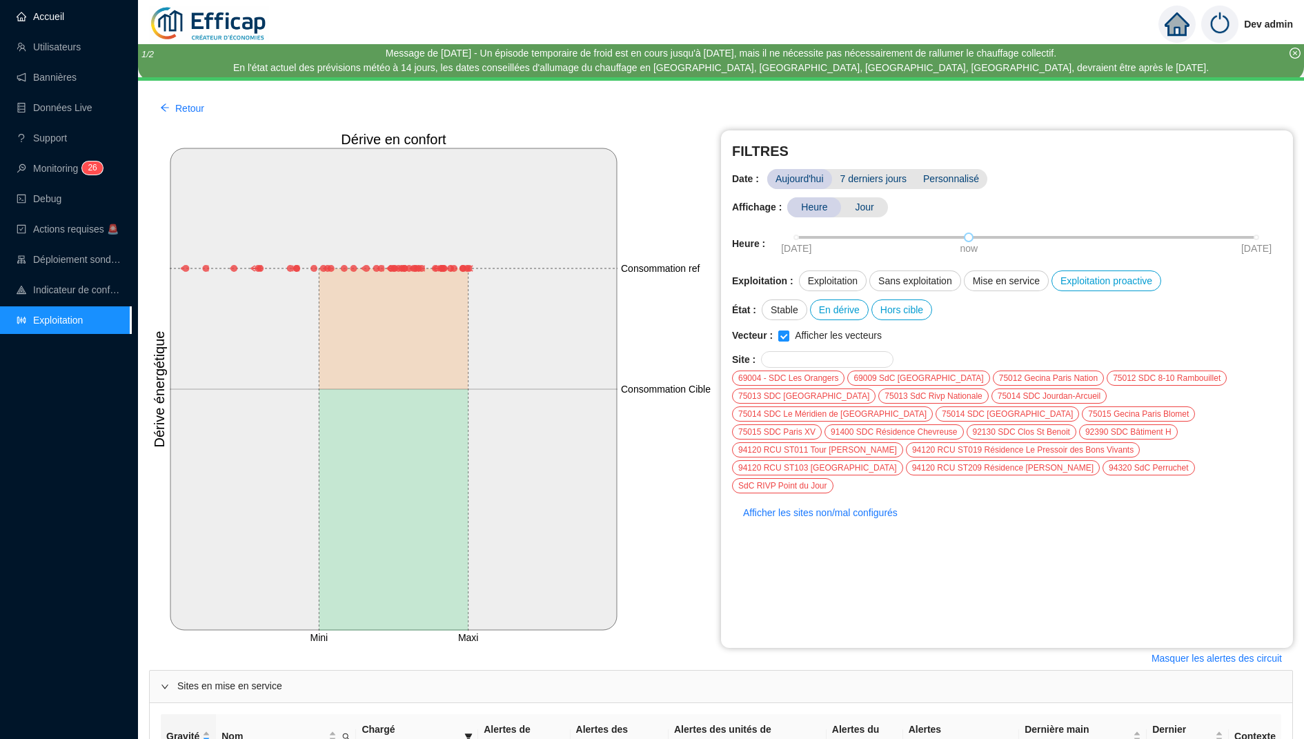
click at [57, 22] on link "Accueil" at bounding box center [41, 16] width 48 height 11
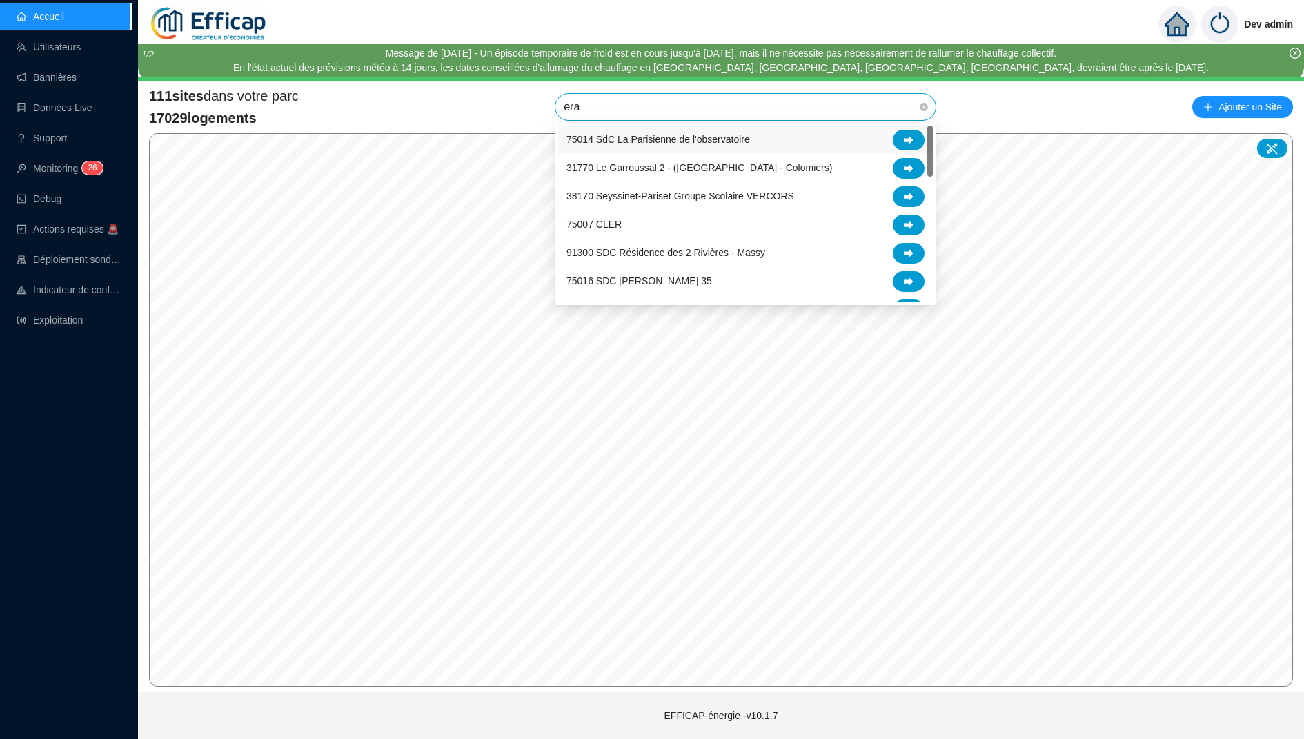
type input "erab"
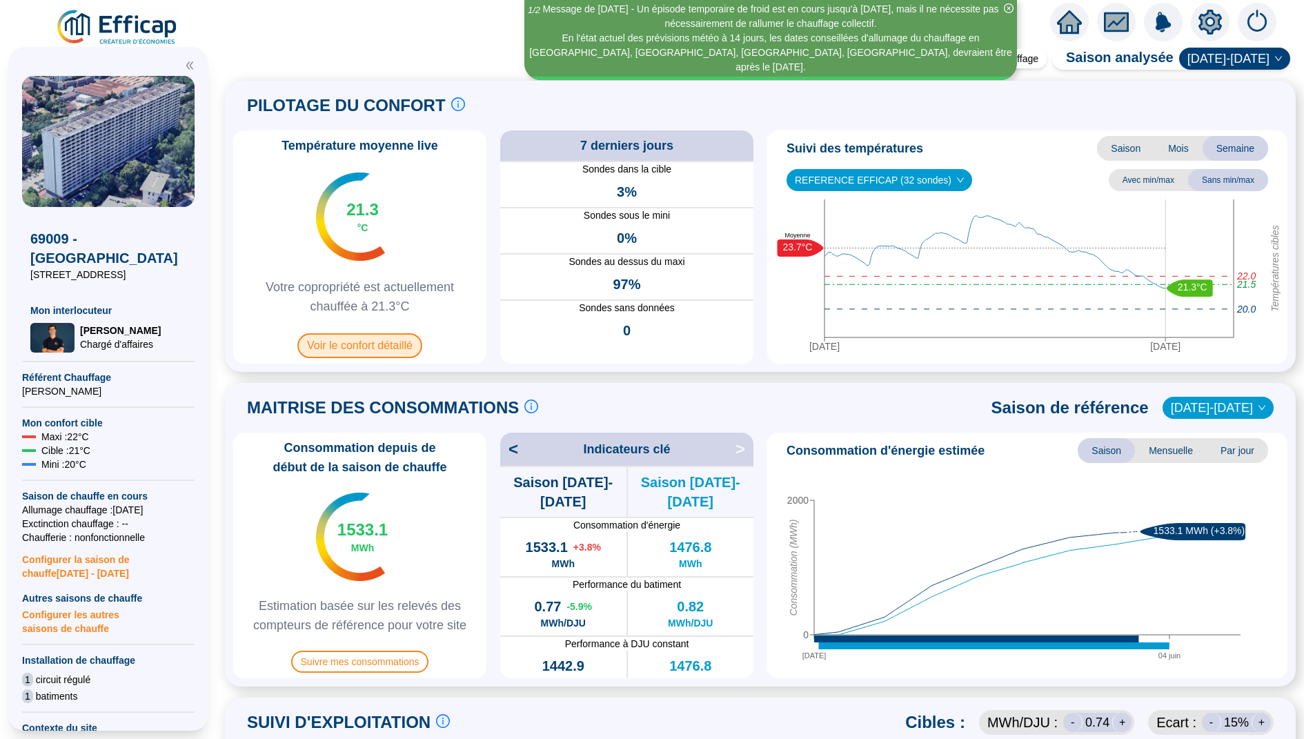
click at [386, 347] on span "Voir le confort détaillé" at bounding box center [359, 345] width 125 height 25
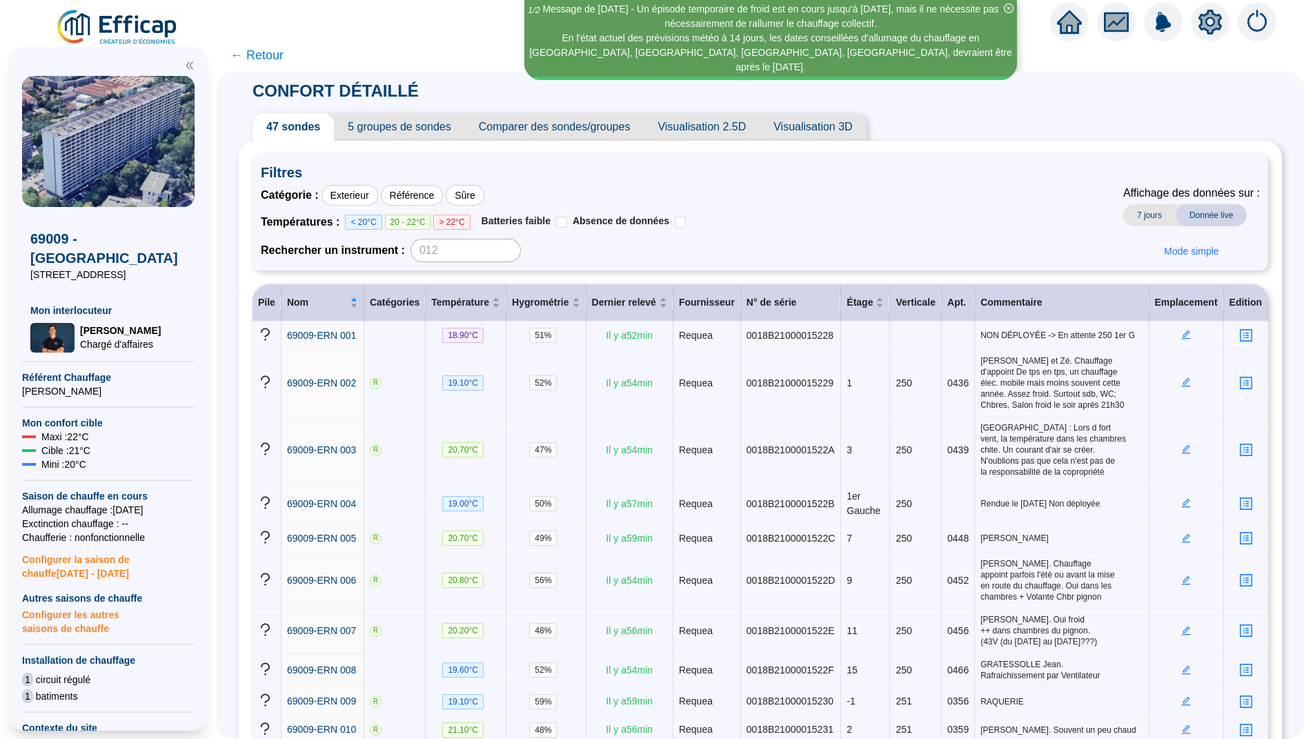
click at [700, 127] on span "Visualisation 2.5D" at bounding box center [702, 127] width 116 height 28
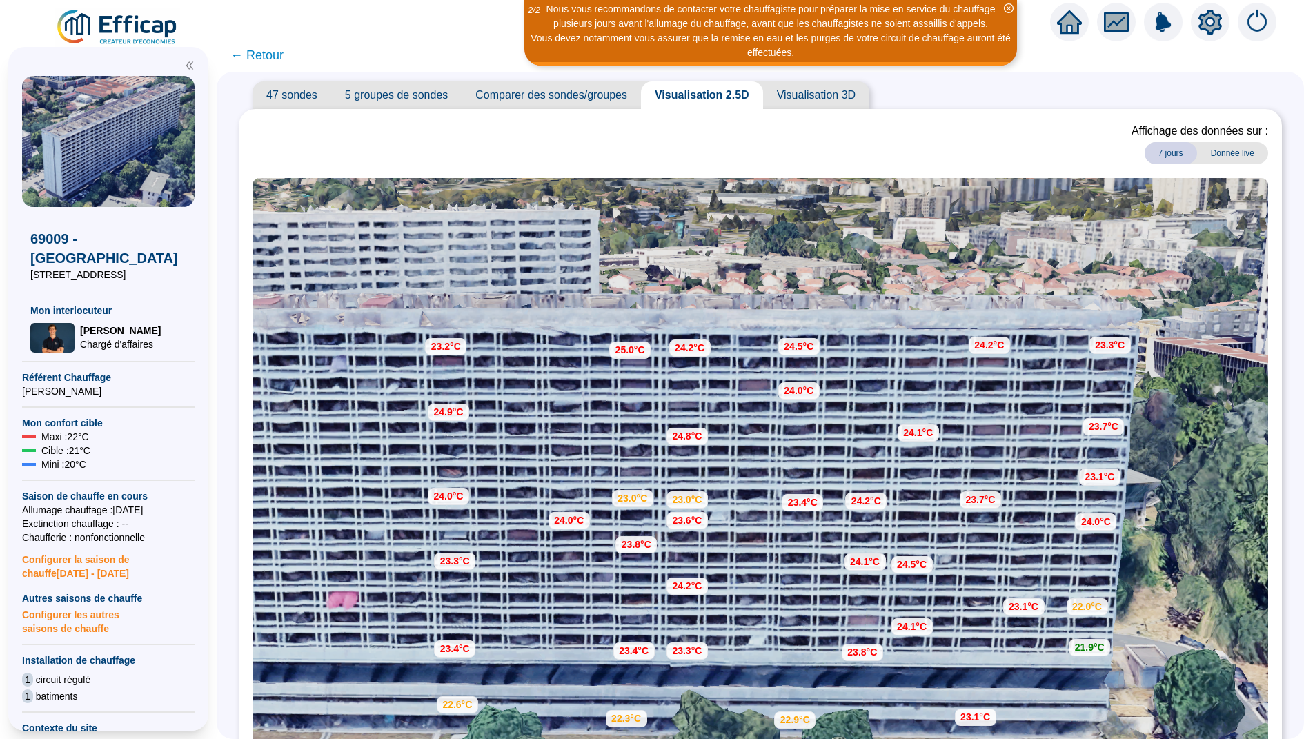
scroll to position [35, 0]
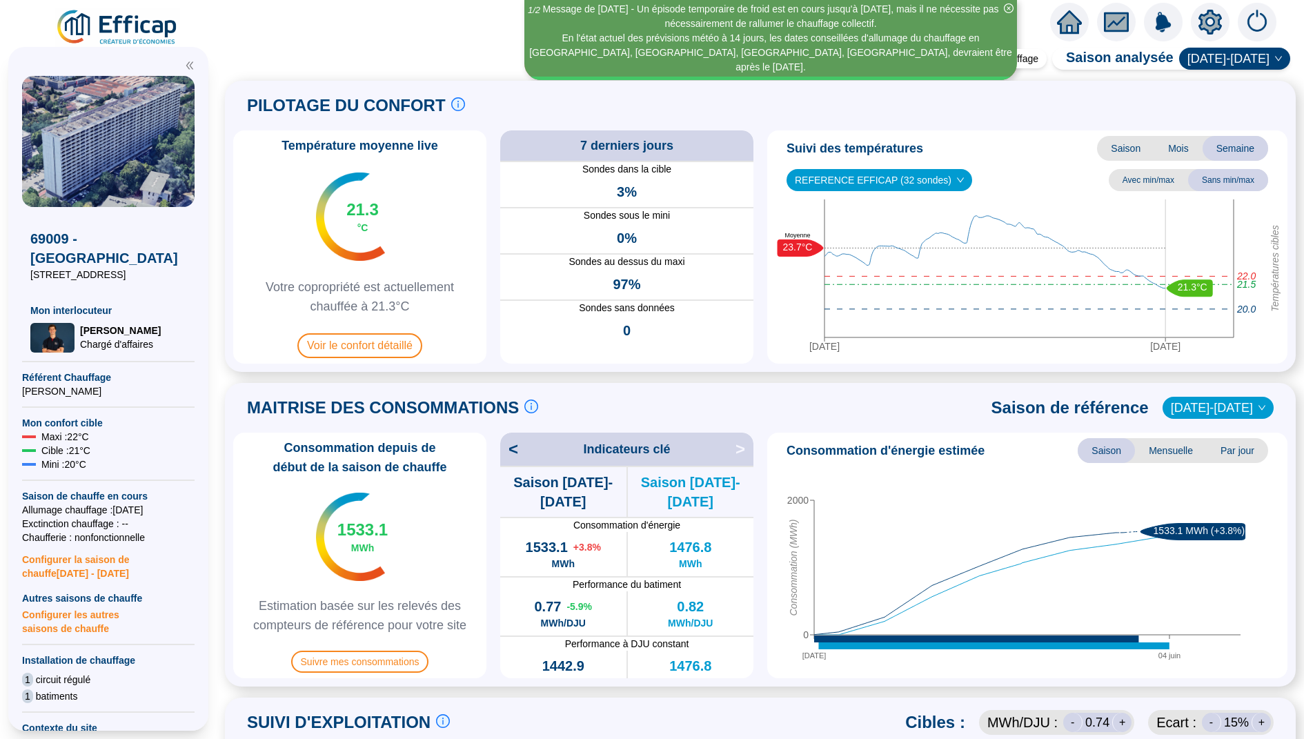
click at [1068, 24] on icon "home" at bounding box center [1069, 21] width 25 height 19
click at [1071, 52] on div "Mode précision chauffage Saison analysée [DATE]-[DATE]" at bounding box center [1102, 59] width 376 height 28
click at [1071, 21] on icon "home" at bounding box center [1069, 21] width 25 height 19
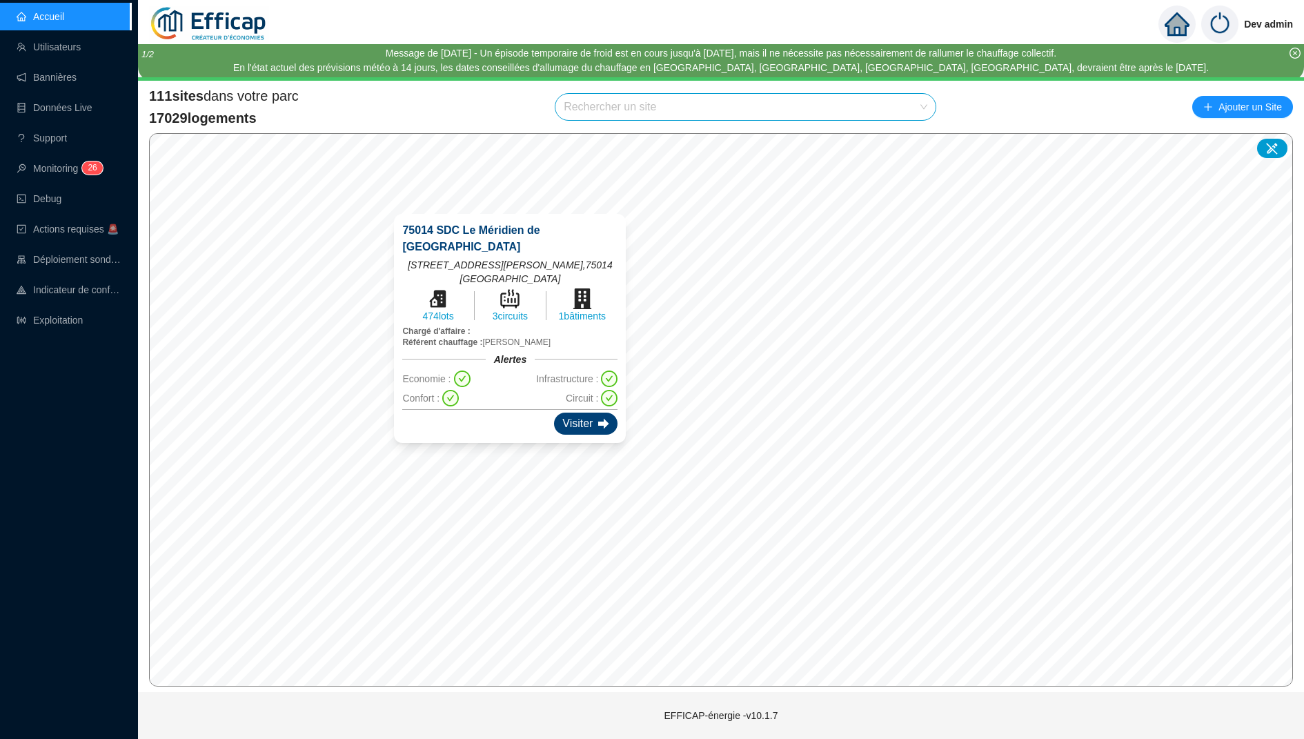
click at [580, 413] on div "Visiter" at bounding box center [585, 424] width 63 height 22
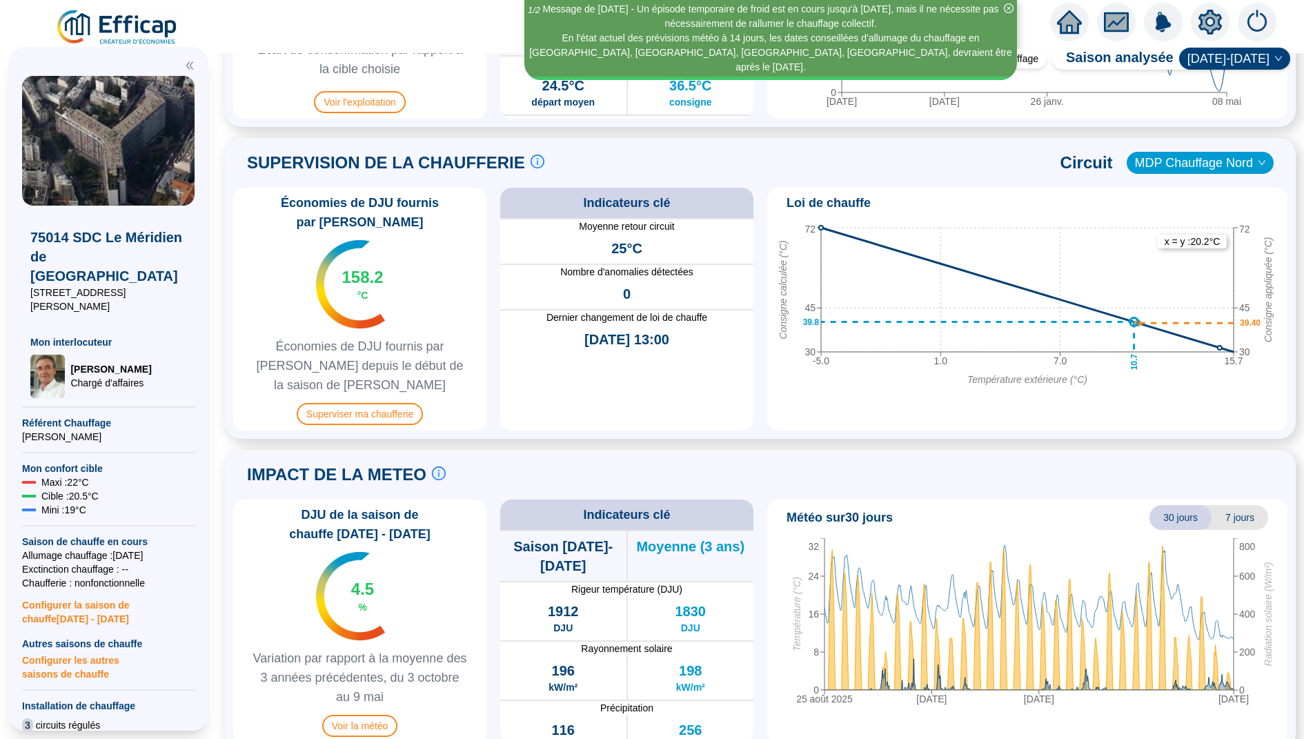
scroll to position [845, 0]
click at [351, 403] on span "Superviser ma chaufferie" at bounding box center [360, 414] width 126 height 22
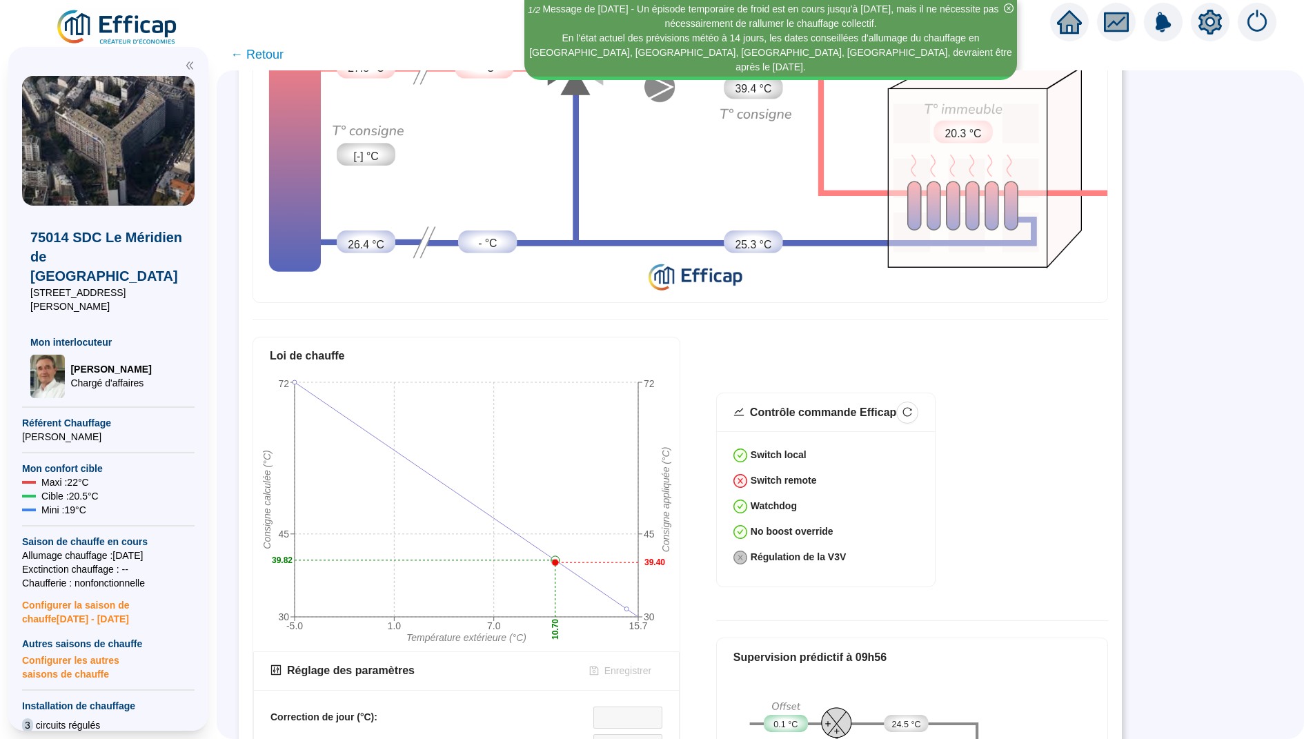
scroll to position [221, 0]
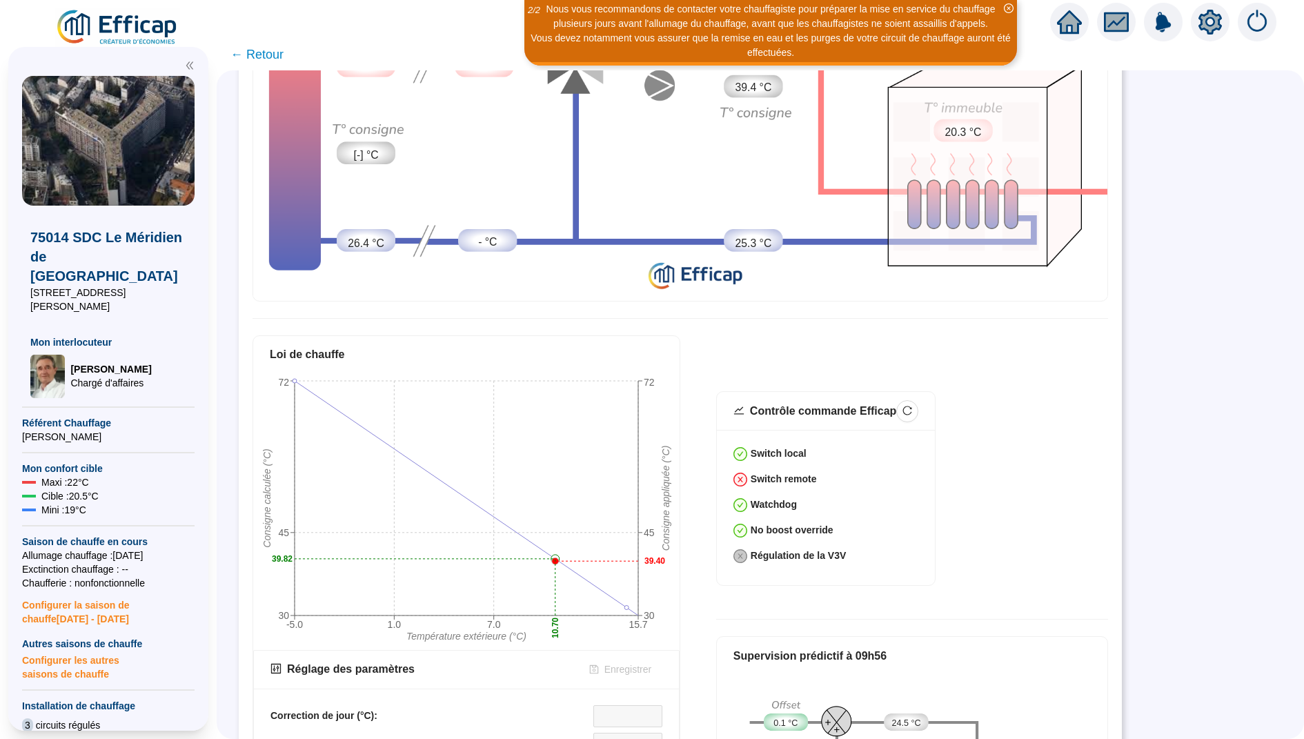
click at [1062, 32] on icon "home" at bounding box center [1069, 21] width 25 height 23
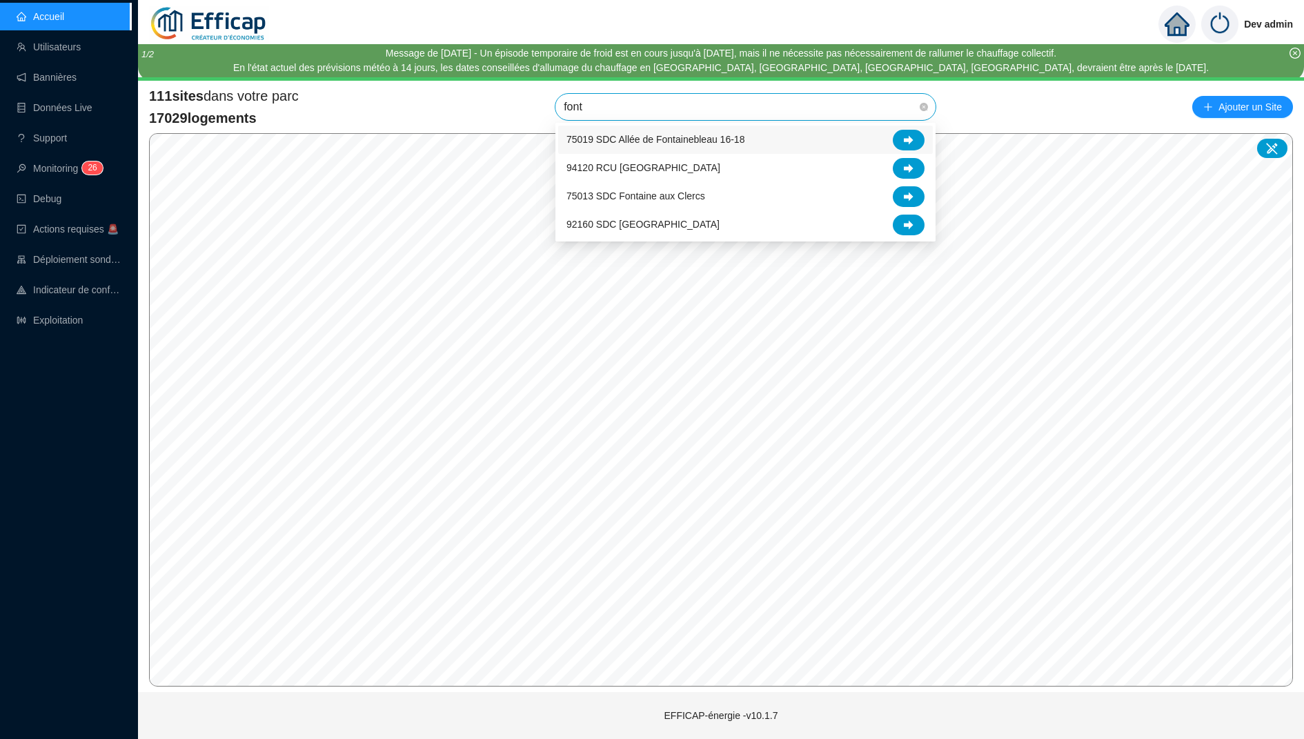
type input "fonta"
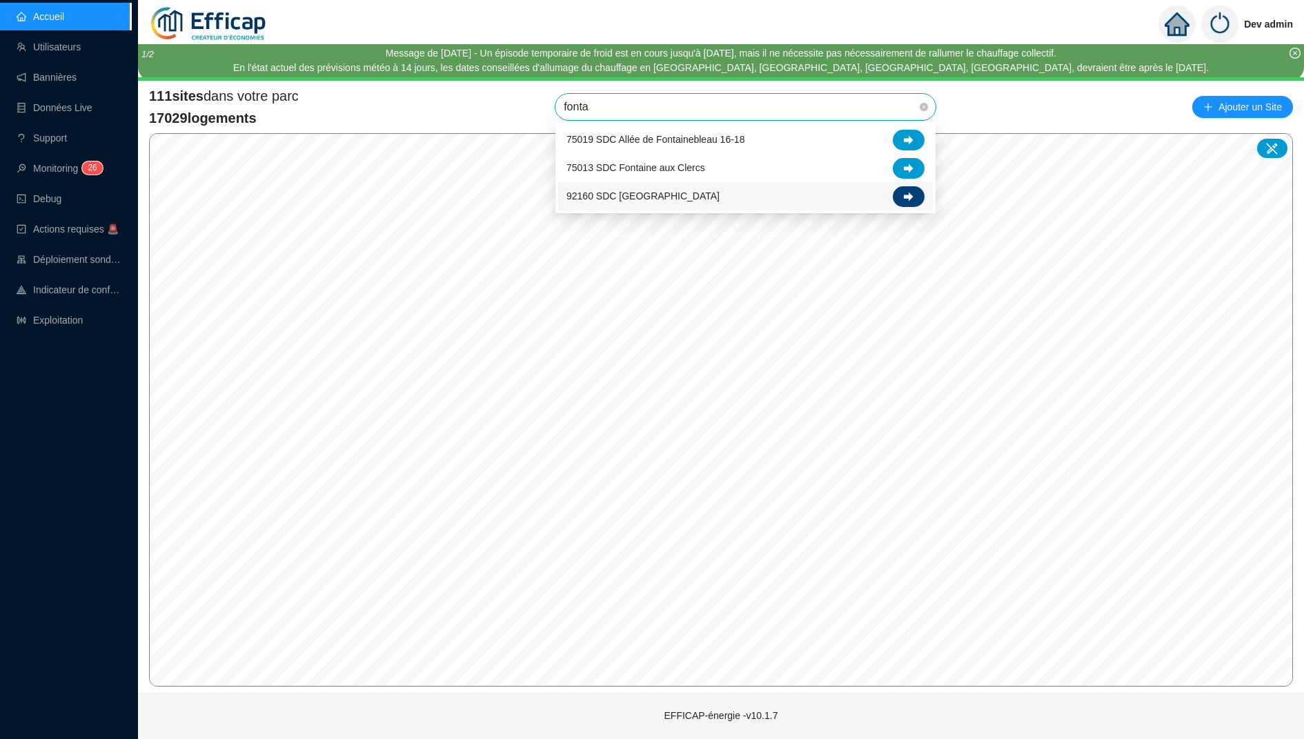
click at [911, 195] on icon at bounding box center [909, 196] width 10 height 9
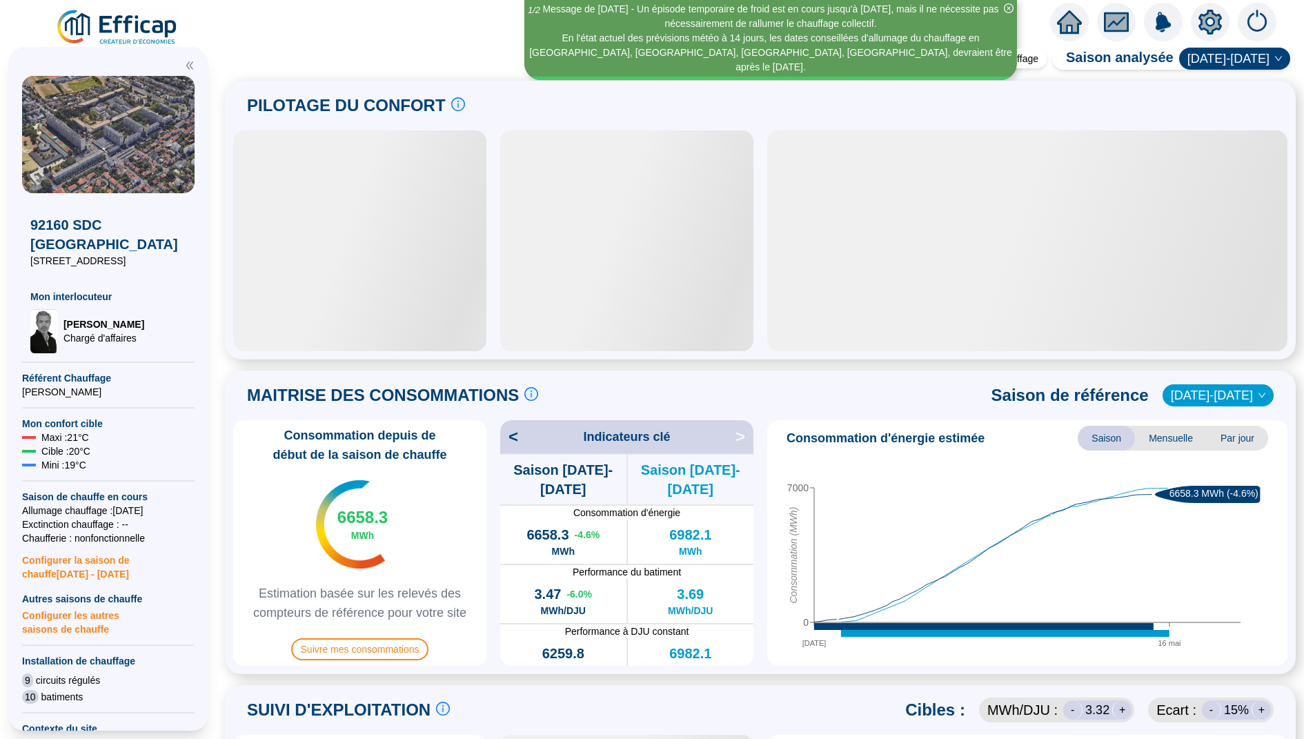
click at [1069, 22] on icon "home" at bounding box center [1069, 21] width 25 height 19
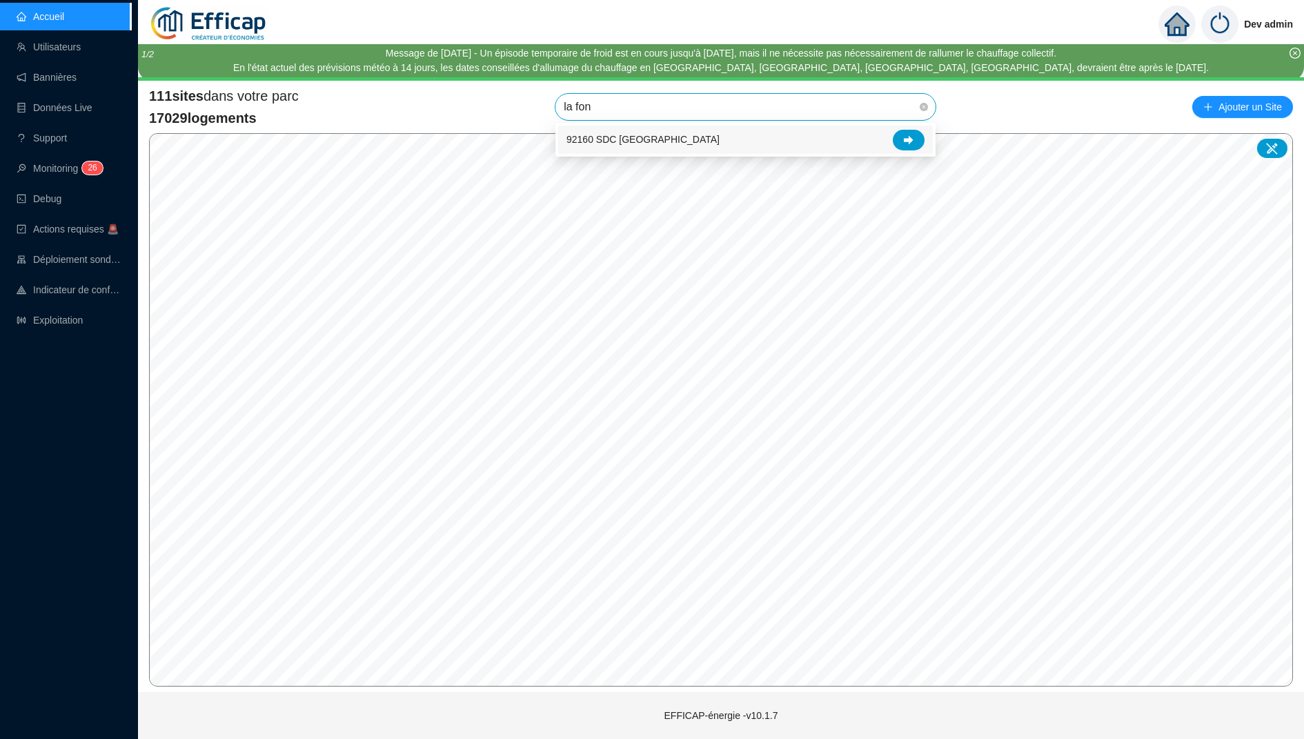
type input "la font"
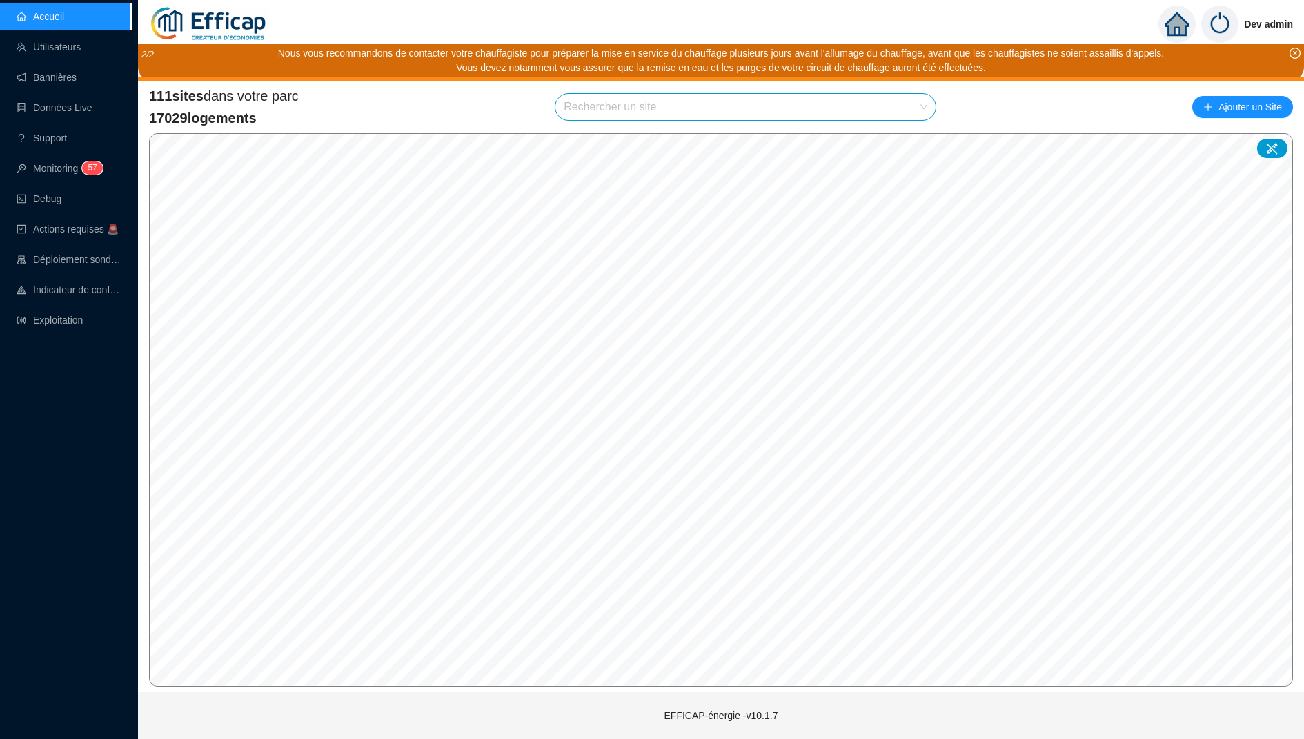
click at [646, 107] on input "search" at bounding box center [739, 107] width 351 height 26
type input "erab"
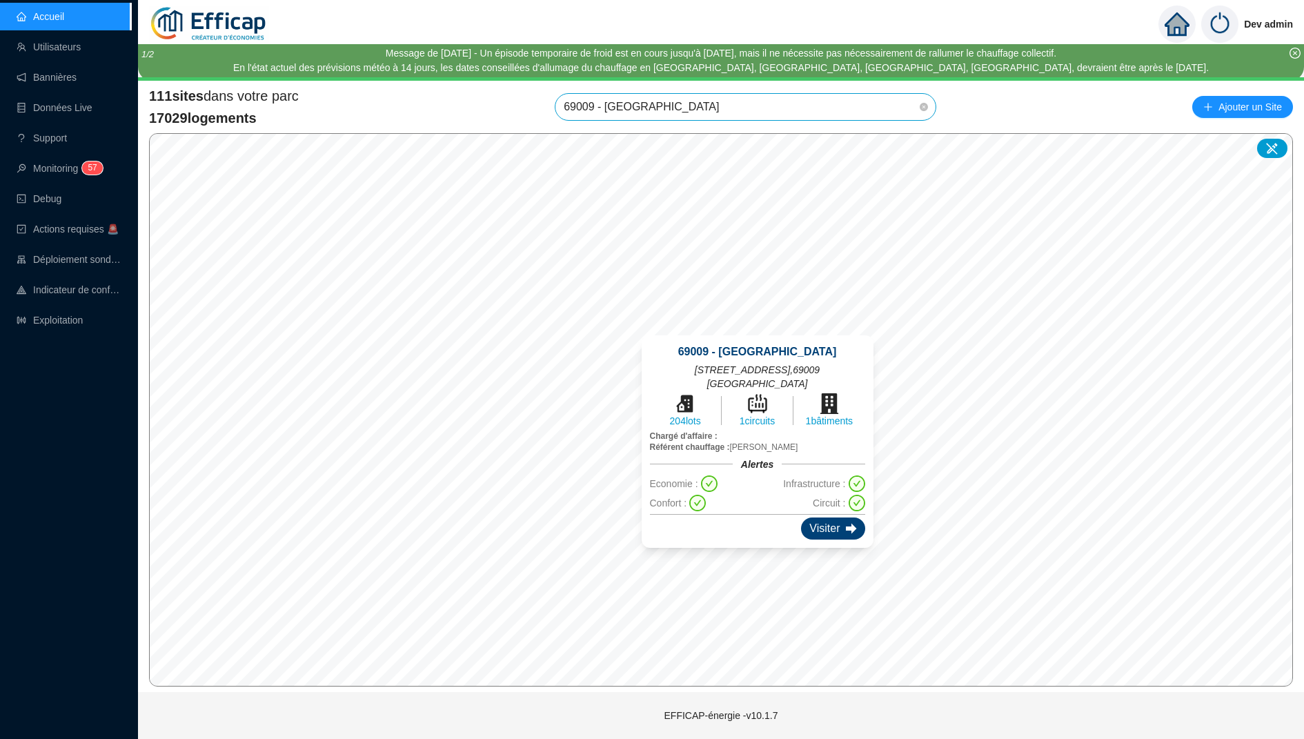
click at [821, 517] on div "Visiter" at bounding box center [832, 528] width 63 height 22
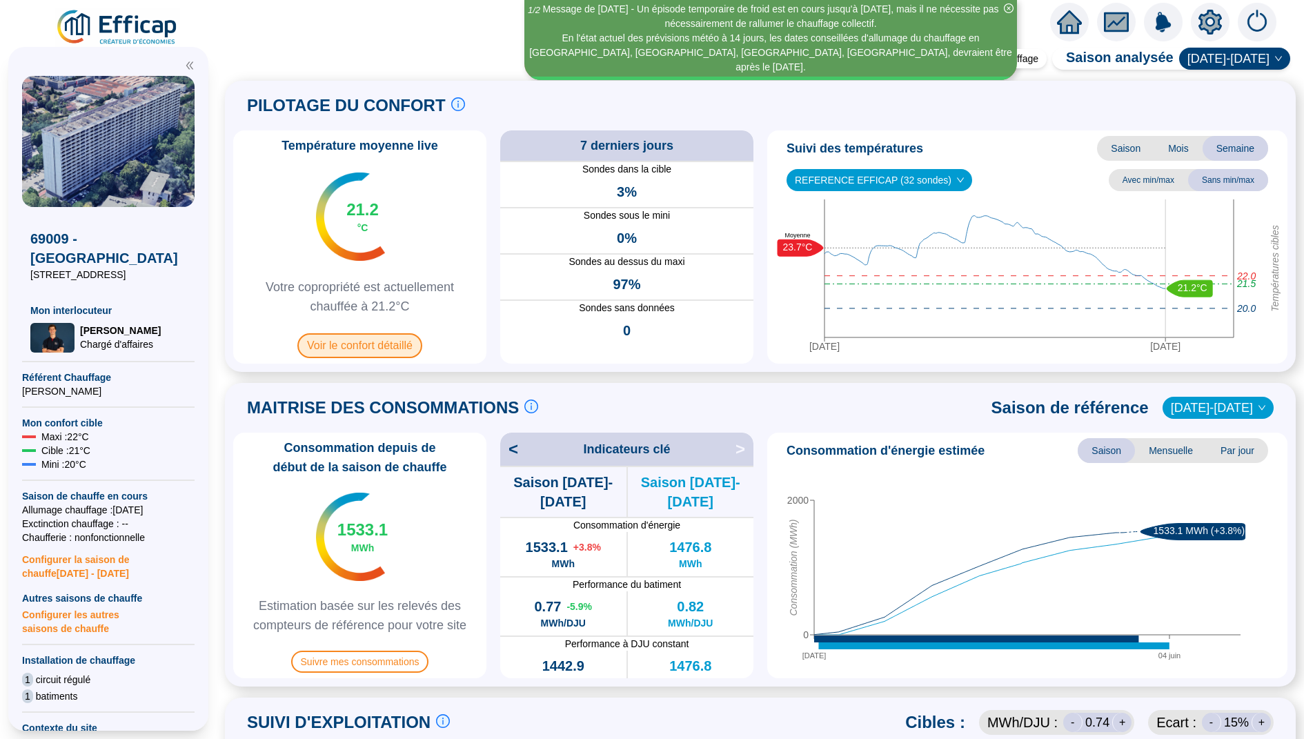
click at [395, 348] on span "Voir le confort détaillé" at bounding box center [359, 345] width 125 height 25
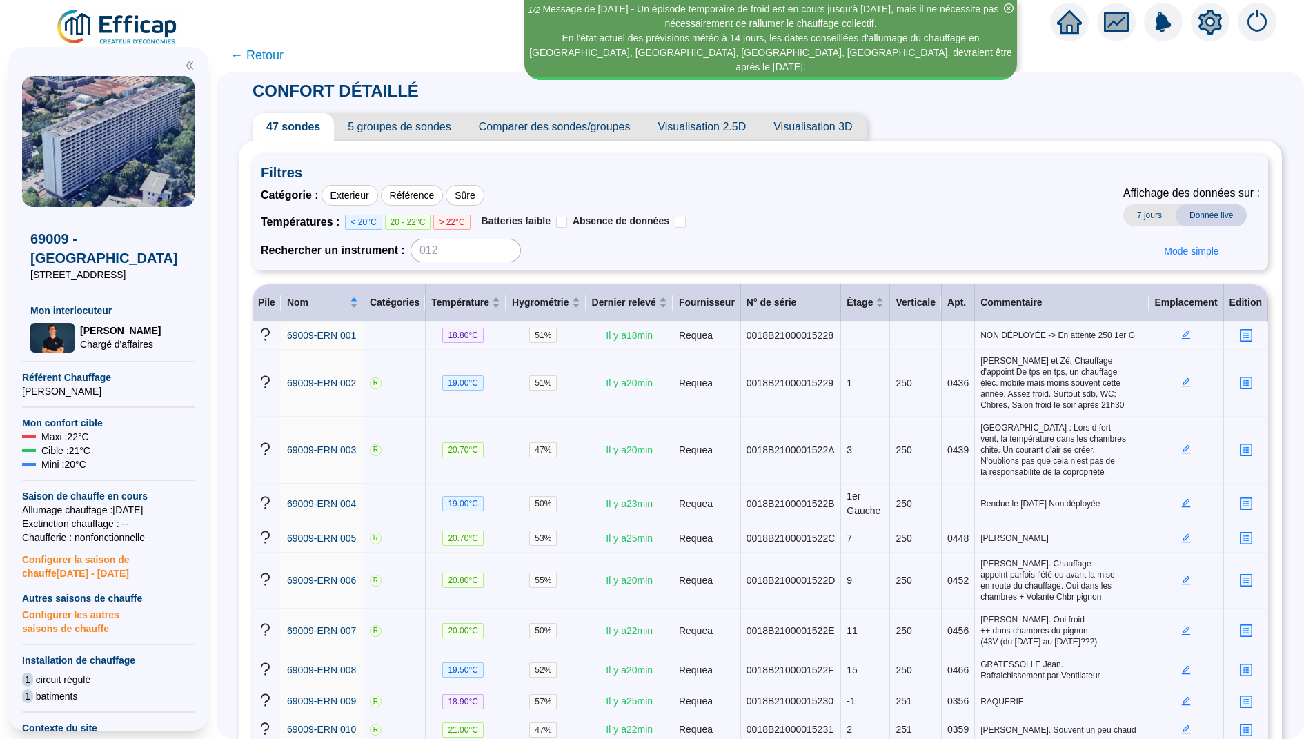
click at [718, 132] on span "Visualisation 2.5D" at bounding box center [702, 127] width 116 height 28
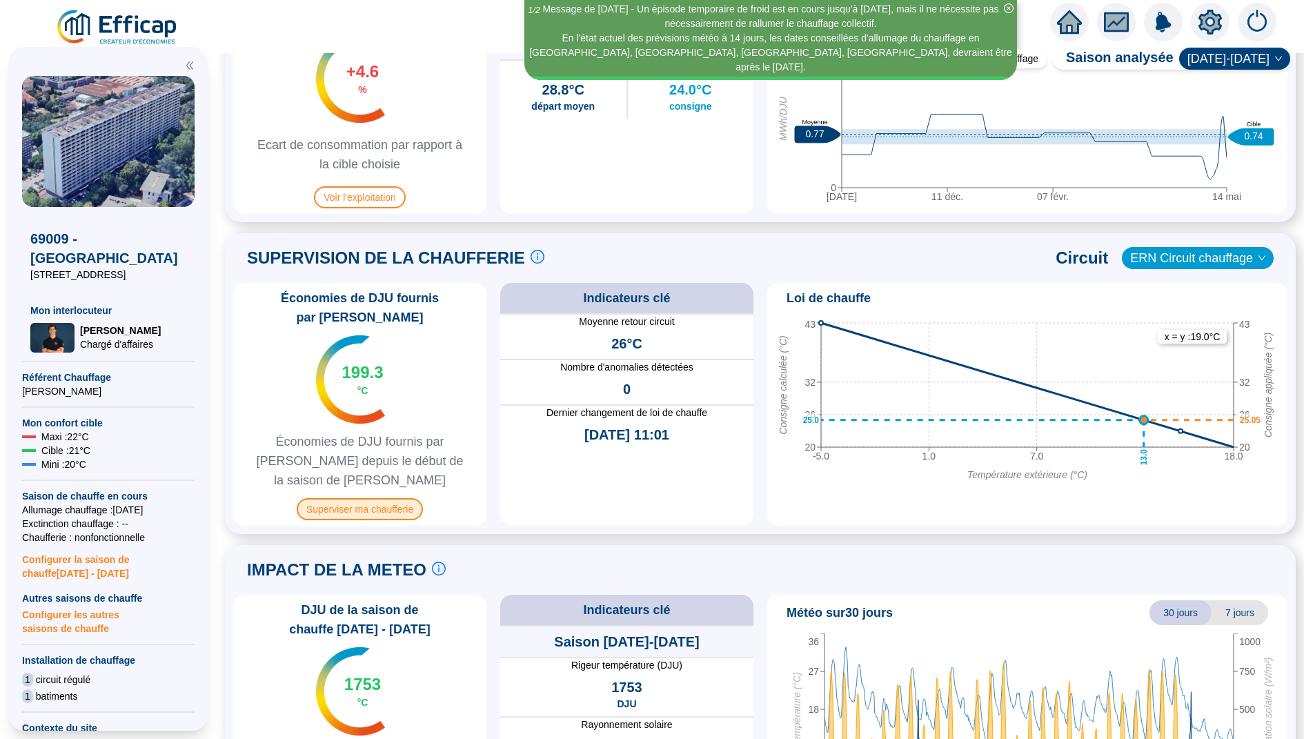
scroll to position [771, 0]
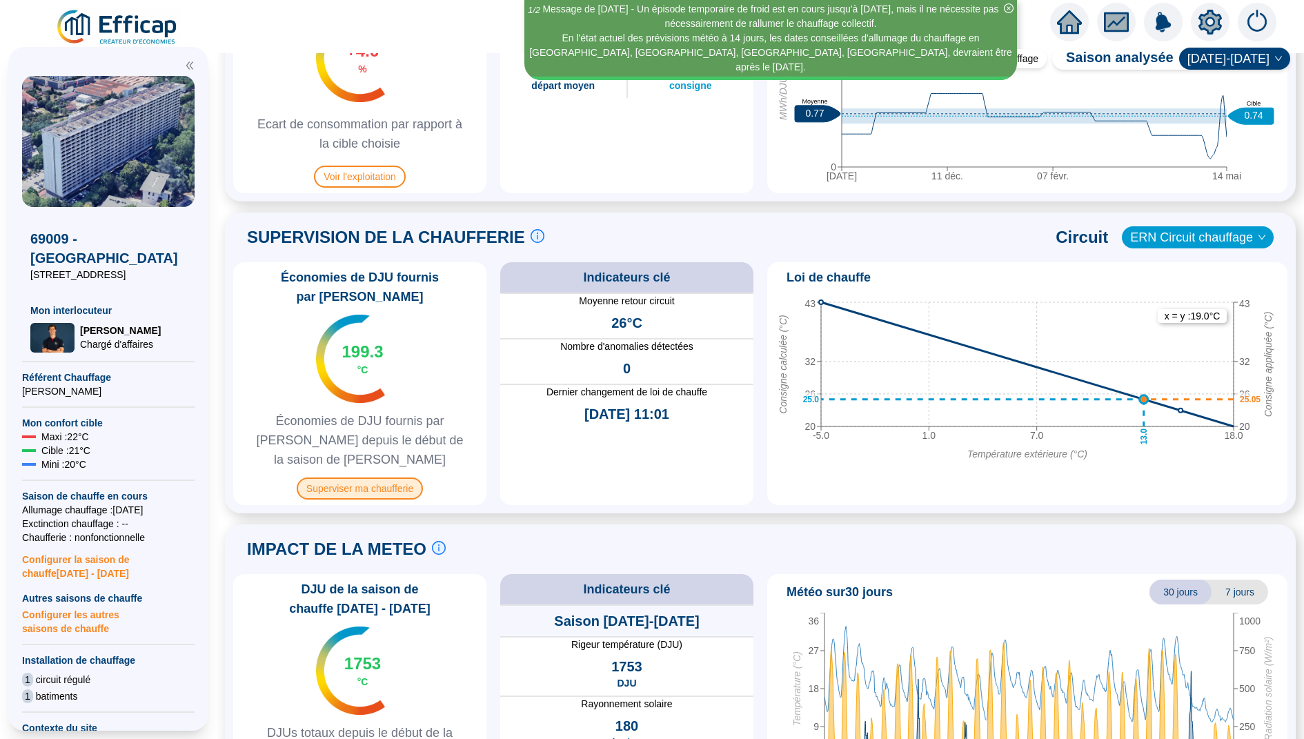
click at [382, 477] on span "Superviser ma chaufferie" at bounding box center [360, 488] width 126 height 22
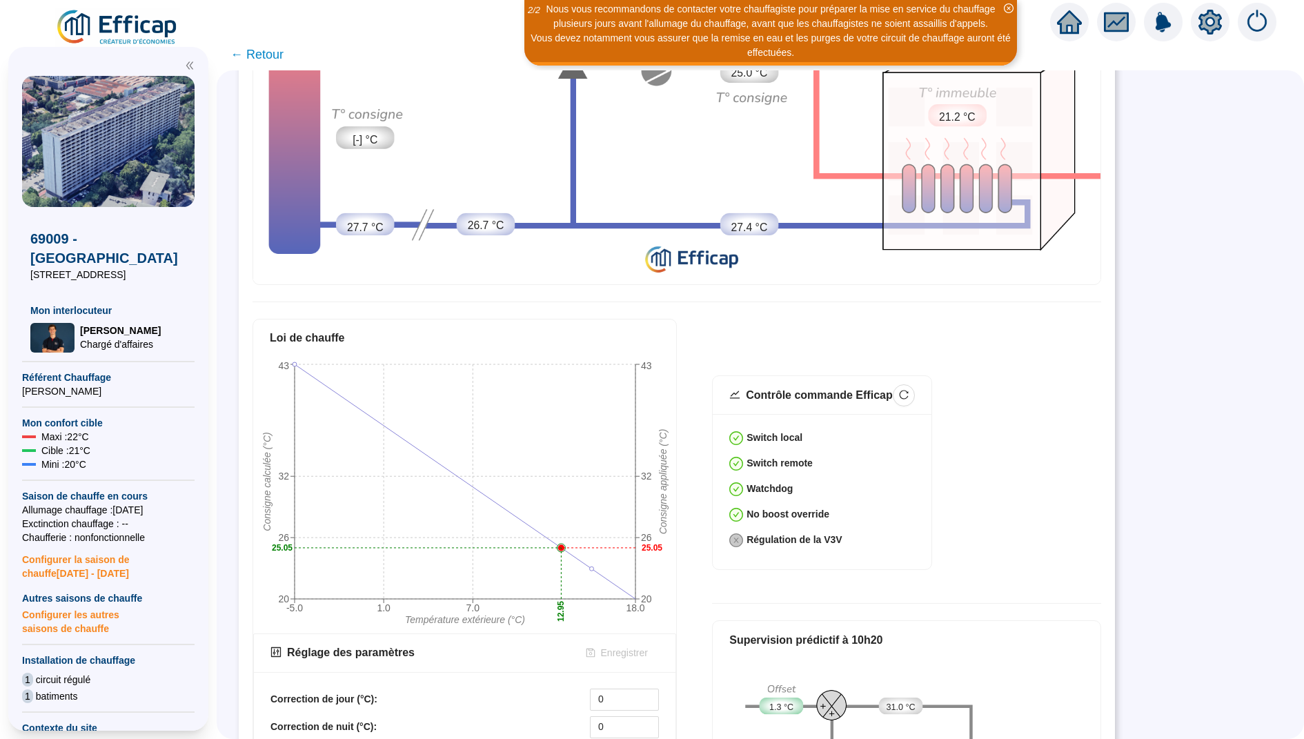
scroll to position [172, 0]
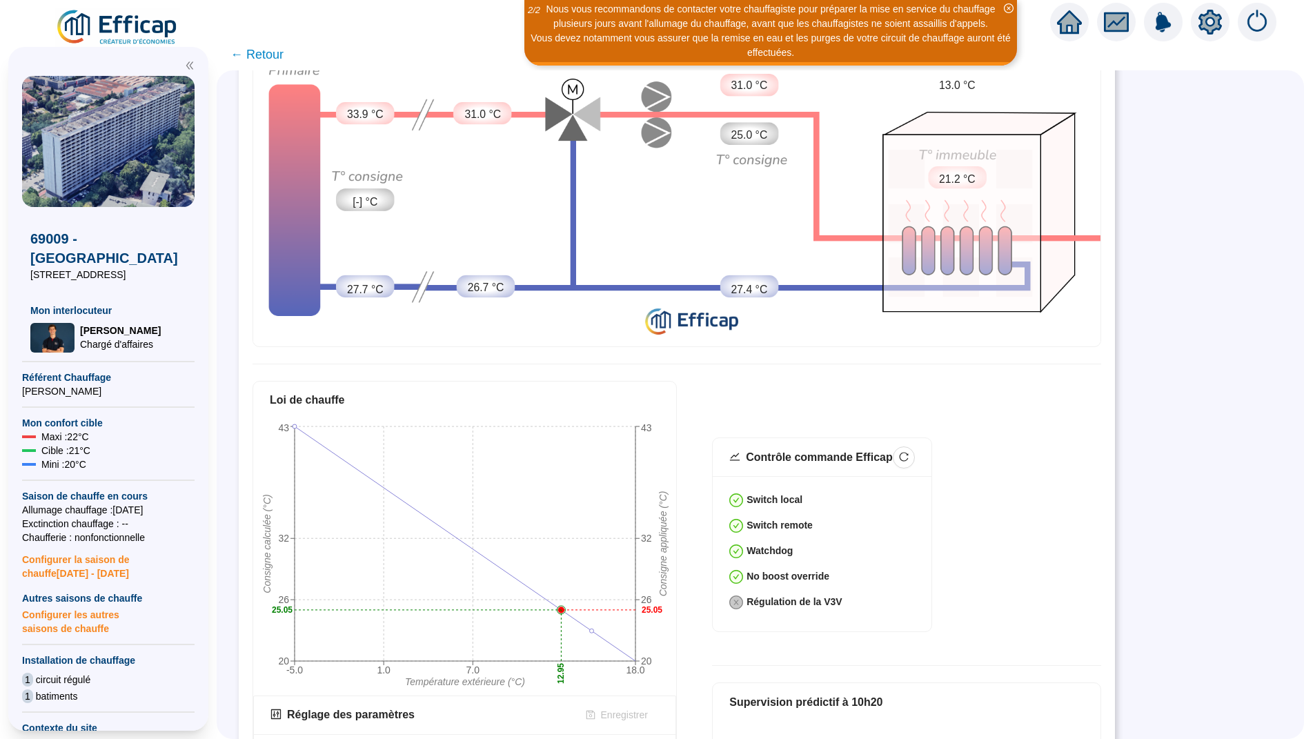
click at [266, 59] on span "← Retour" at bounding box center [256, 54] width 53 height 19
